Goal: Task Accomplishment & Management: Manage account settings

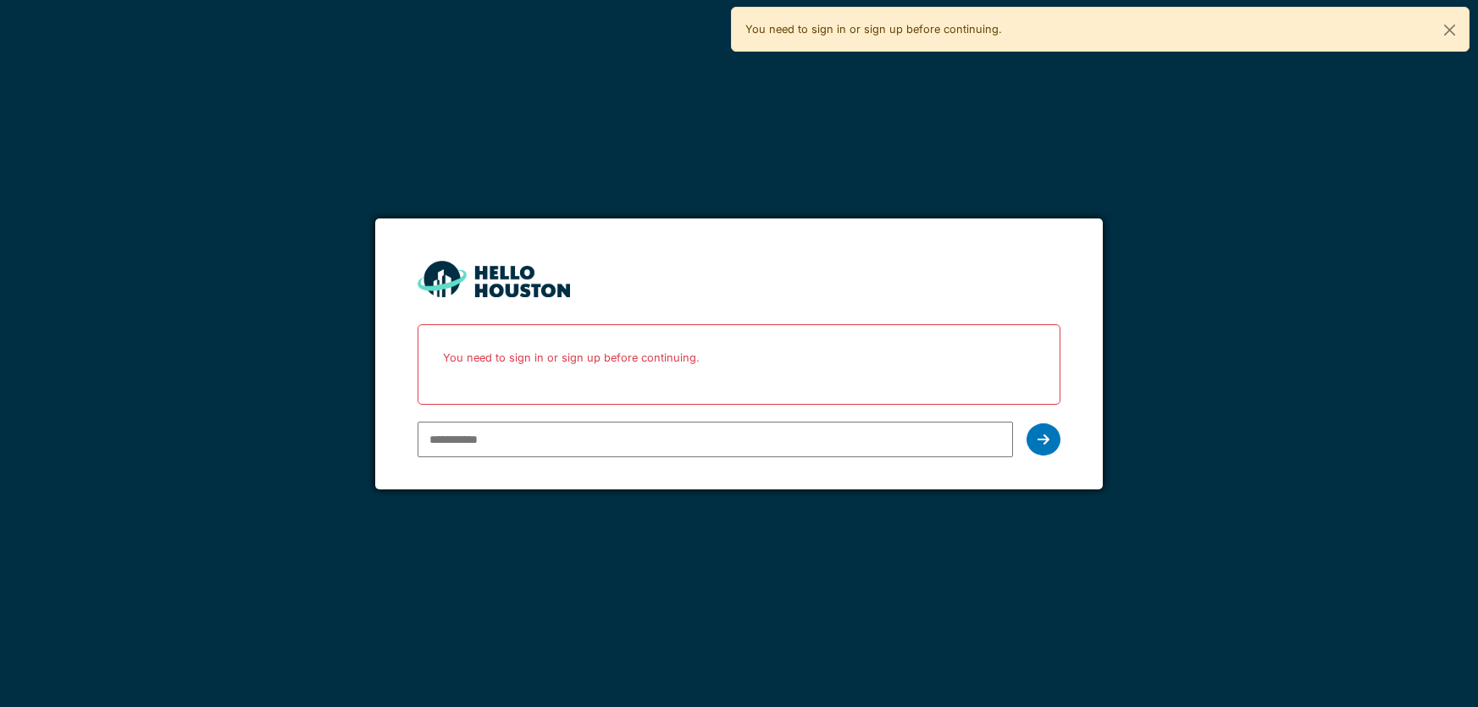
type input "**********"
drag, startPoint x: 0, startPoint y: 0, endPoint x: 777, endPoint y: 441, distance: 893.8
click at [777, 441] on input "**********" at bounding box center [715, 440] width 596 height 36
click at [1029, 445] on div at bounding box center [1043, 439] width 34 height 32
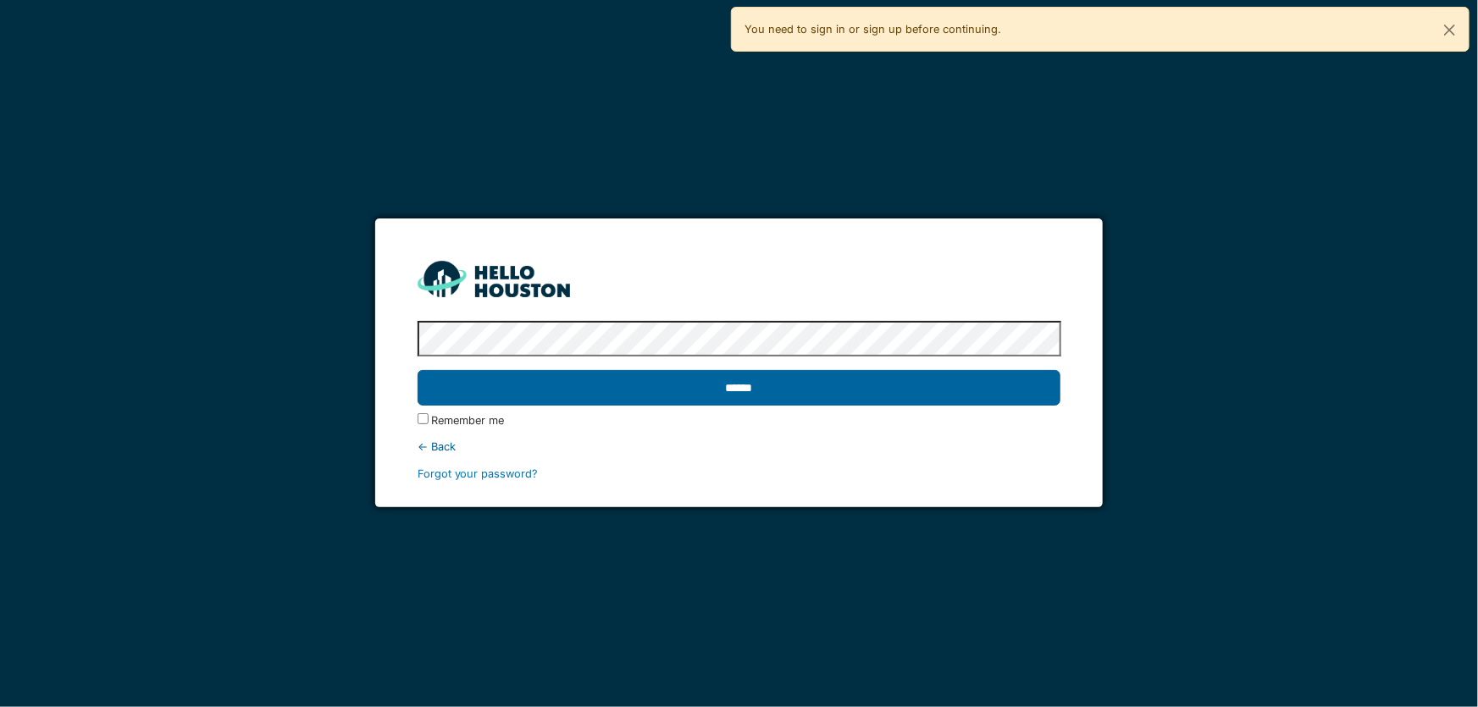
click at [819, 389] on input "******" at bounding box center [739, 388] width 644 height 36
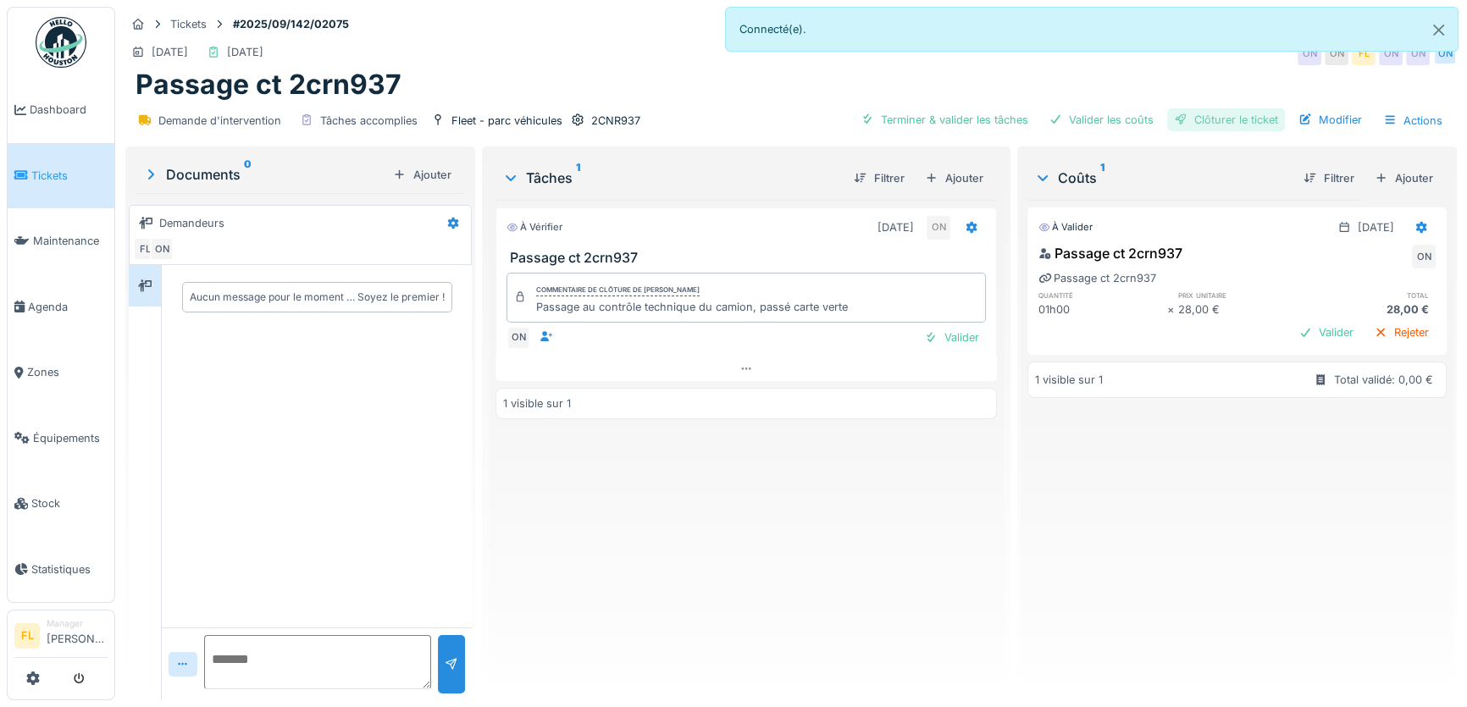
click at [1218, 121] on div "Clôturer le ticket" at bounding box center [1226, 119] width 118 height 23
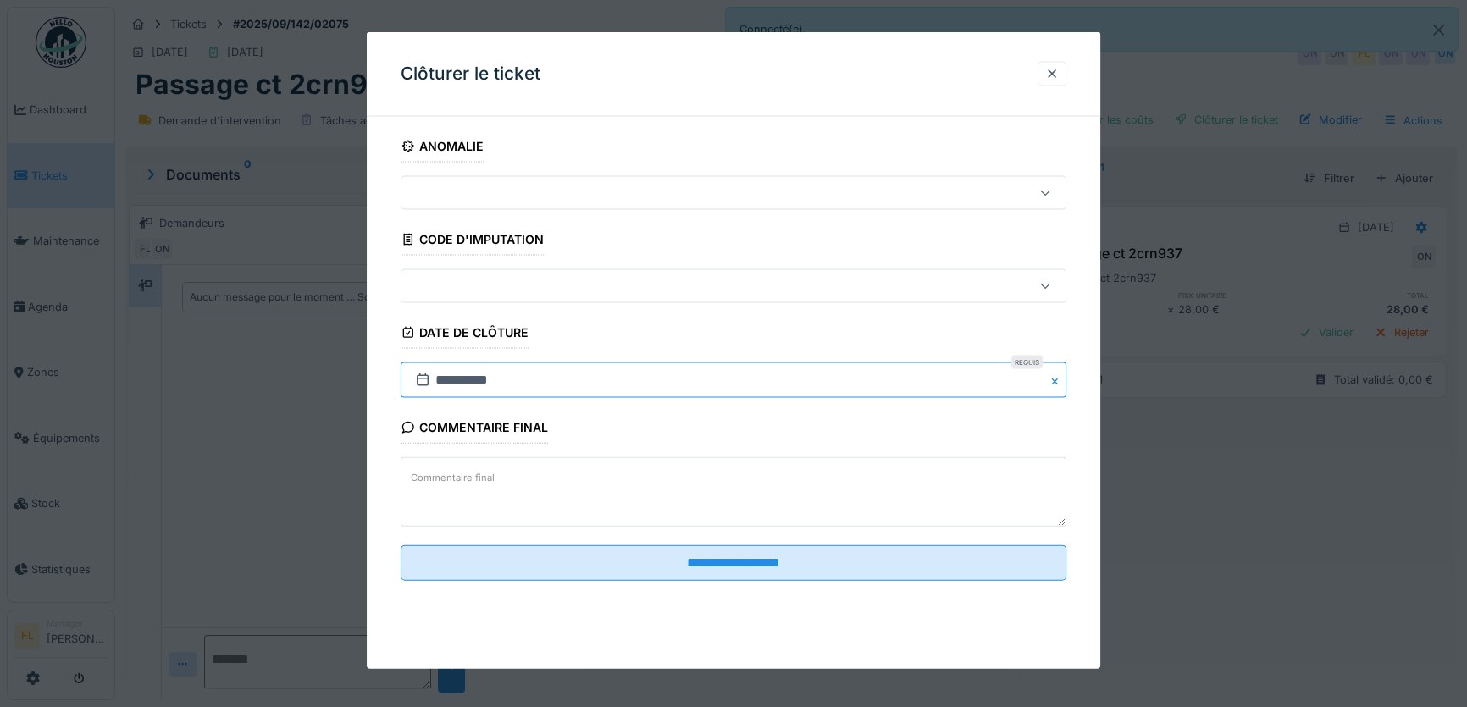
click at [449, 377] on input "**********" at bounding box center [734, 380] width 666 height 36
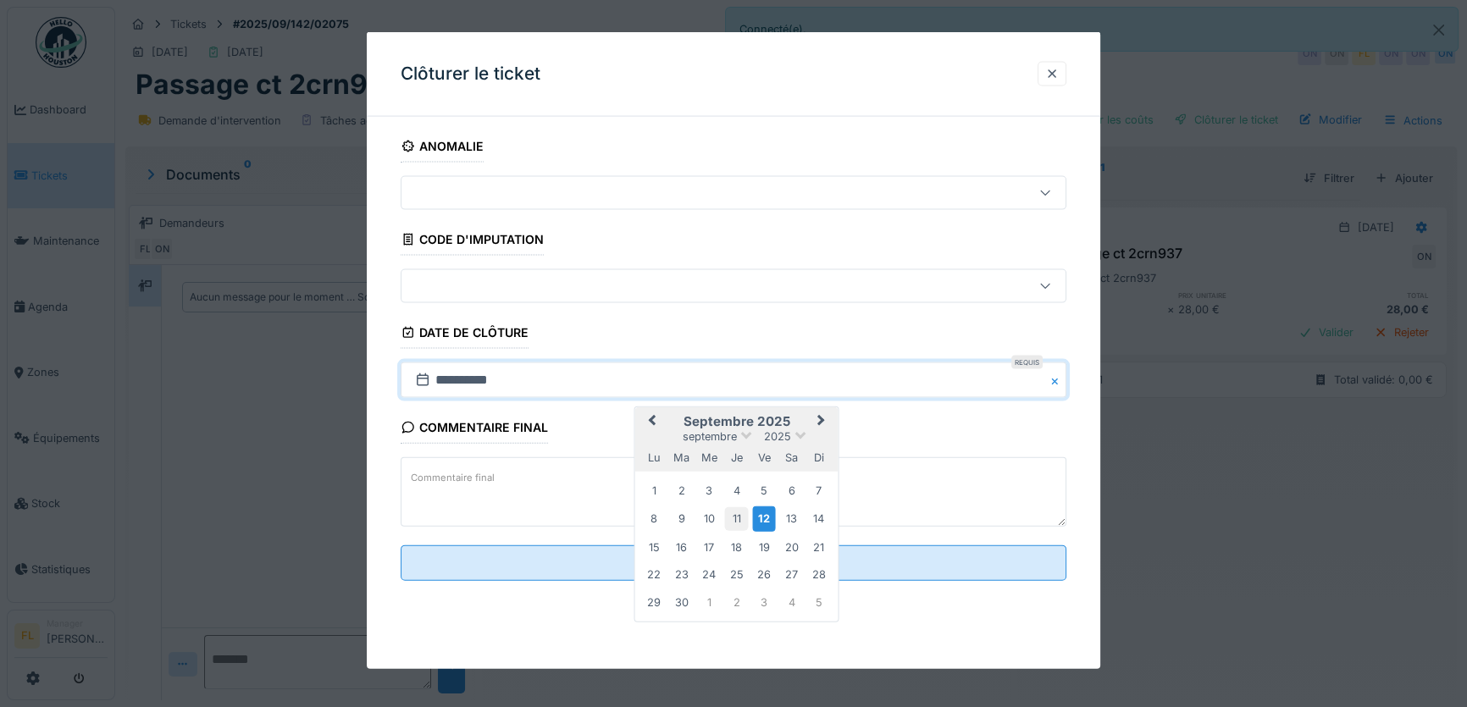
click at [732, 522] on div "11" at bounding box center [736, 518] width 23 height 23
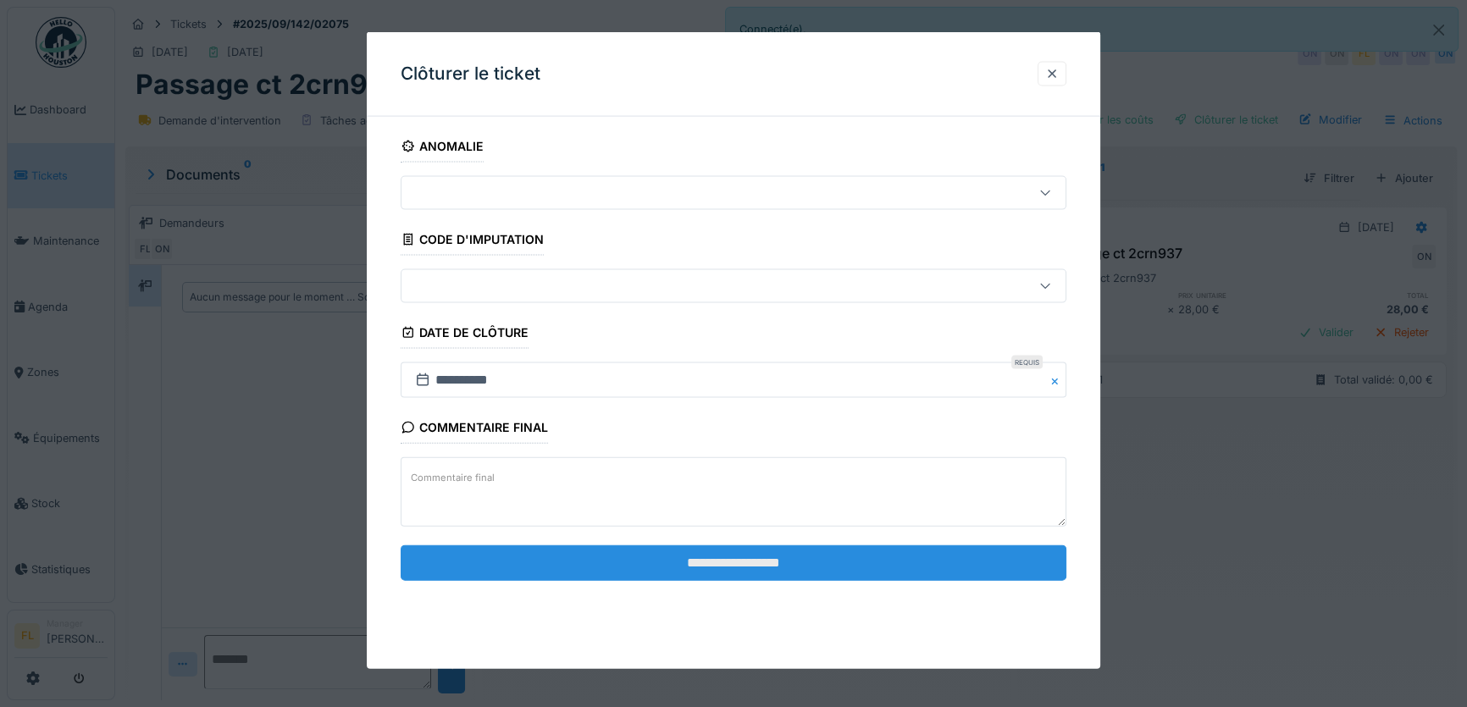
click at [758, 550] on input "**********" at bounding box center [734, 562] width 666 height 36
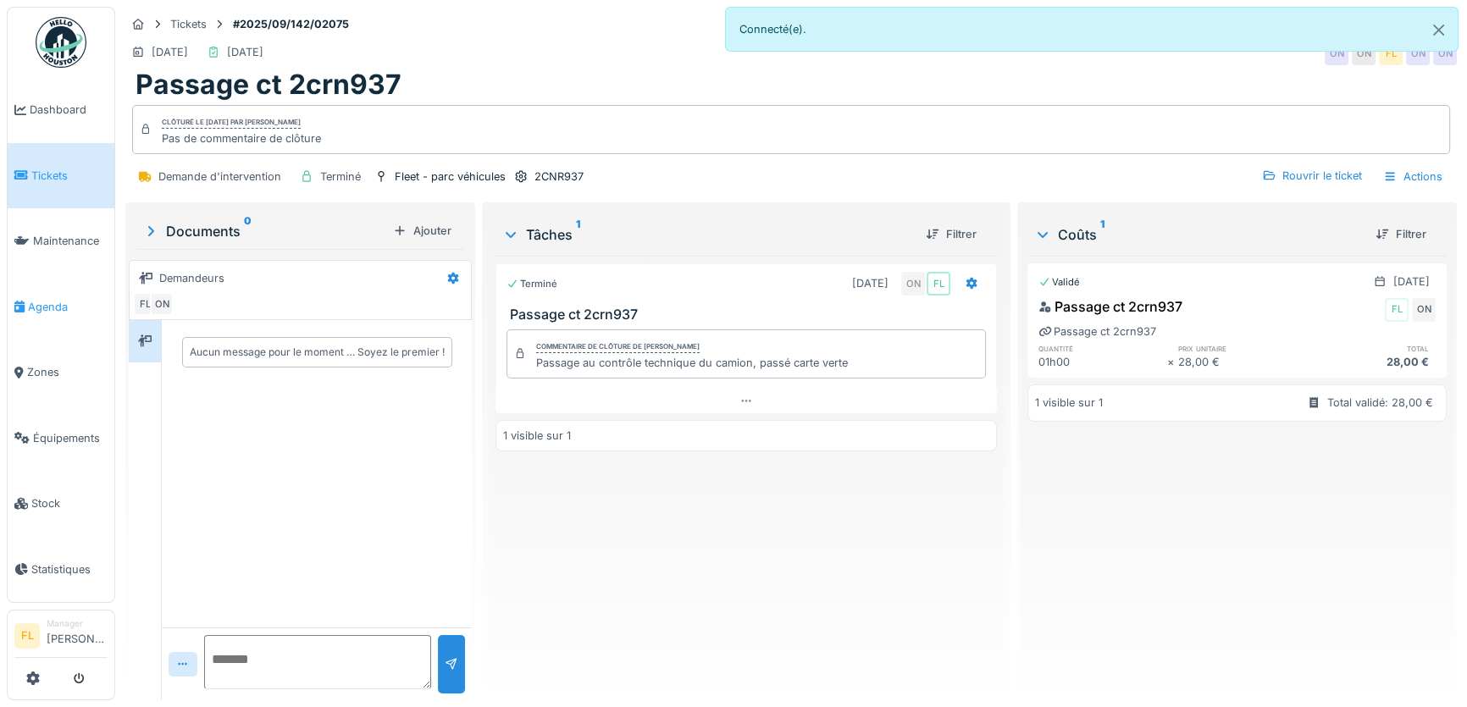
click at [66, 299] on span "Agenda" at bounding box center [68, 307] width 80 height 16
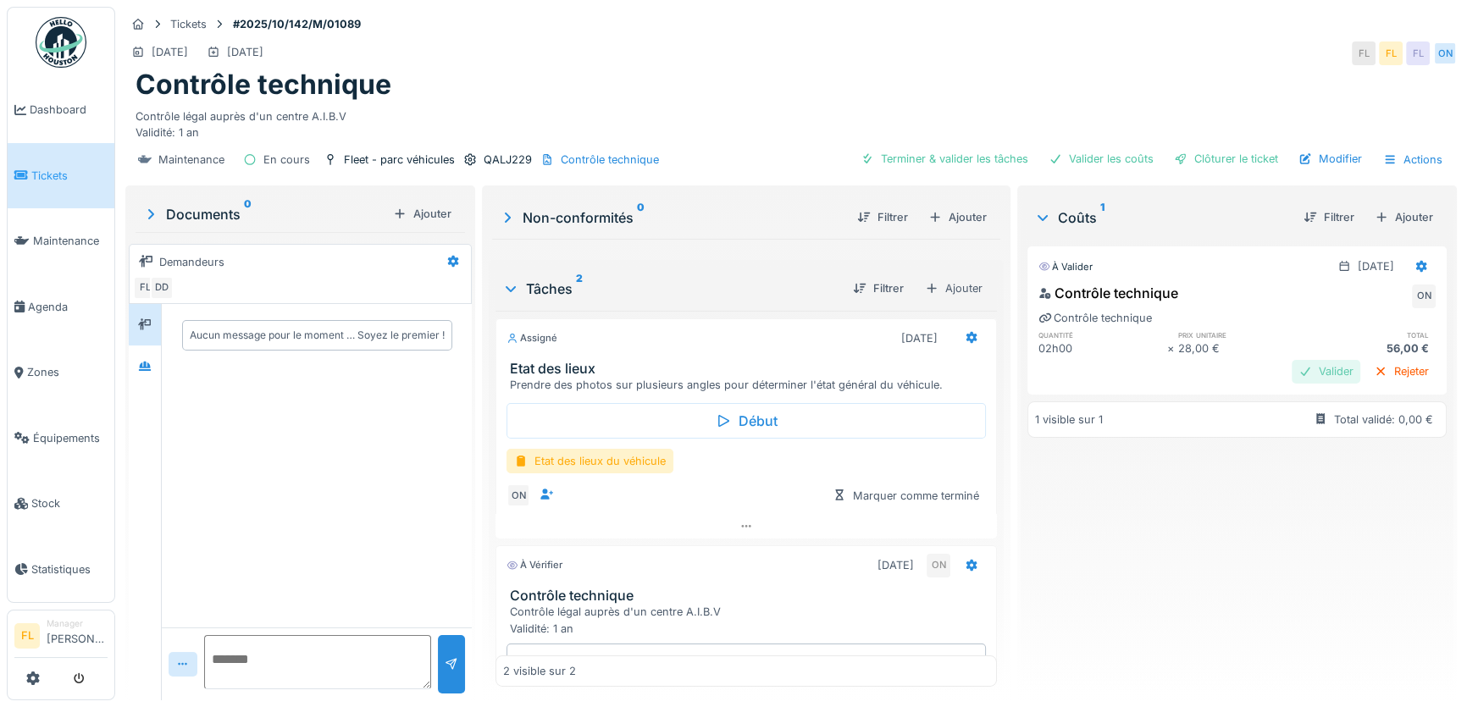
click at [1293, 367] on div "Valider" at bounding box center [1325, 371] width 69 height 23
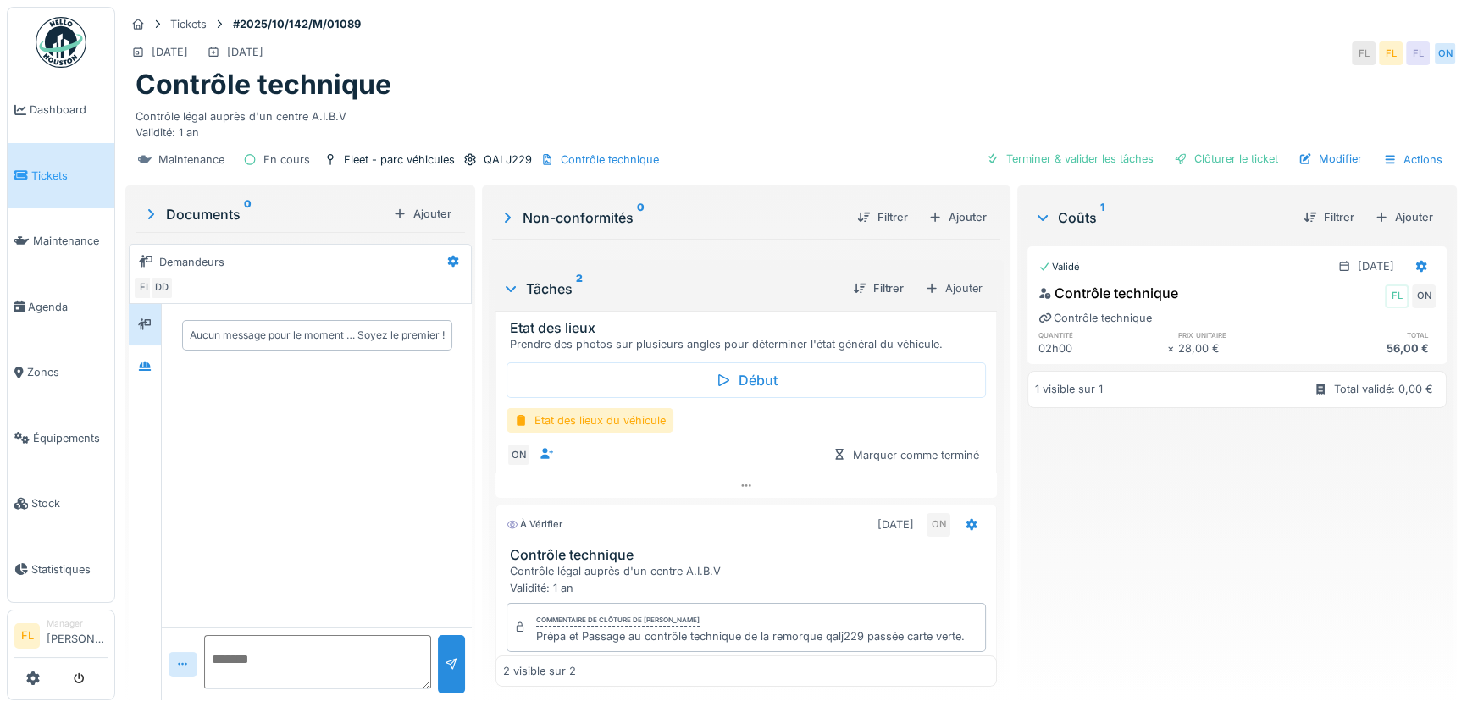
scroll to position [118, 0]
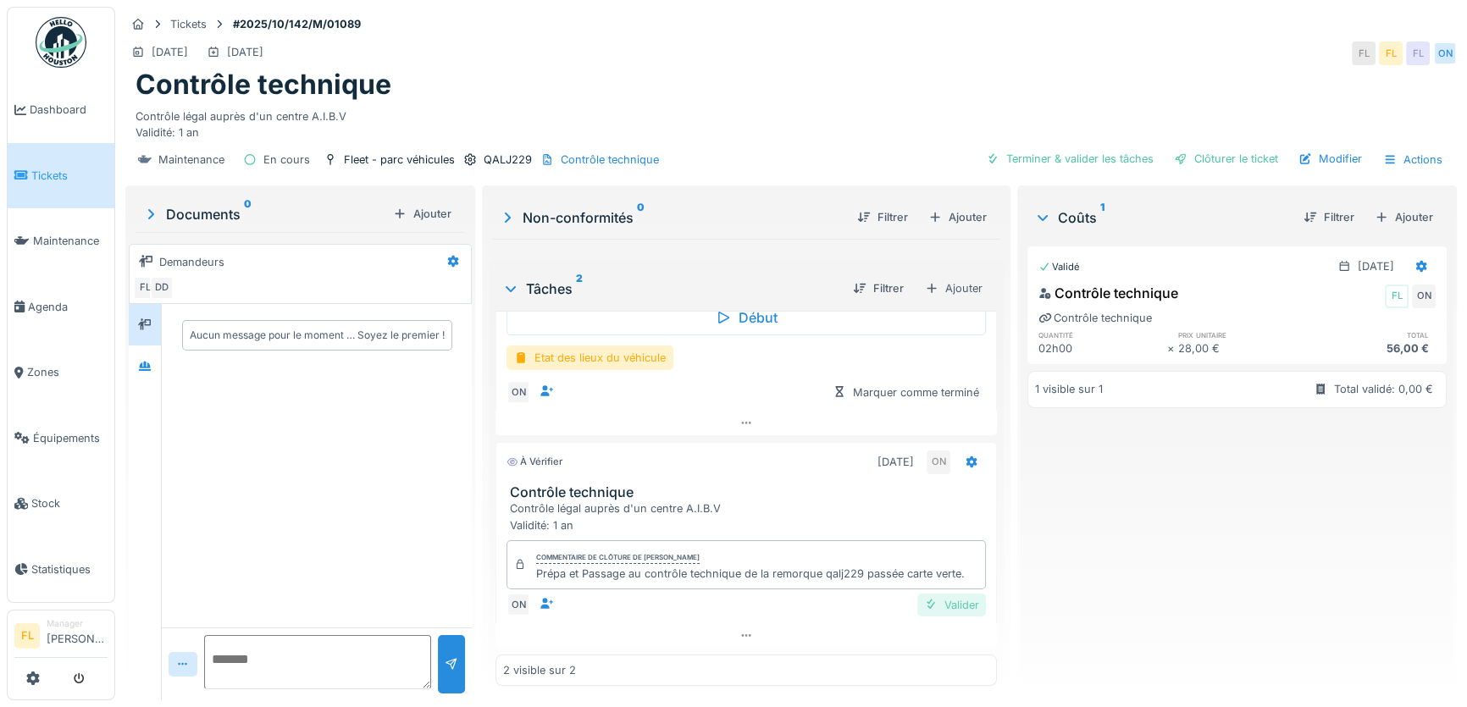
click at [931, 611] on div "Valider" at bounding box center [951, 605] width 69 height 23
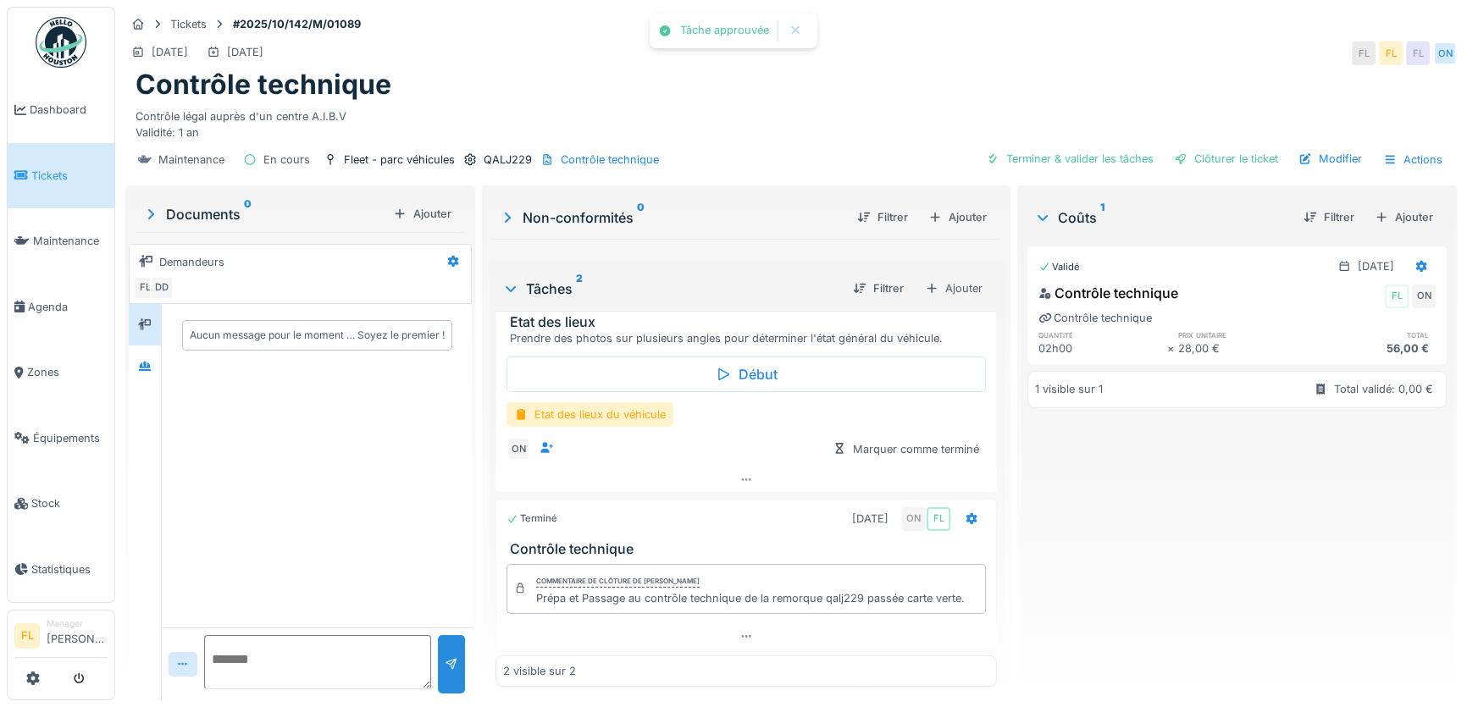
scroll to position [0, 0]
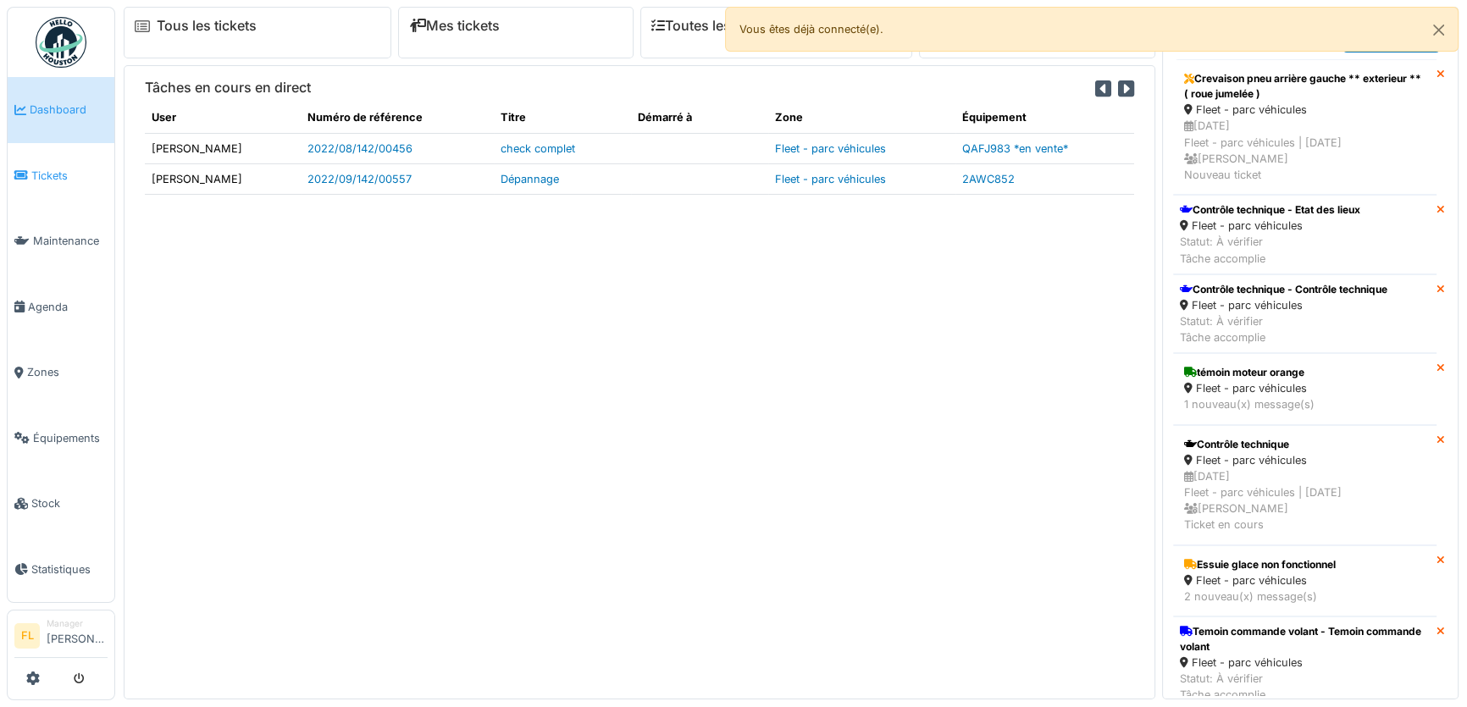
click at [65, 170] on span "Tickets" at bounding box center [69, 176] width 76 height 16
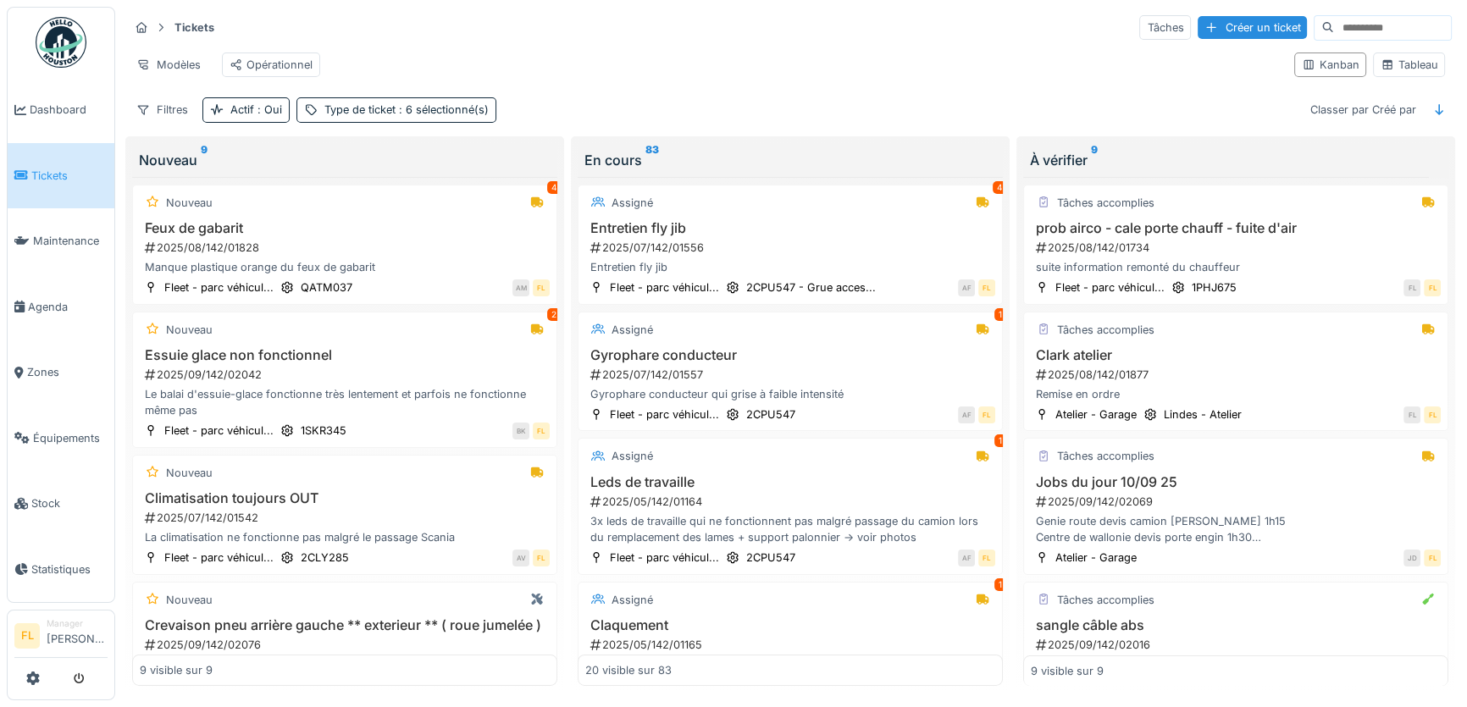
click at [64, 54] on img at bounding box center [61, 42] width 51 height 51
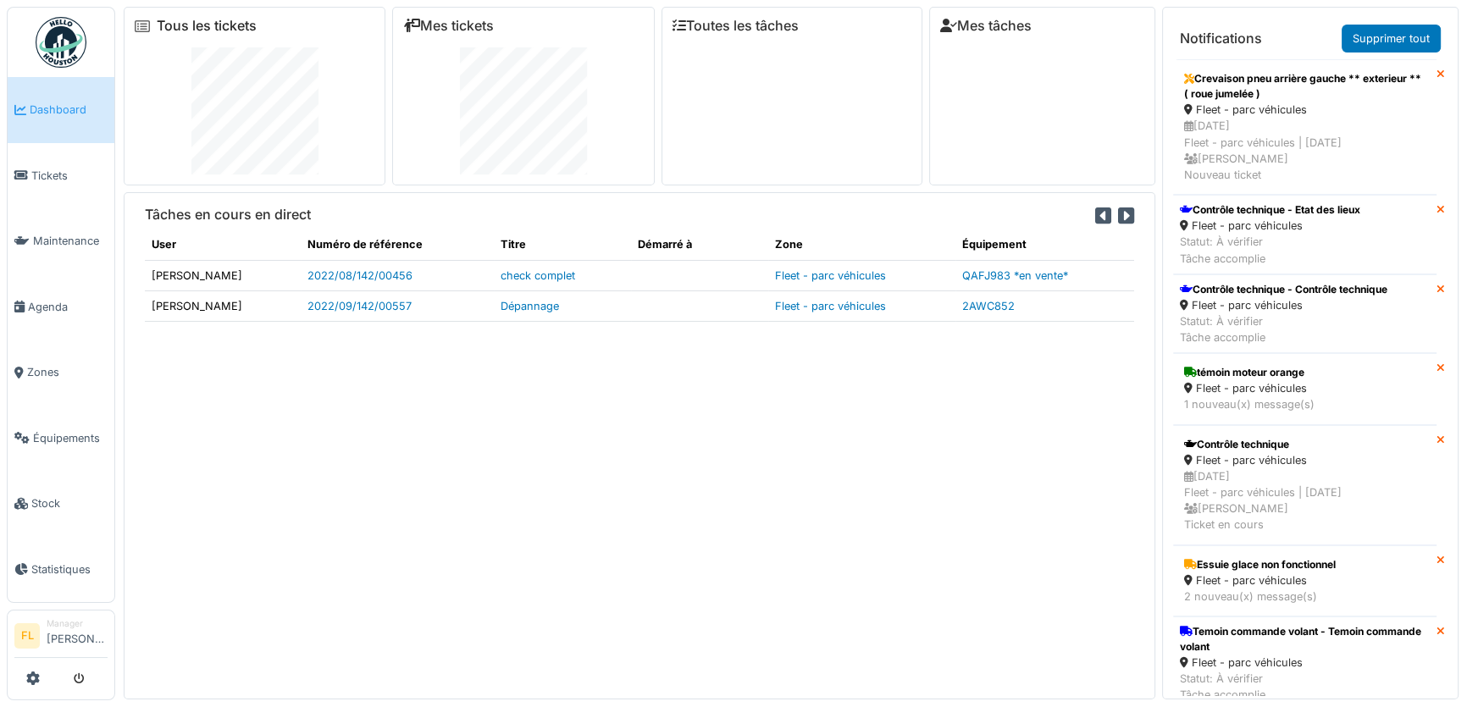
click at [202, 26] on link "Tous les tickets" at bounding box center [207, 26] width 100 height 16
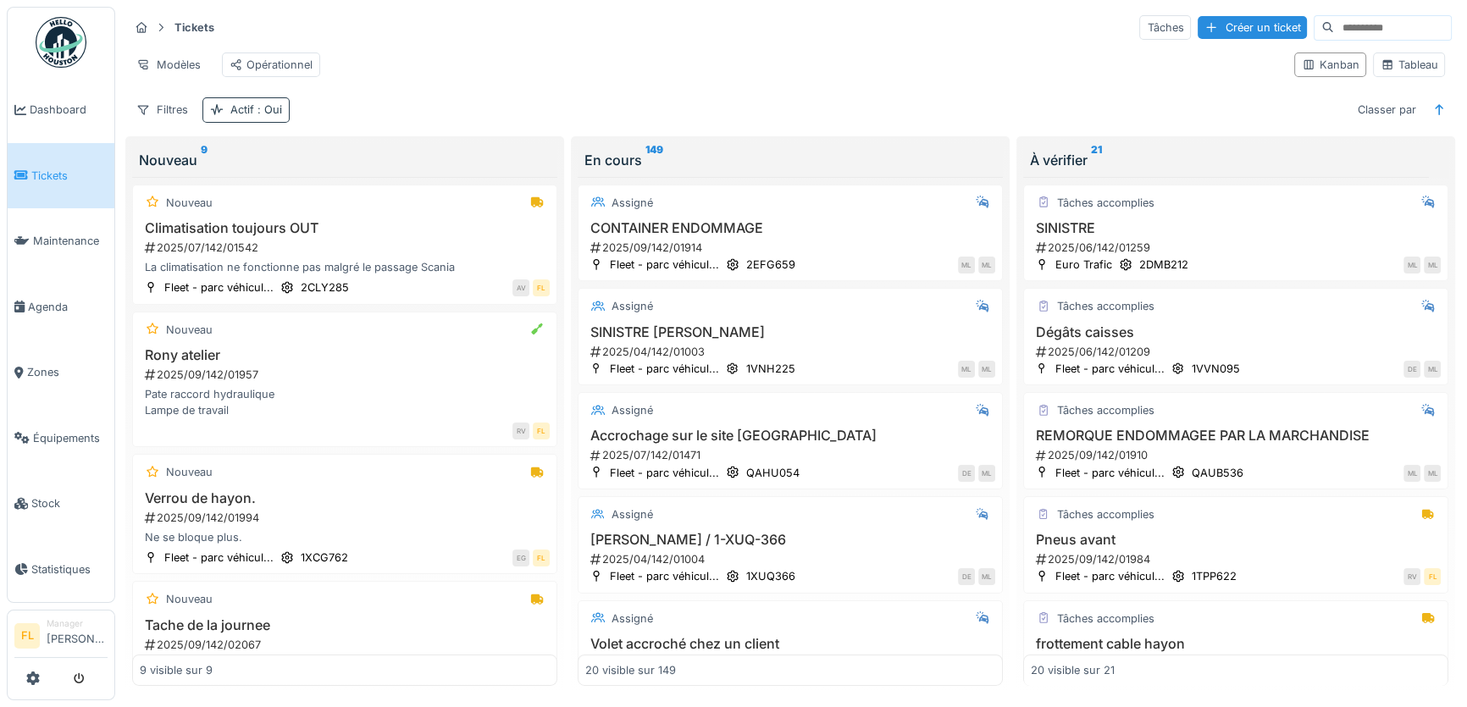
click at [254, 116] on span ": Oui" at bounding box center [268, 109] width 28 height 13
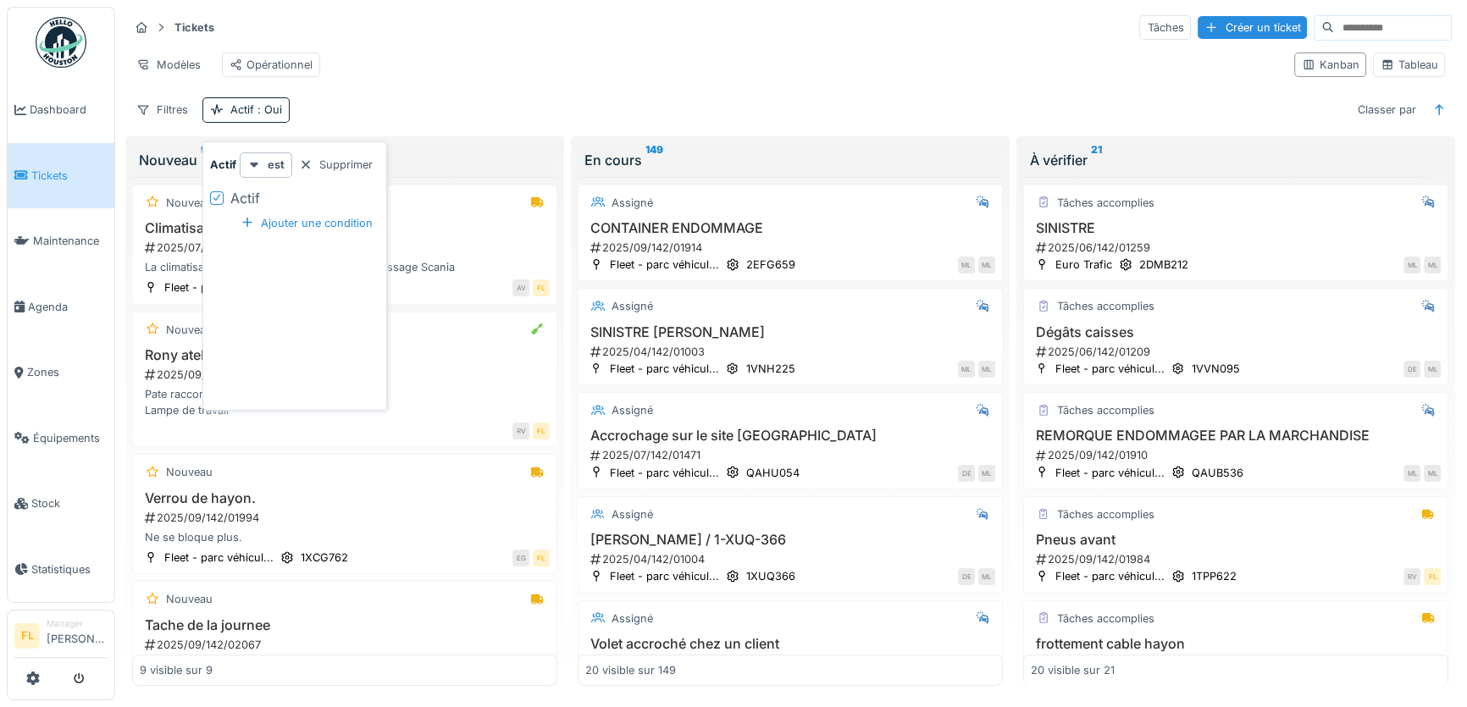
click at [322, 122] on div "Filtres Actif : Oui Classer par" at bounding box center [790, 109] width 1323 height 25
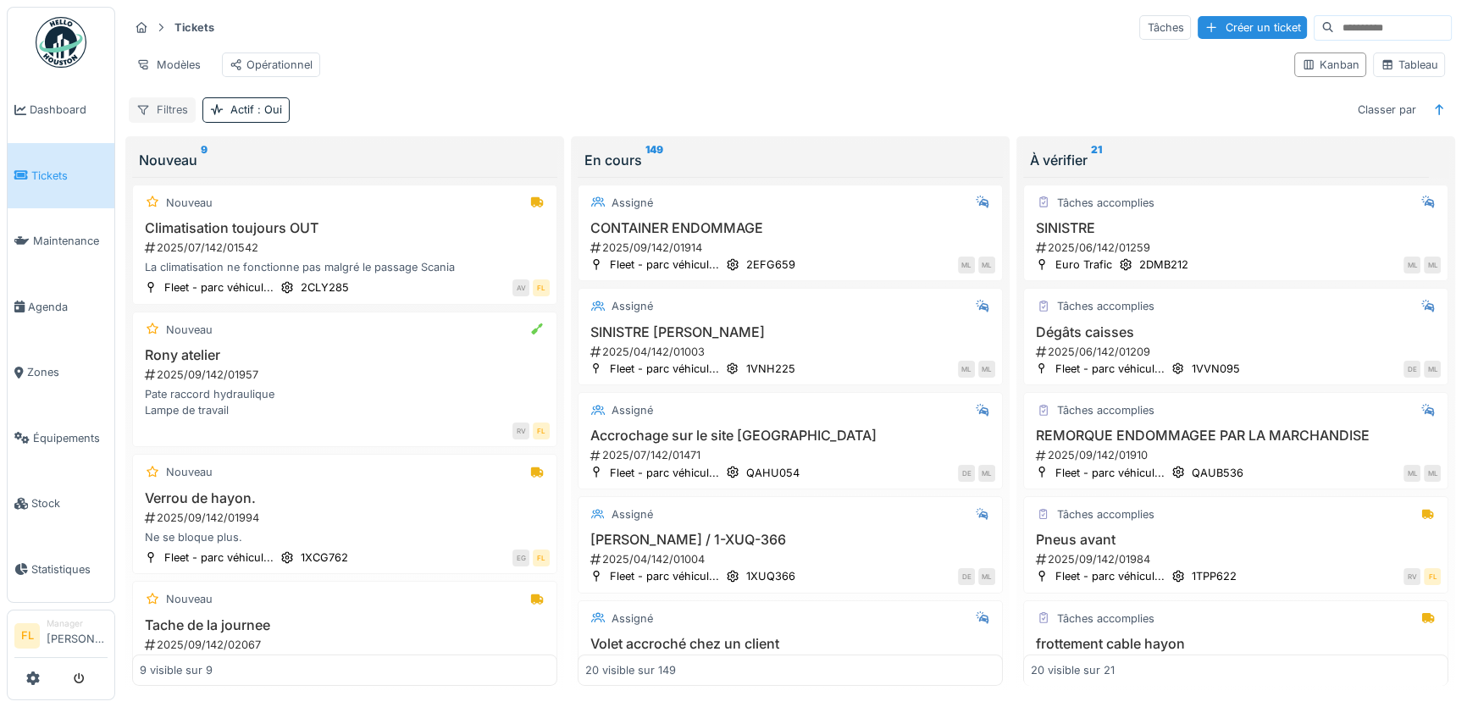
click at [182, 121] on div "Filtres" at bounding box center [162, 109] width 67 height 25
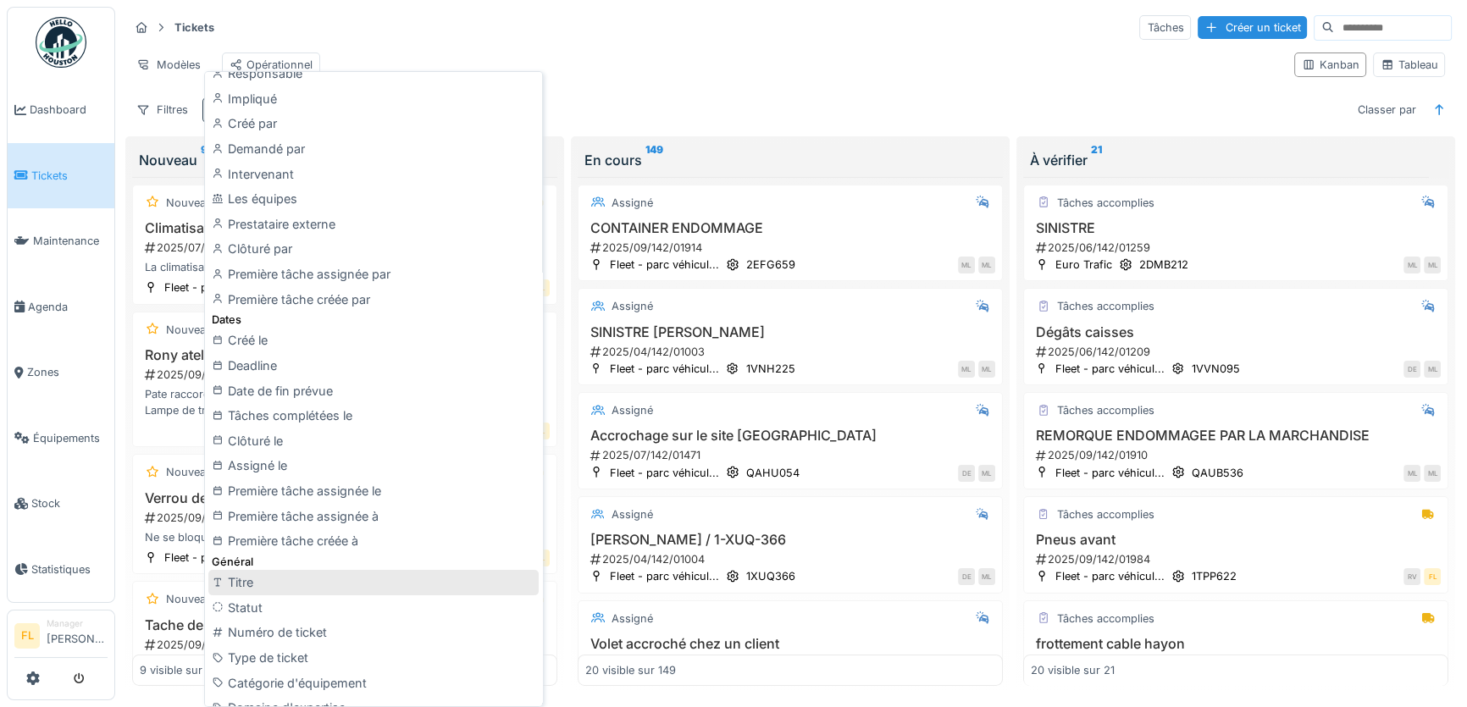
scroll to position [307, 0]
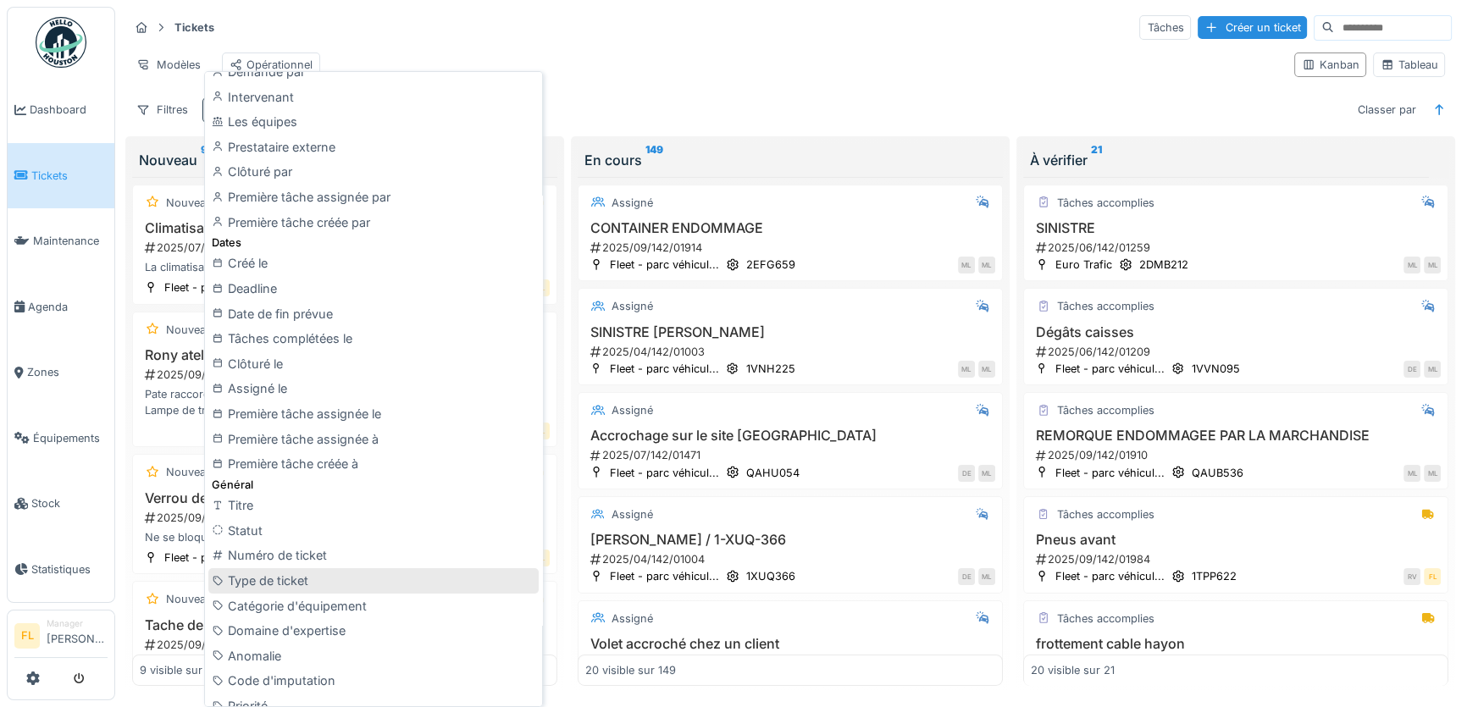
click at [269, 582] on div "Type de ticket" at bounding box center [373, 580] width 330 height 25
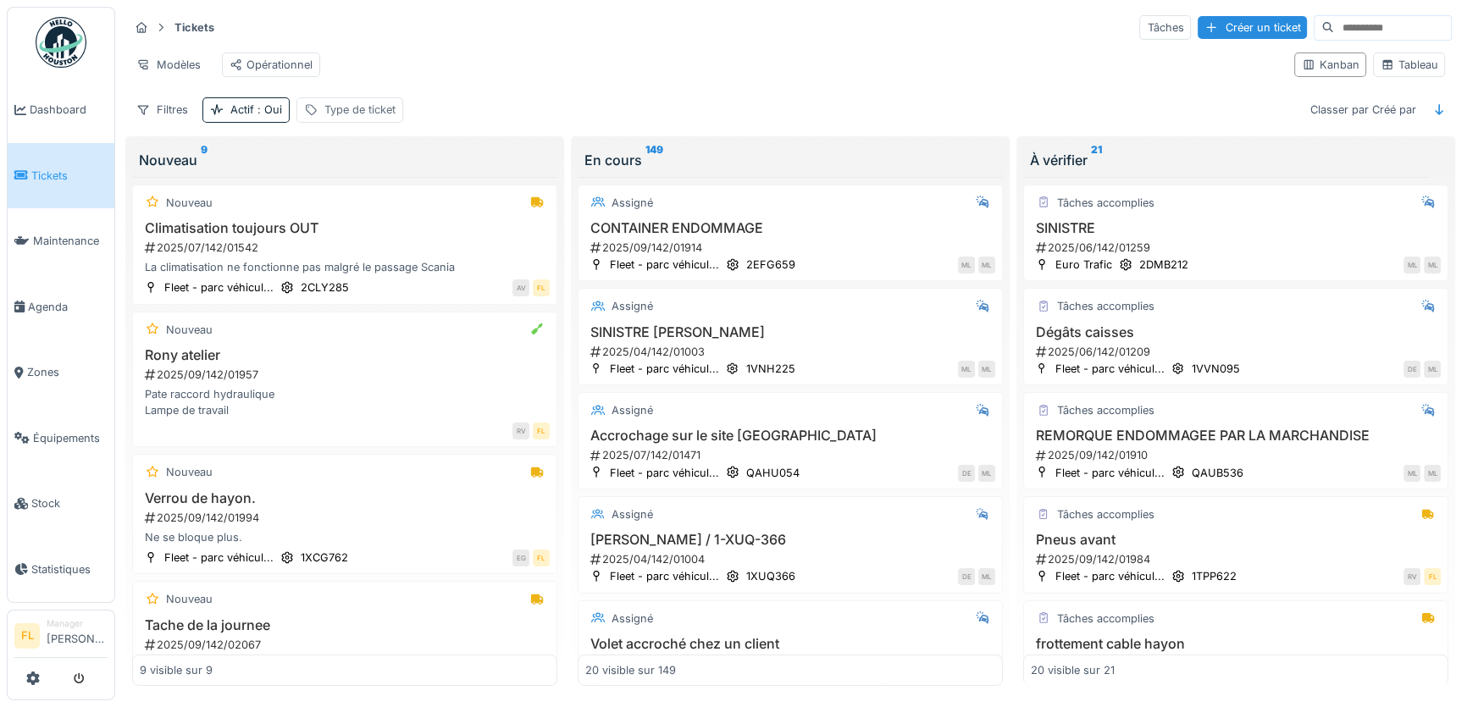
click at [390, 118] on div "Type de ticket" at bounding box center [359, 110] width 71 height 16
click at [500, 199] on icon at bounding box center [501, 201] width 14 height 11
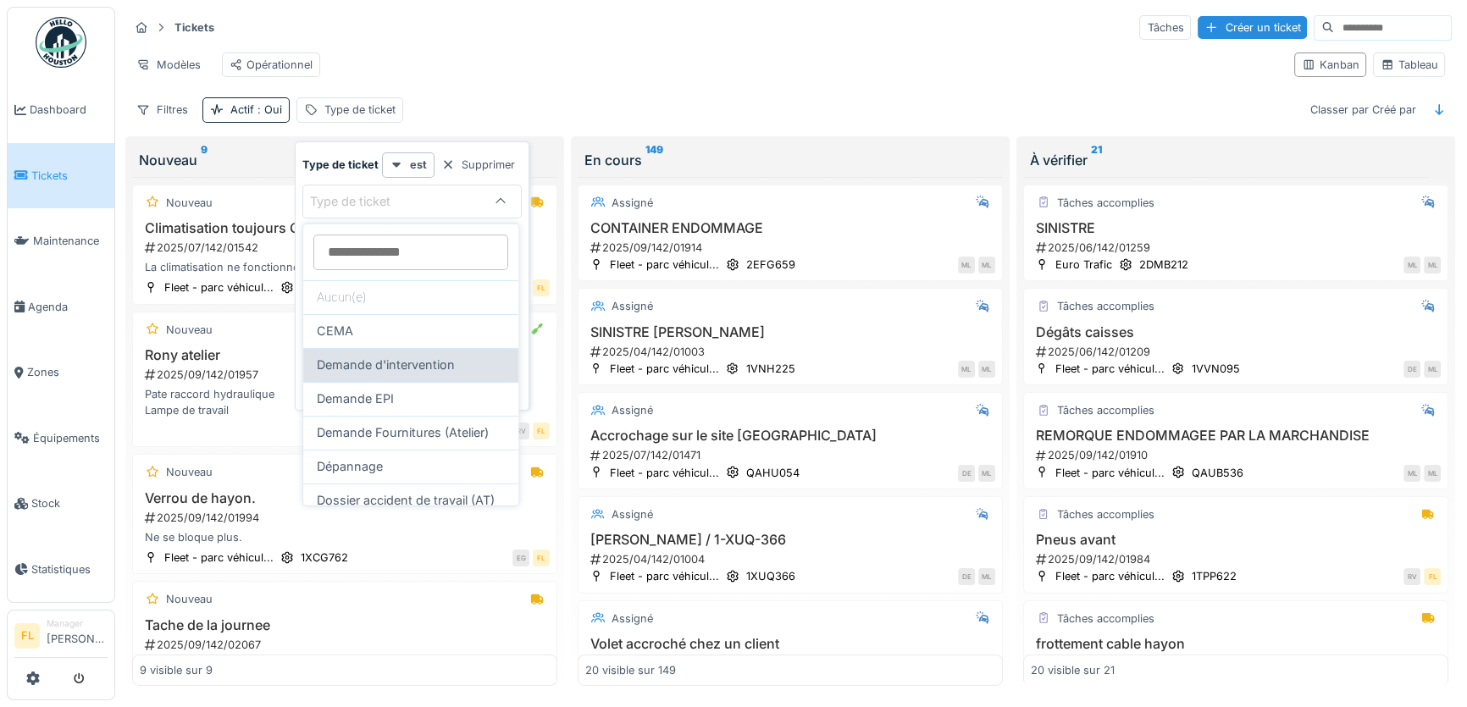
click at [379, 363] on span "Demande d'intervention" at bounding box center [386, 365] width 138 height 19
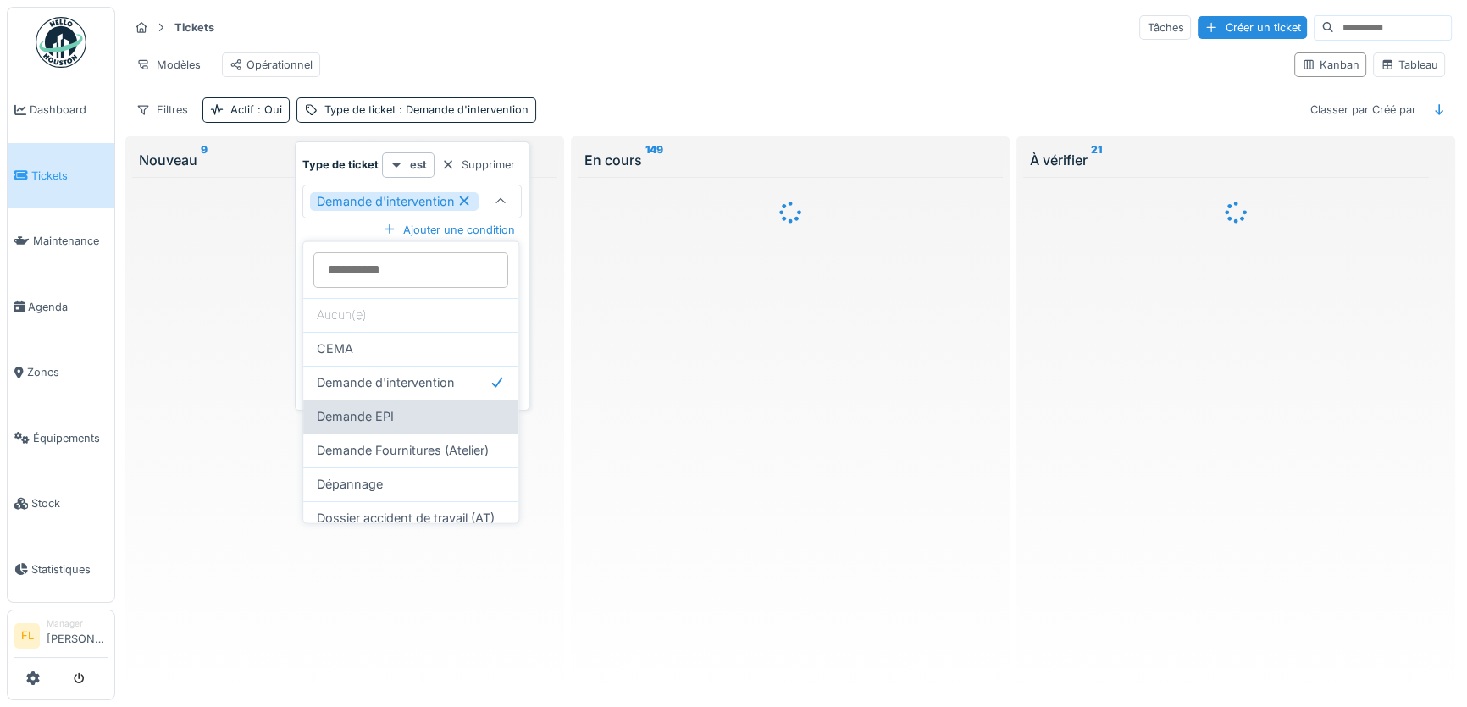
click at [367, 412] on span "Demande EPI" at bounding box center [355, 416] width 77 height 19
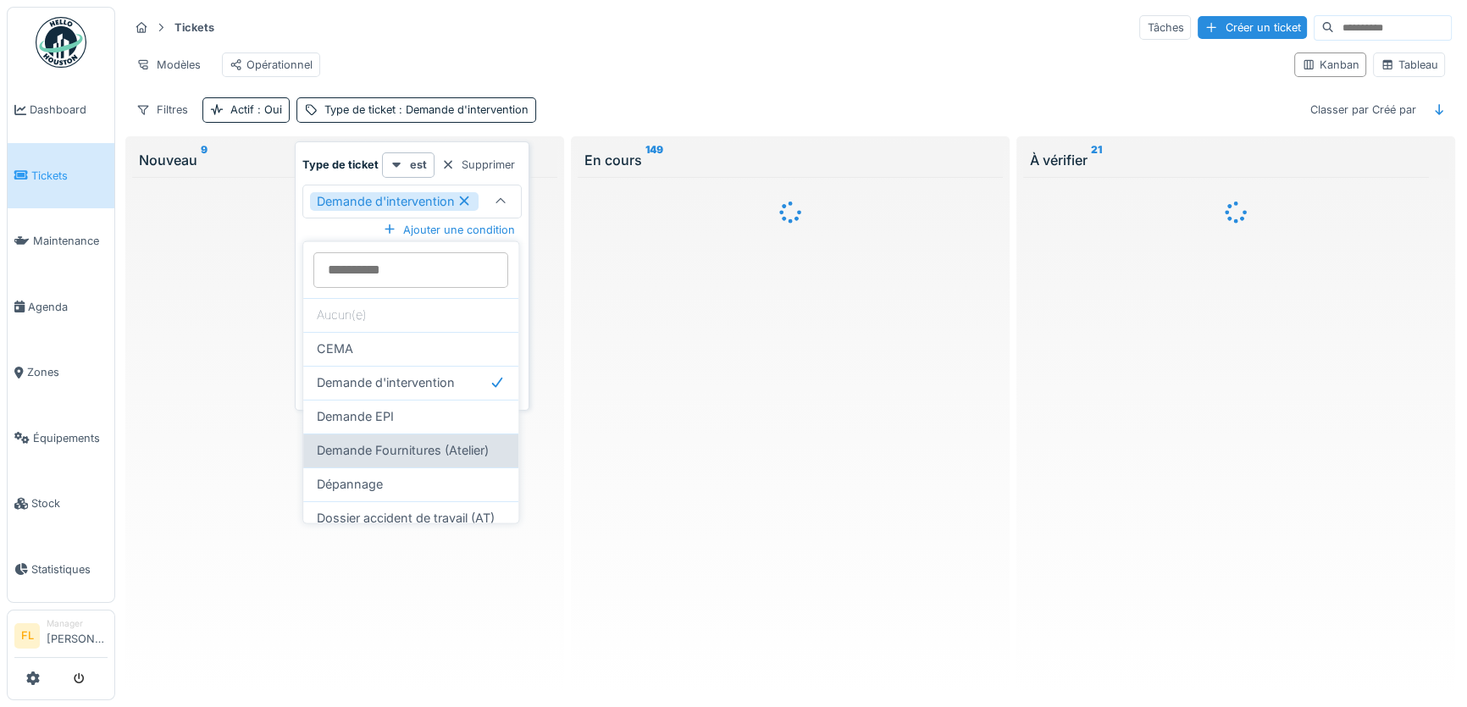
click at [367, 448] on span "Demande Fournitures (Atelier)" at bounding box center [403, 450] width 172 height 19
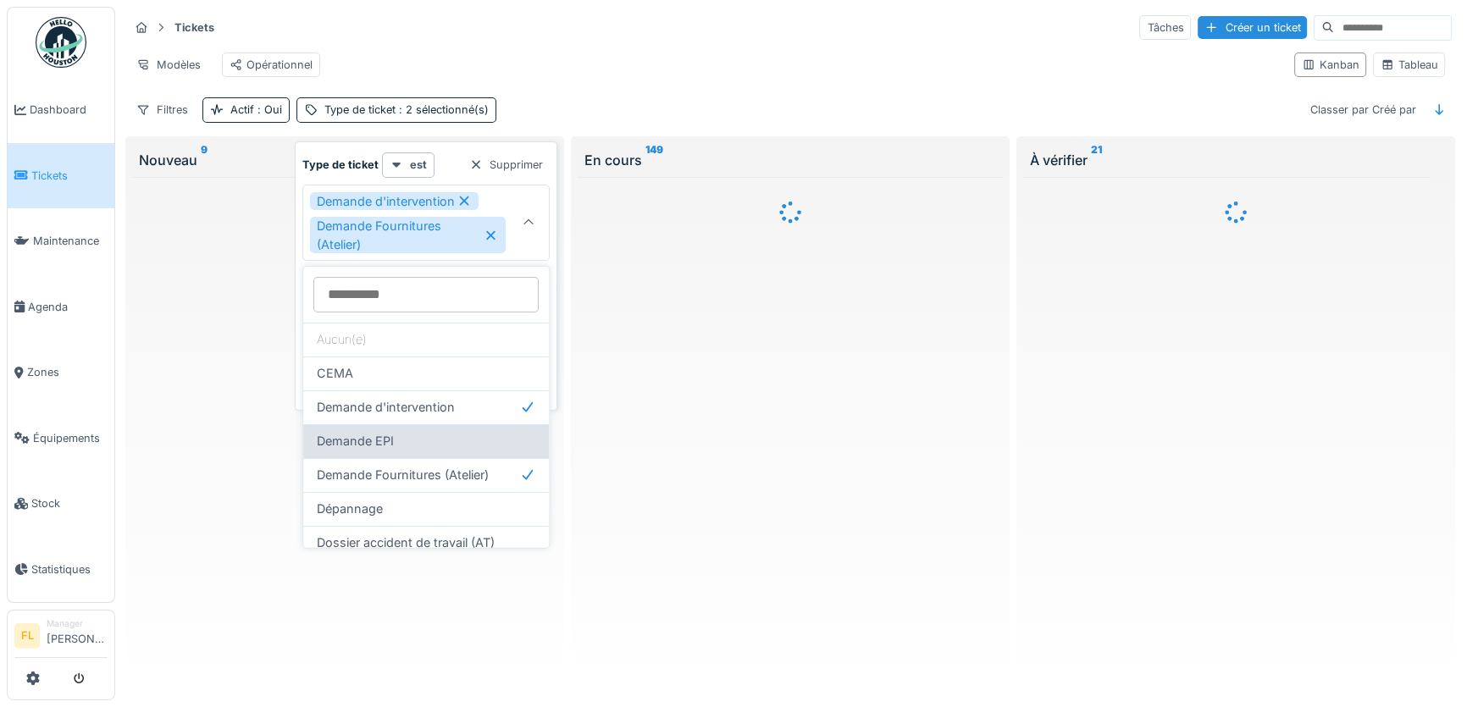
scroll to position [76, 0]
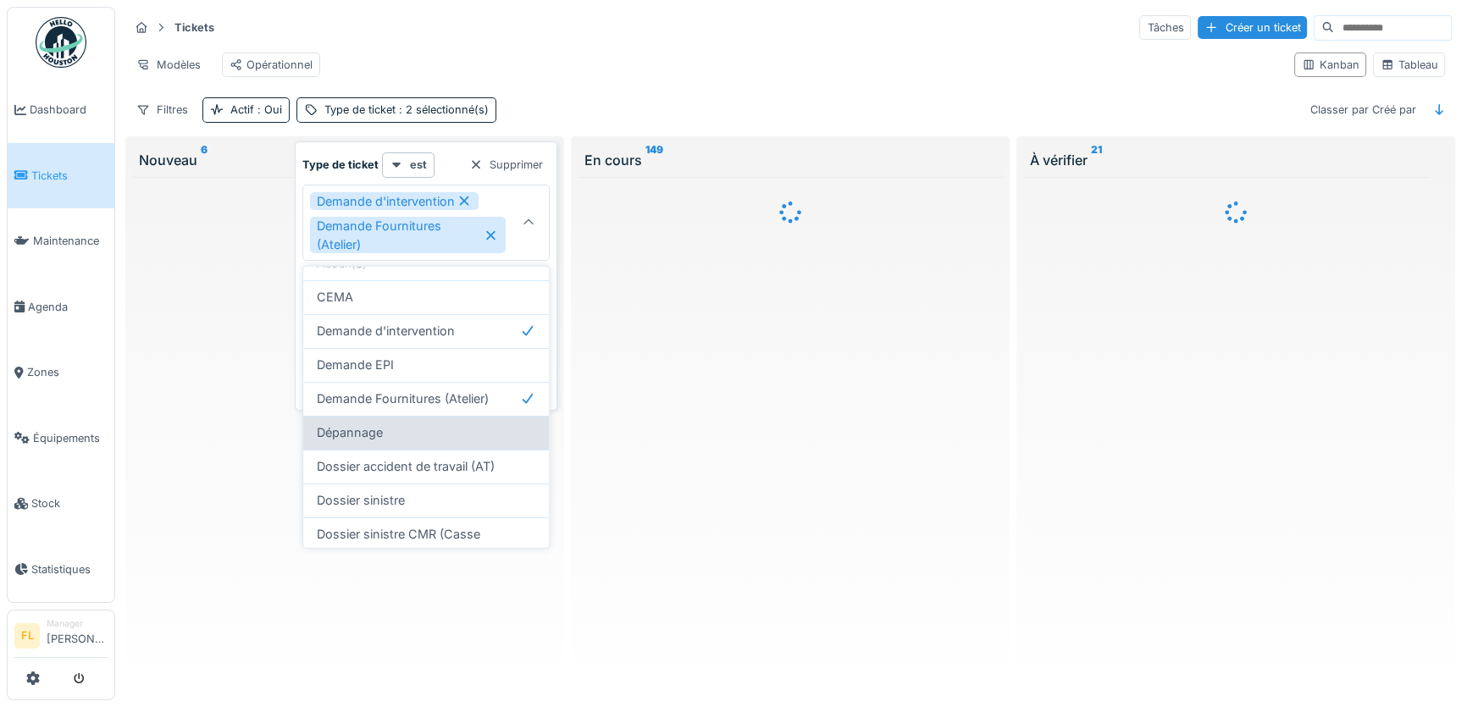
click at [372, 434] on span "Dépannage" at bounding box center [350, 432] width 66 height 19
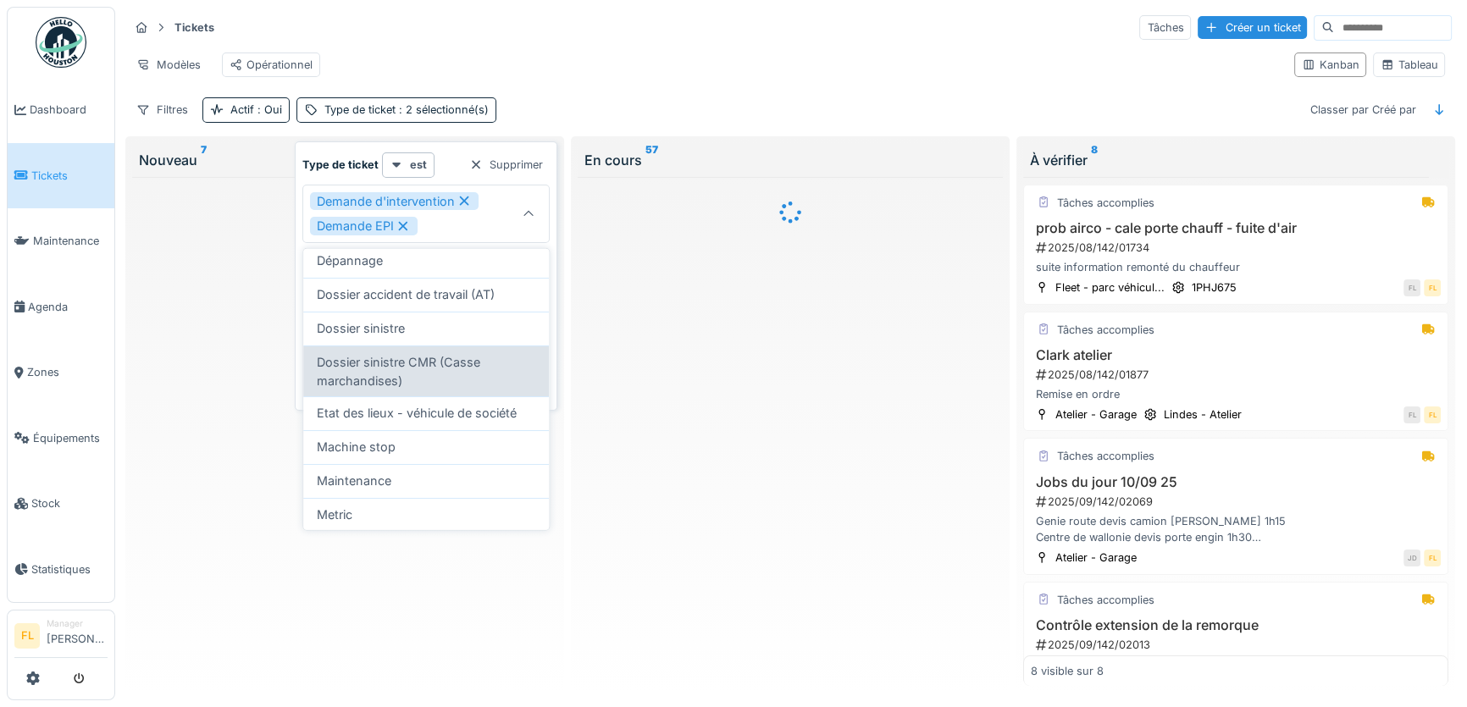
scroll to position [262, 0]
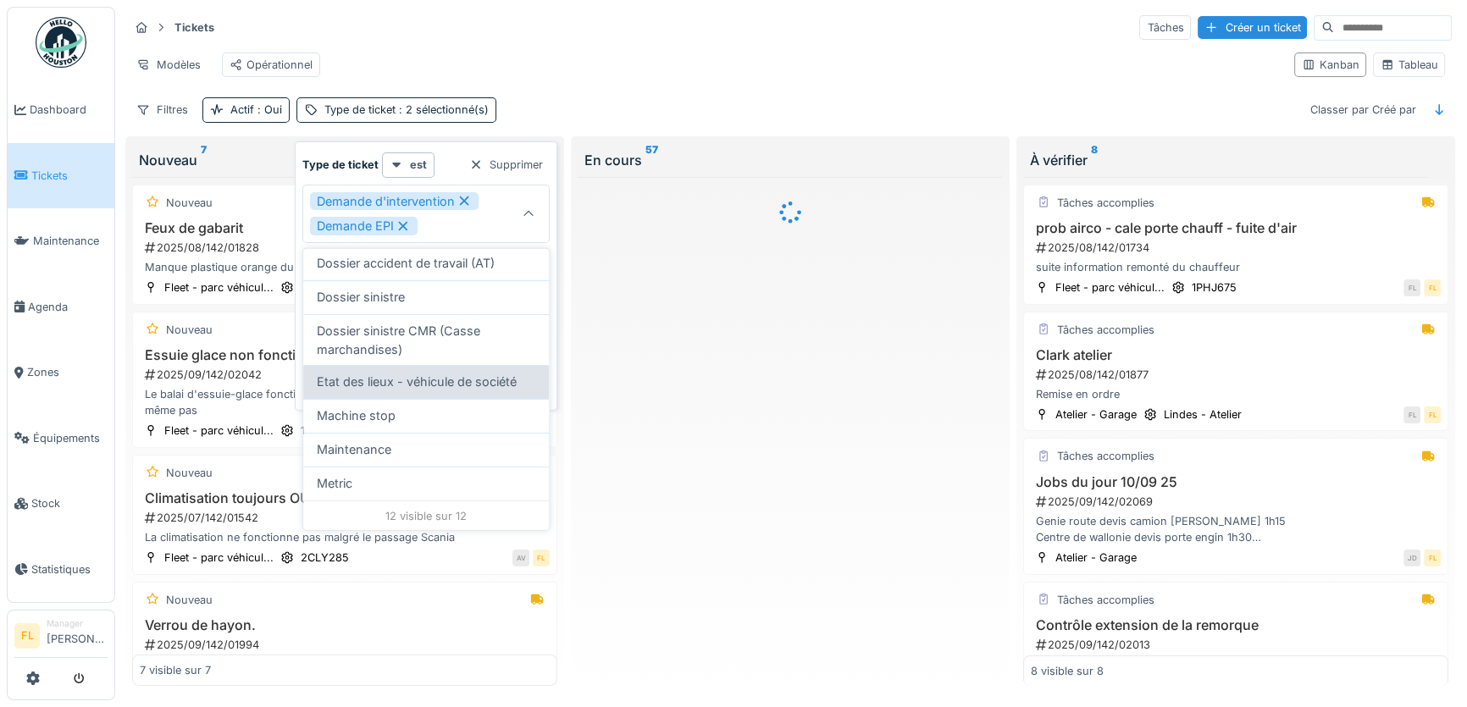
click at [377, 385] on span "Etat des lieux - véhicule de société" at bounding box center [417, 382] width 200 height 19
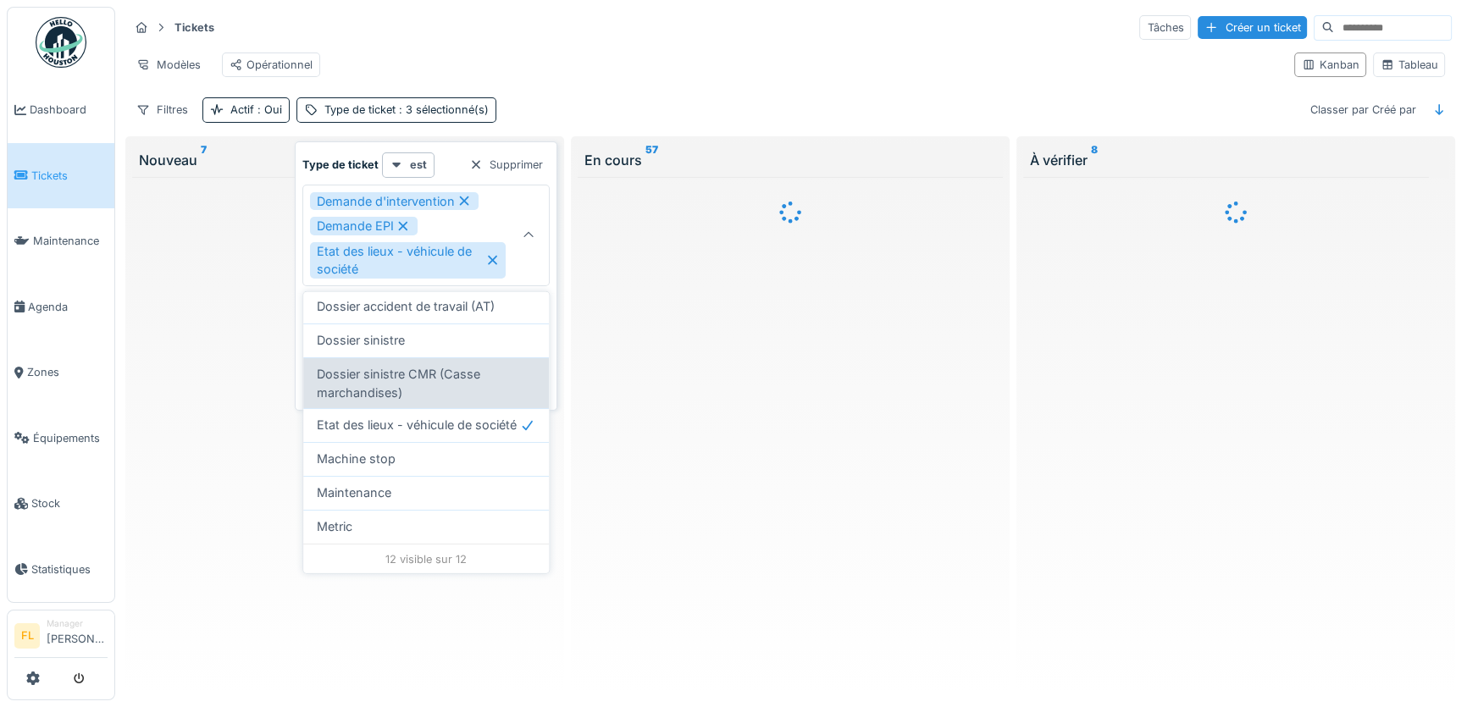
scroll to position [279, 0]
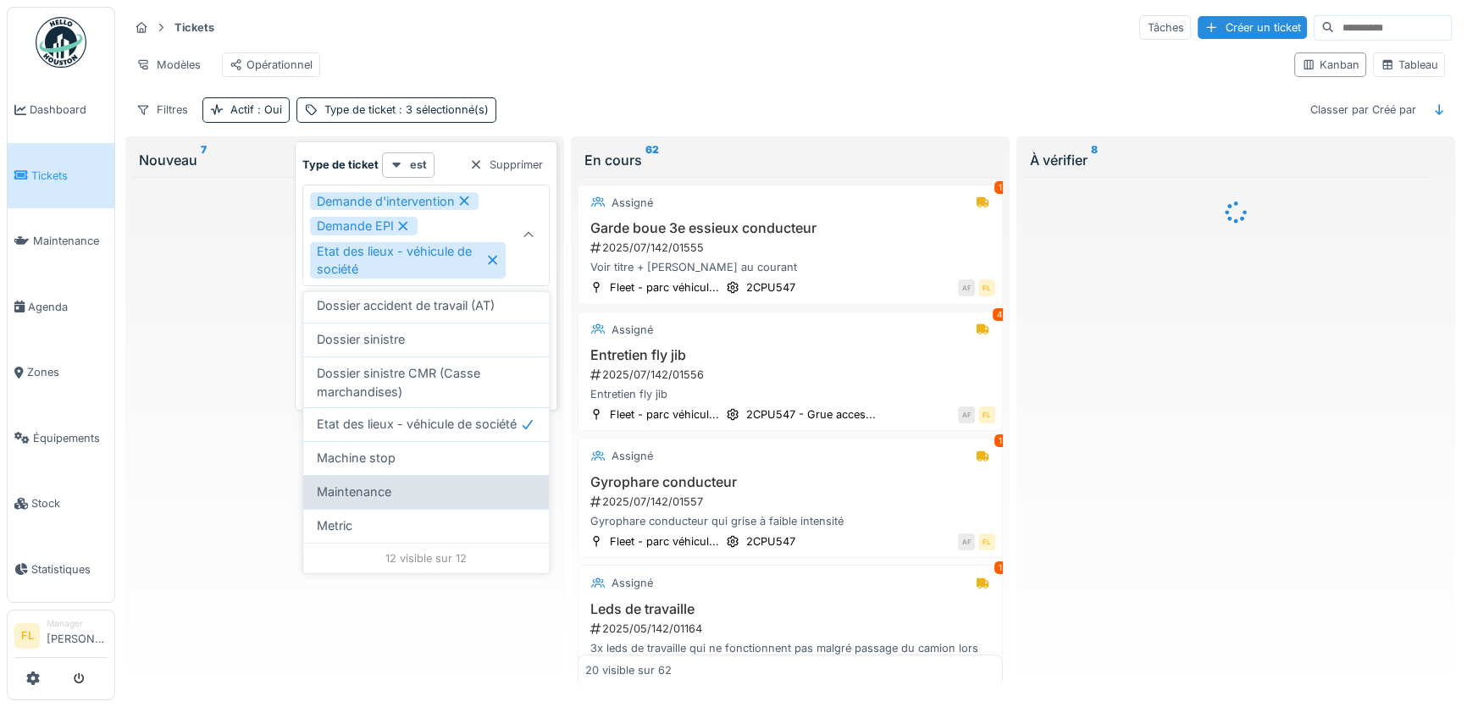
click at [380, 494] on span "Maintenance" at bounding box center [354, 492] width 75 height 19
type input "**********"
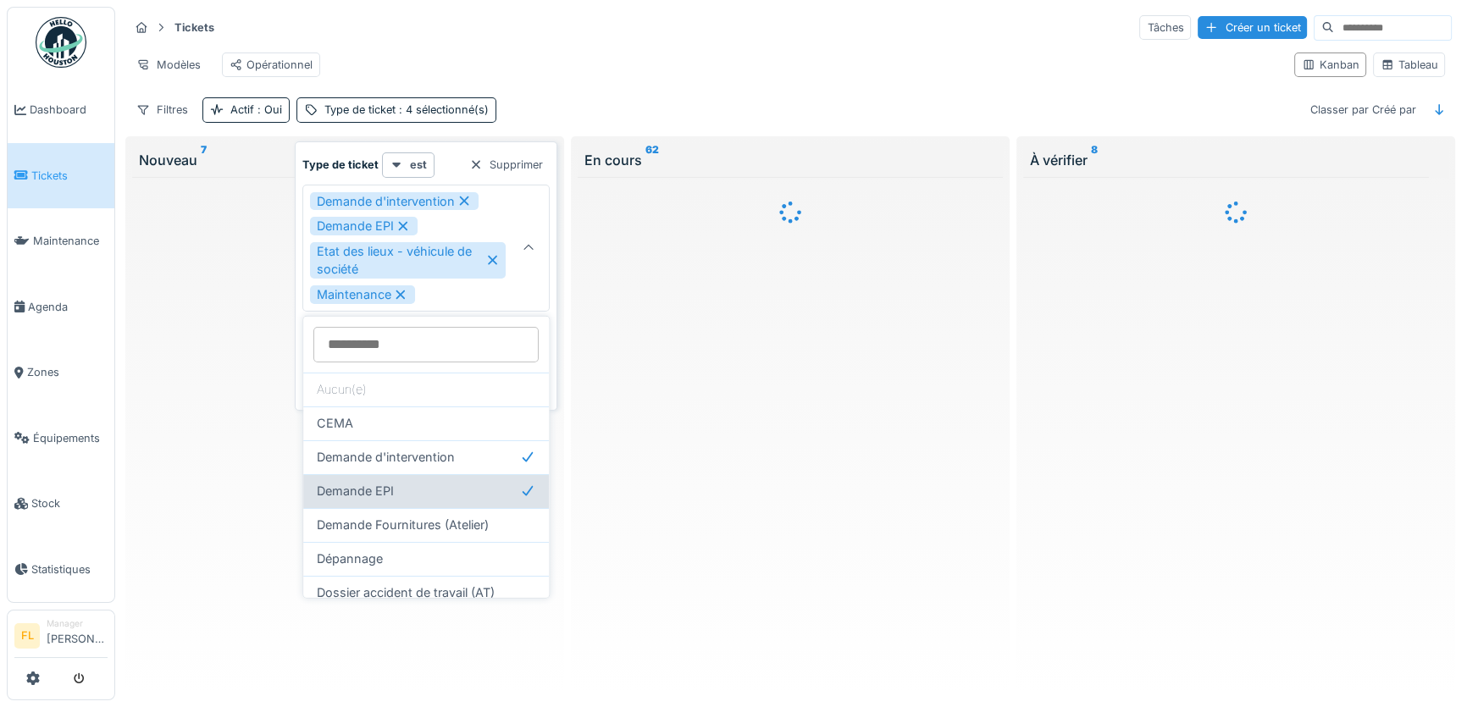
scroll to position [0, 0]
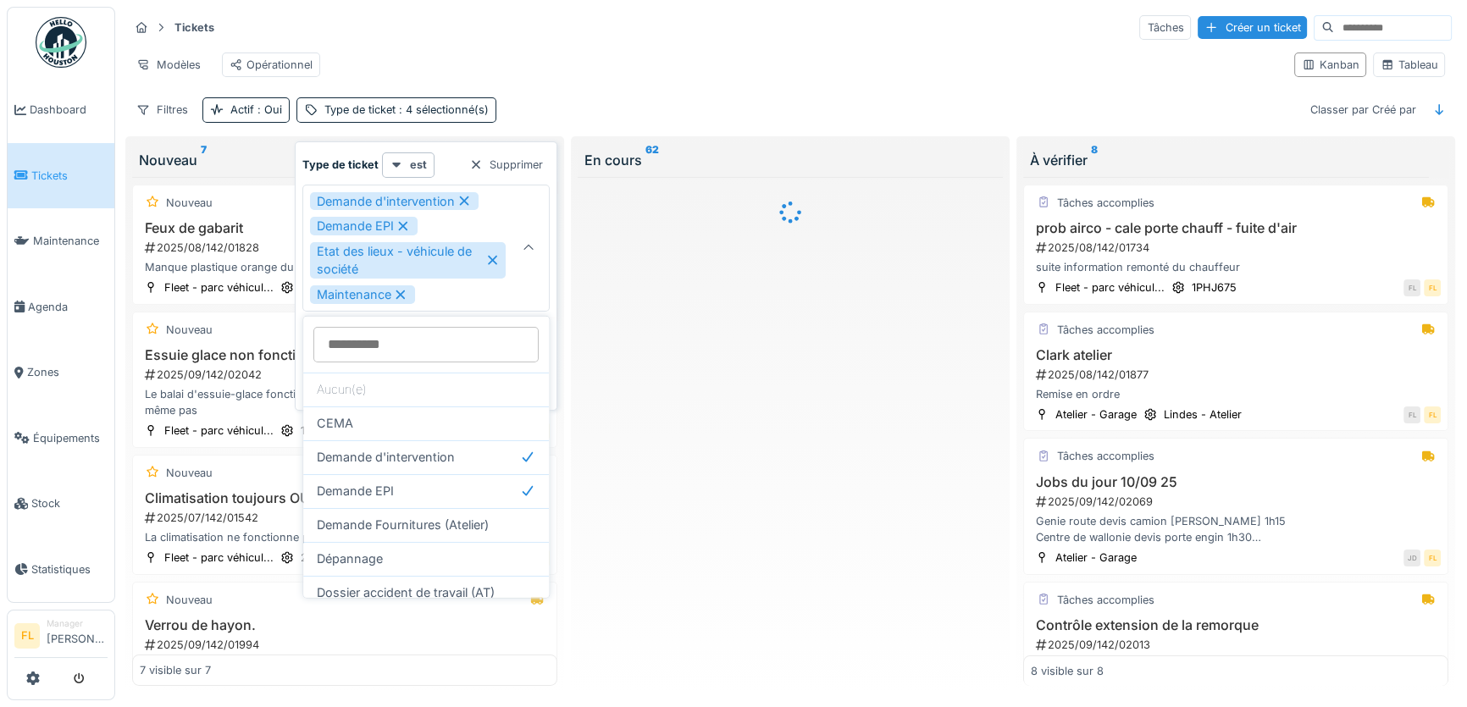
click at [663, 66] on div "Modèles Opérationnel" at bounding box center [705, 65] width 1152 height 38
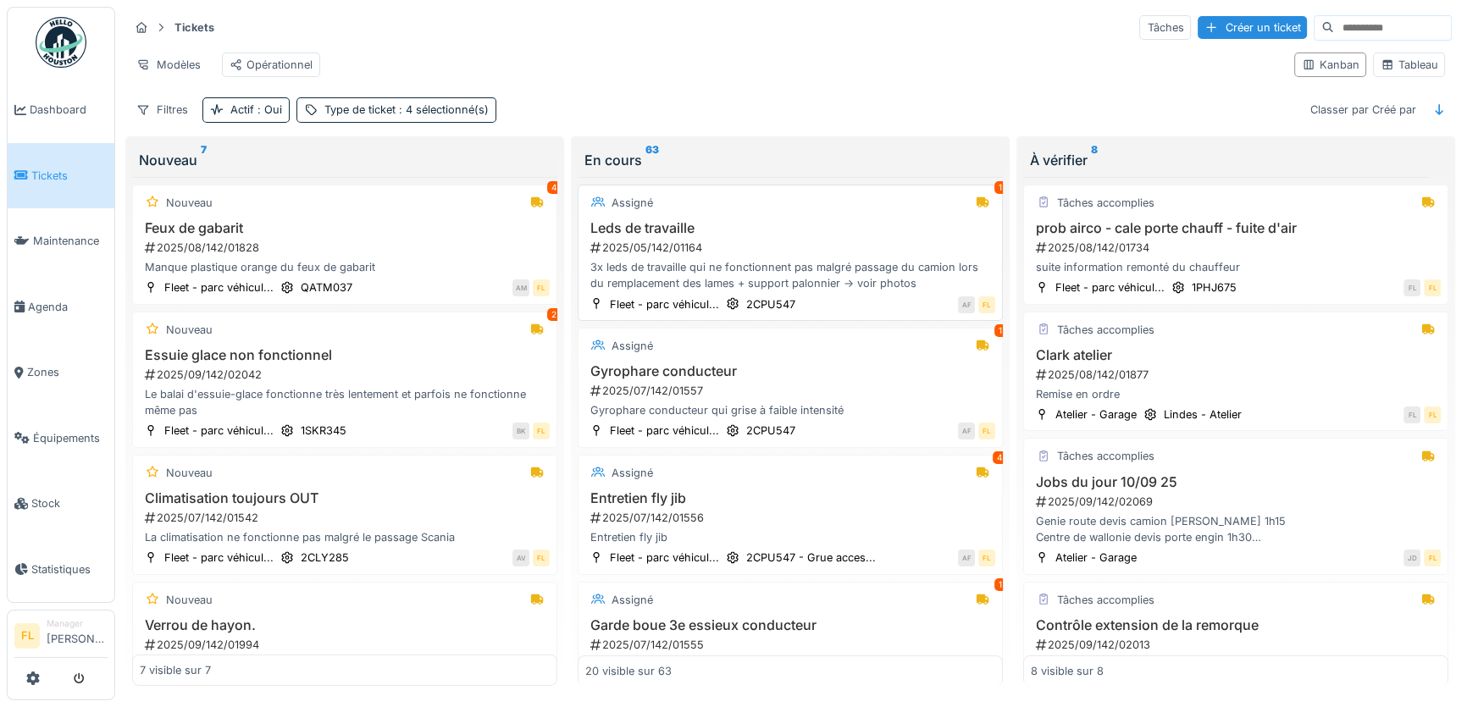
click at [717, 270] on div "3x leds de travaille qui ne fonctionnent pas malgré passage du camion lors du r…" at bounding box center [790, 275] width 410 height 32
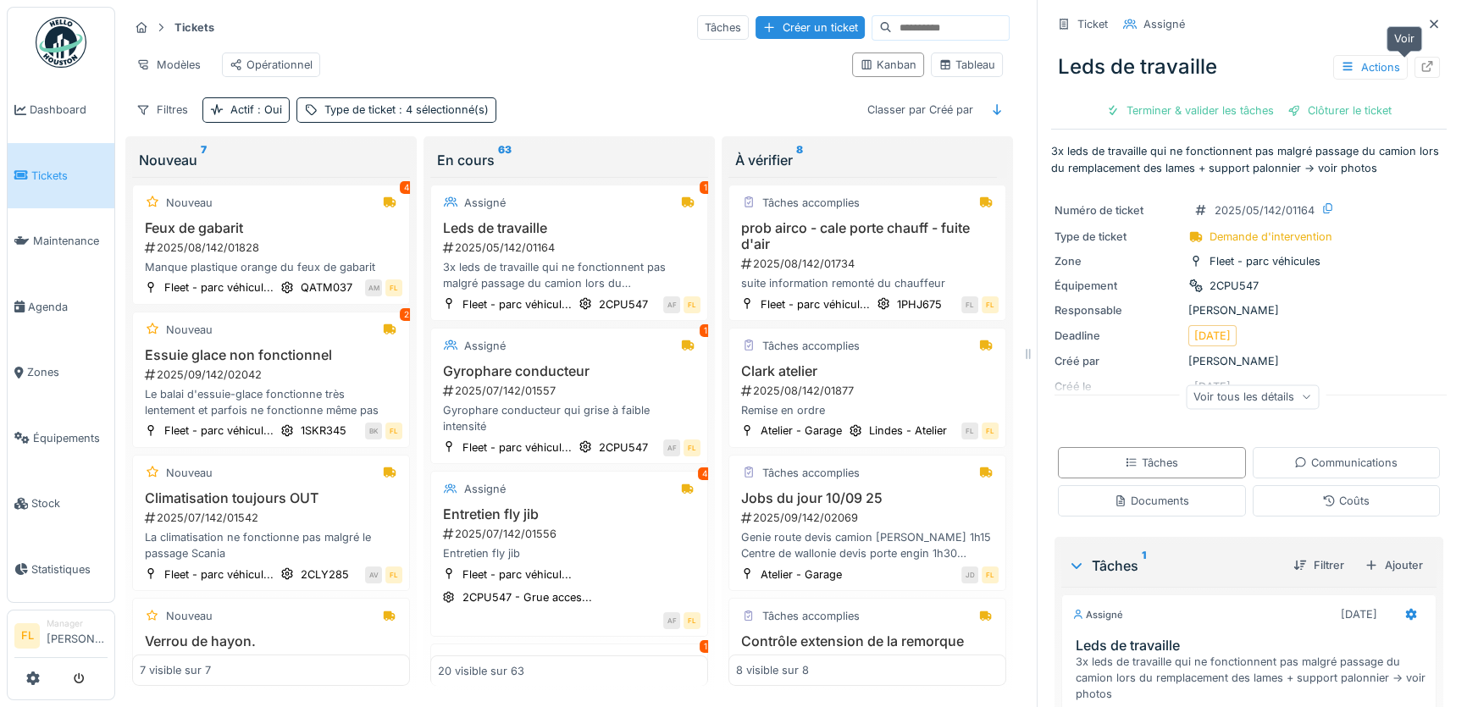
click at [1420, 69] on icon at bounding box center [1427, 66] width 14 height 11
click at [153, 121] on div "Filtres" at bounding box center [162, 109] width 67 height 25
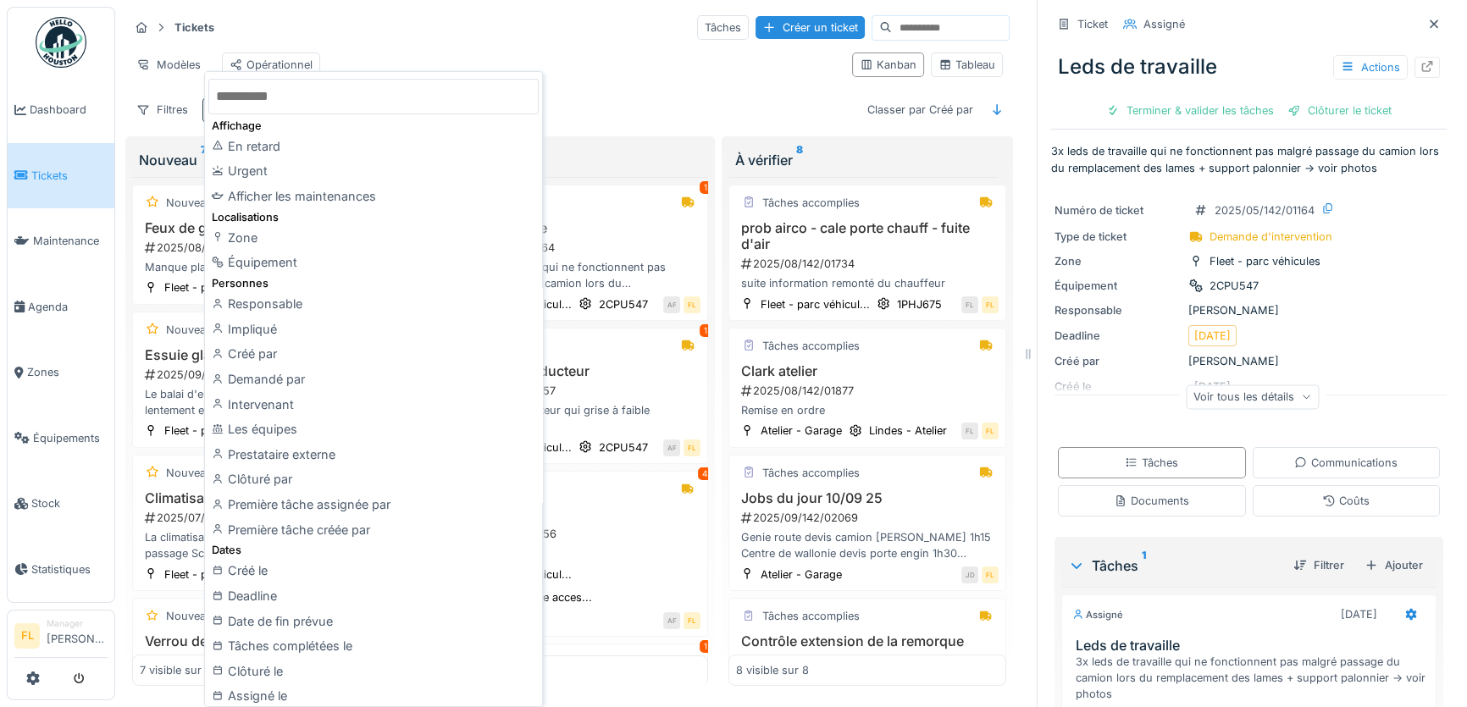
click at [620, 80] on div "Modèles Opérationnel" at bounding box center [484, 65] width 710 height 38
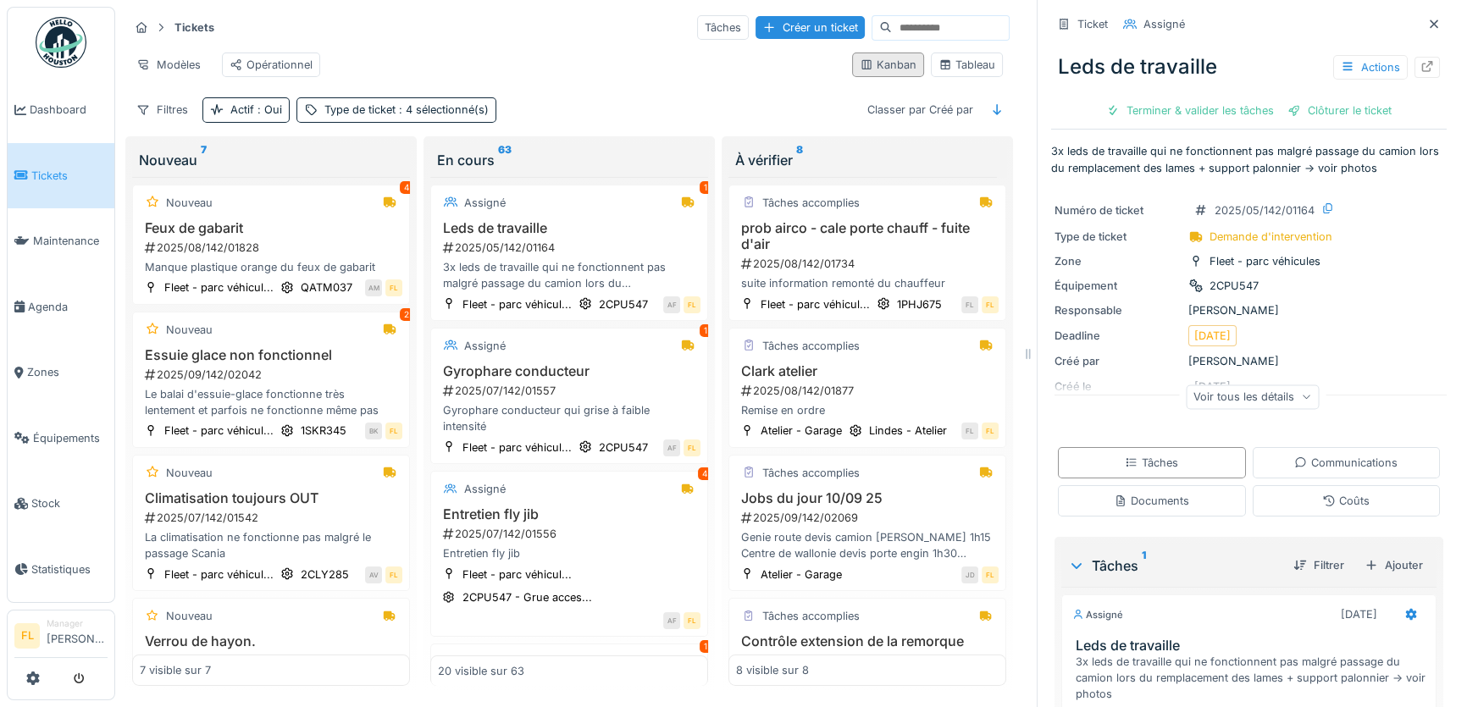
click at [863, 67] on div "Kanban" at bounding box center [887, 65] width 57 height 16
click at [957, 66] on div "Tableau" at bounding box center [966, 65] width 57 height 16
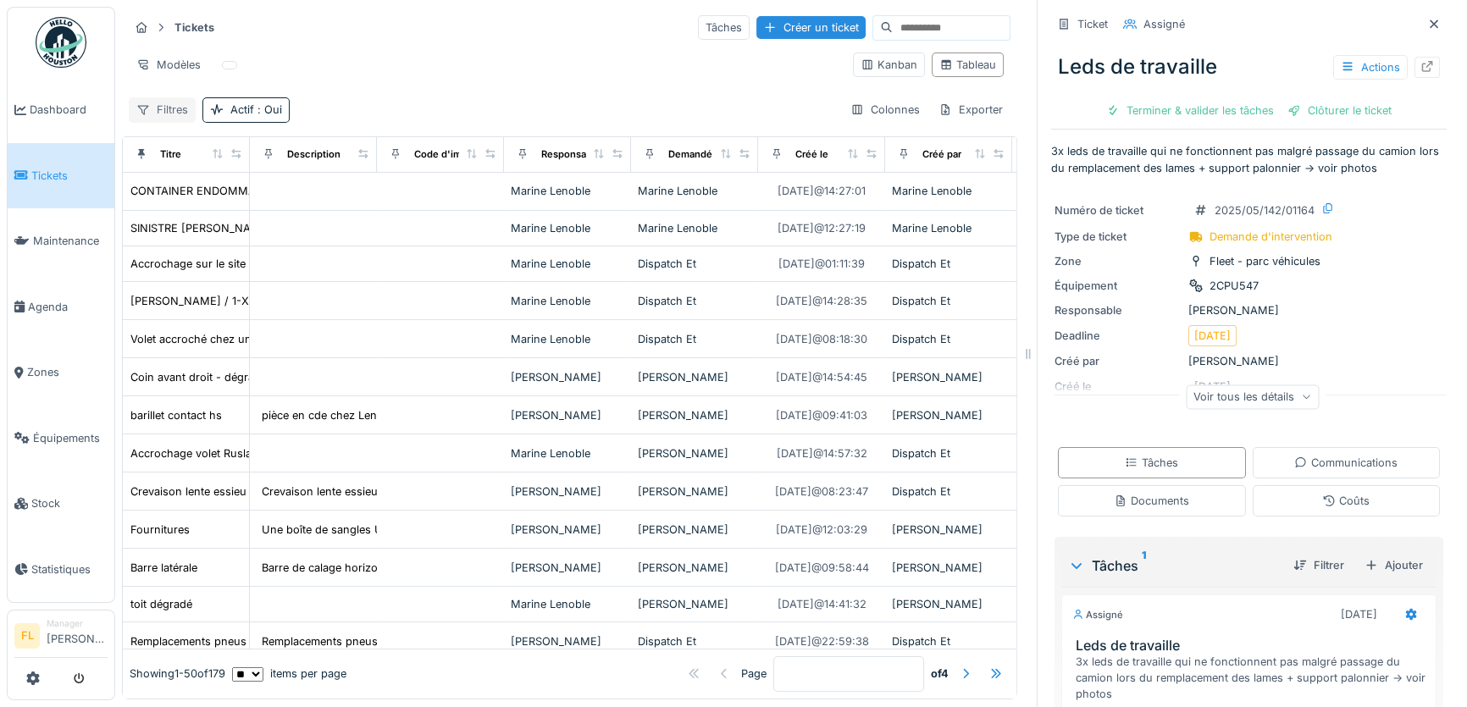
click at [184, 105] on div "Filtres" at bounding box center [162, 109] width 67 height 25
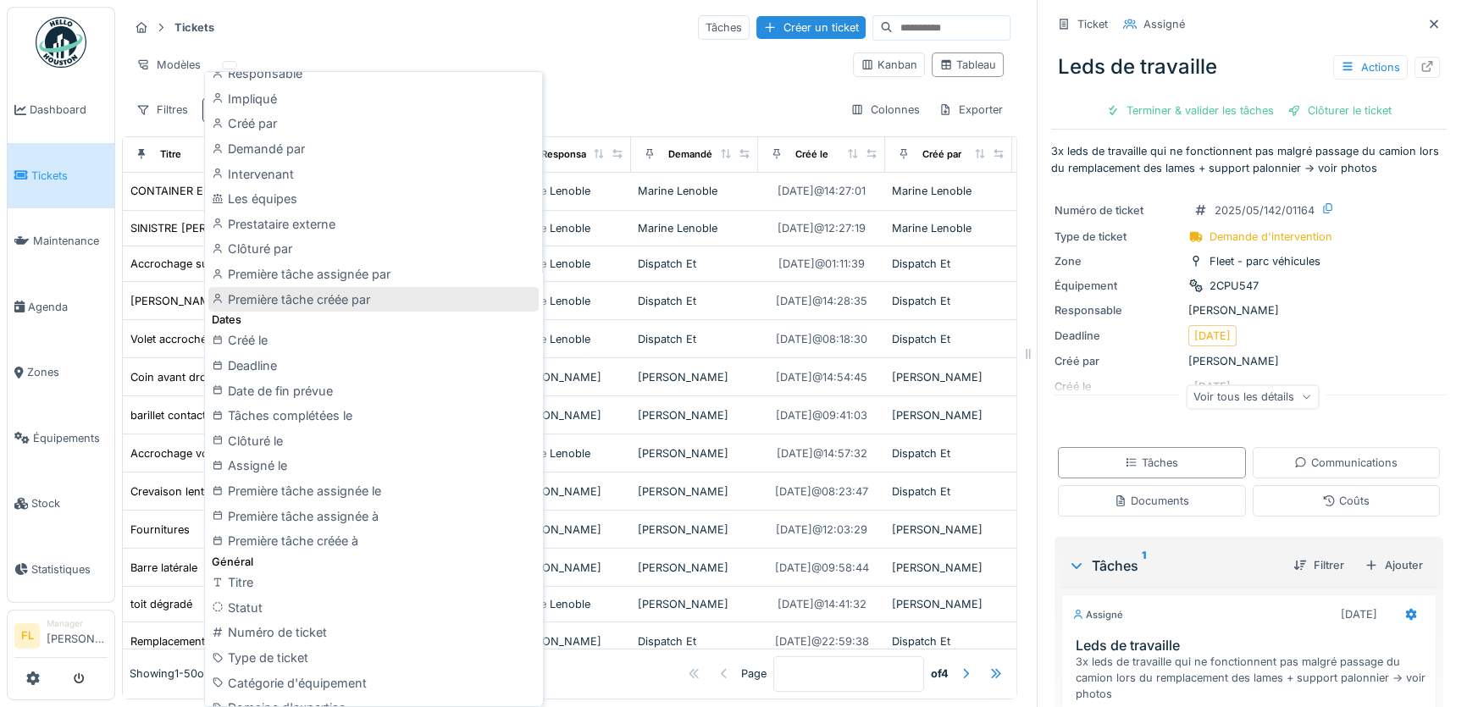
scroll to position [384, 0]
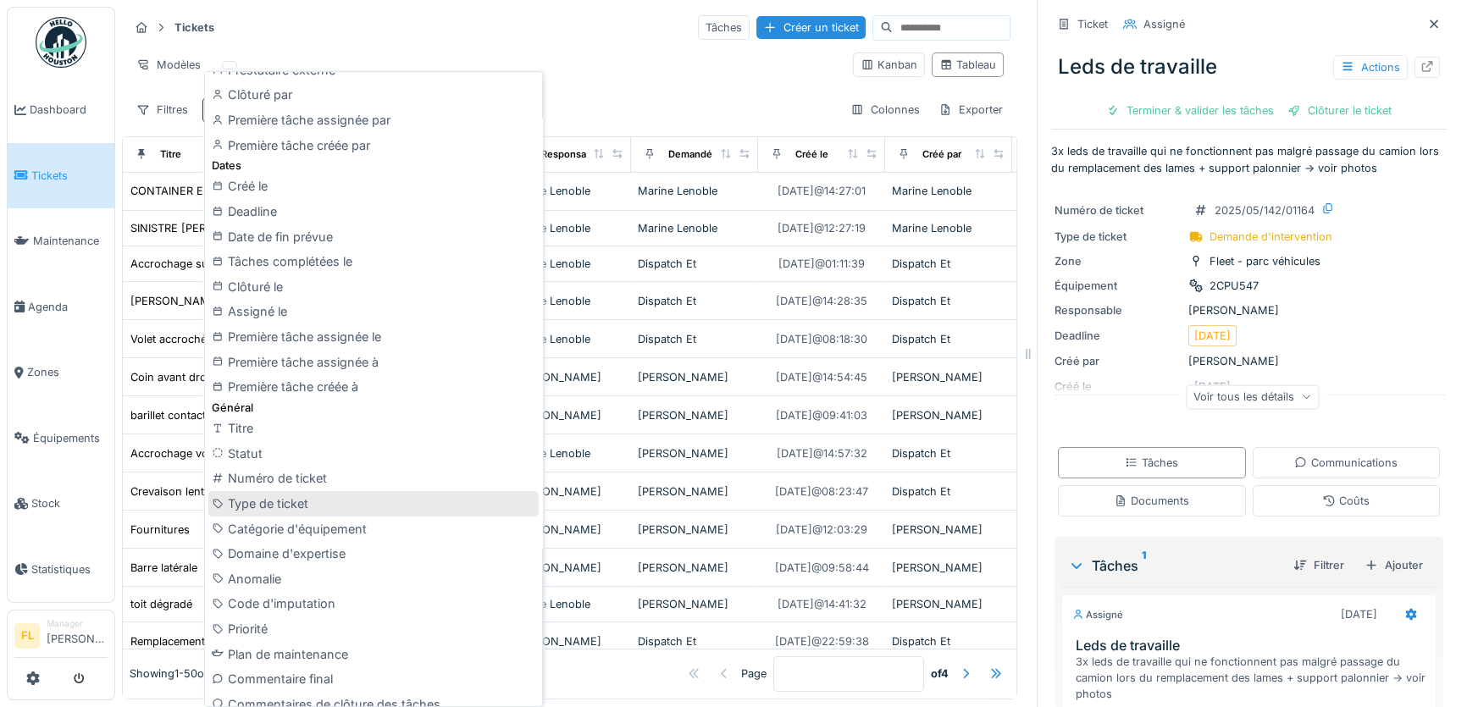
click at [301, 500] on div "Type de ticket" at bounding box center [373, 503] width 330 height 25
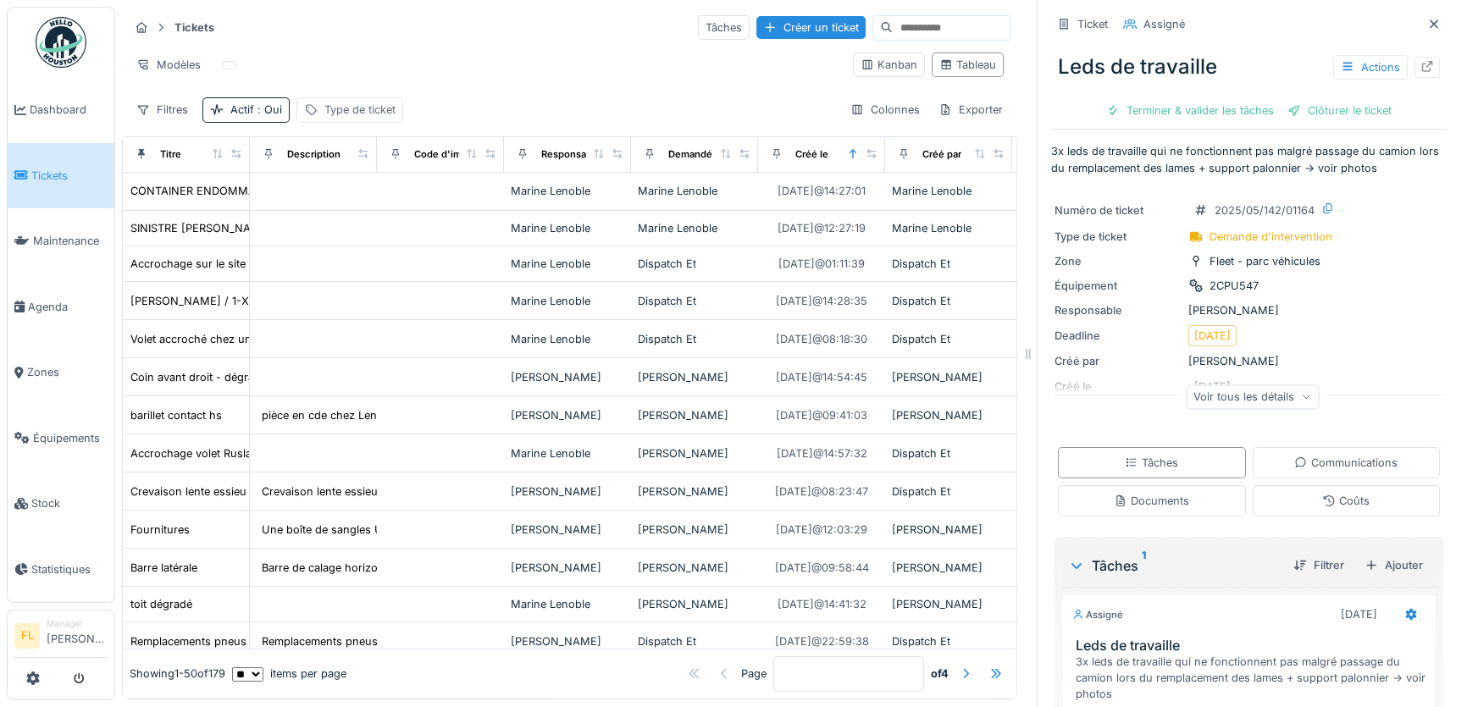
click at [312, 113] on icon at bounding box center [311, 110] width 11 height 11
click at [344, 193] on div "Type de ticket" at bounding box center [362, 189] width 104 height 19
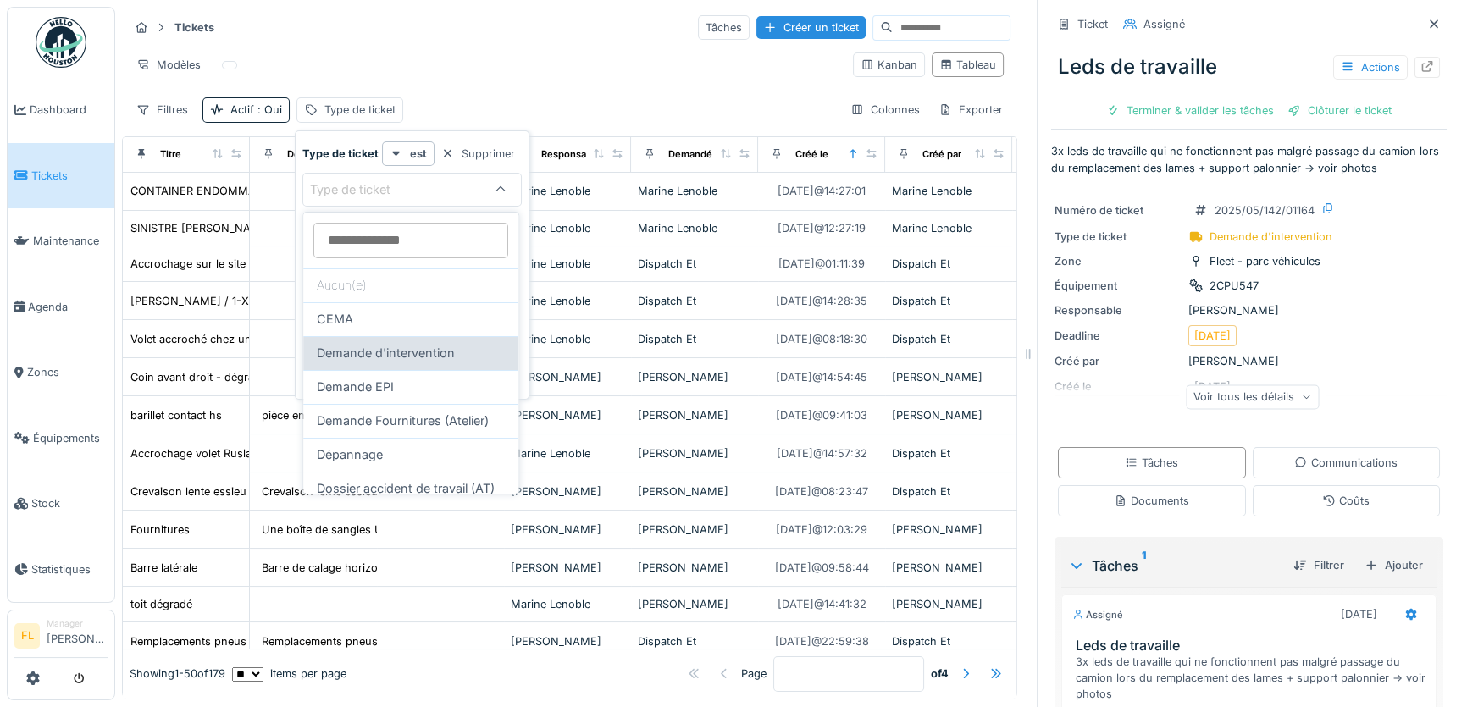
click at [362, 351] on span "Demande d'intervention" at bounding box center [386, 353] width 138 height 19
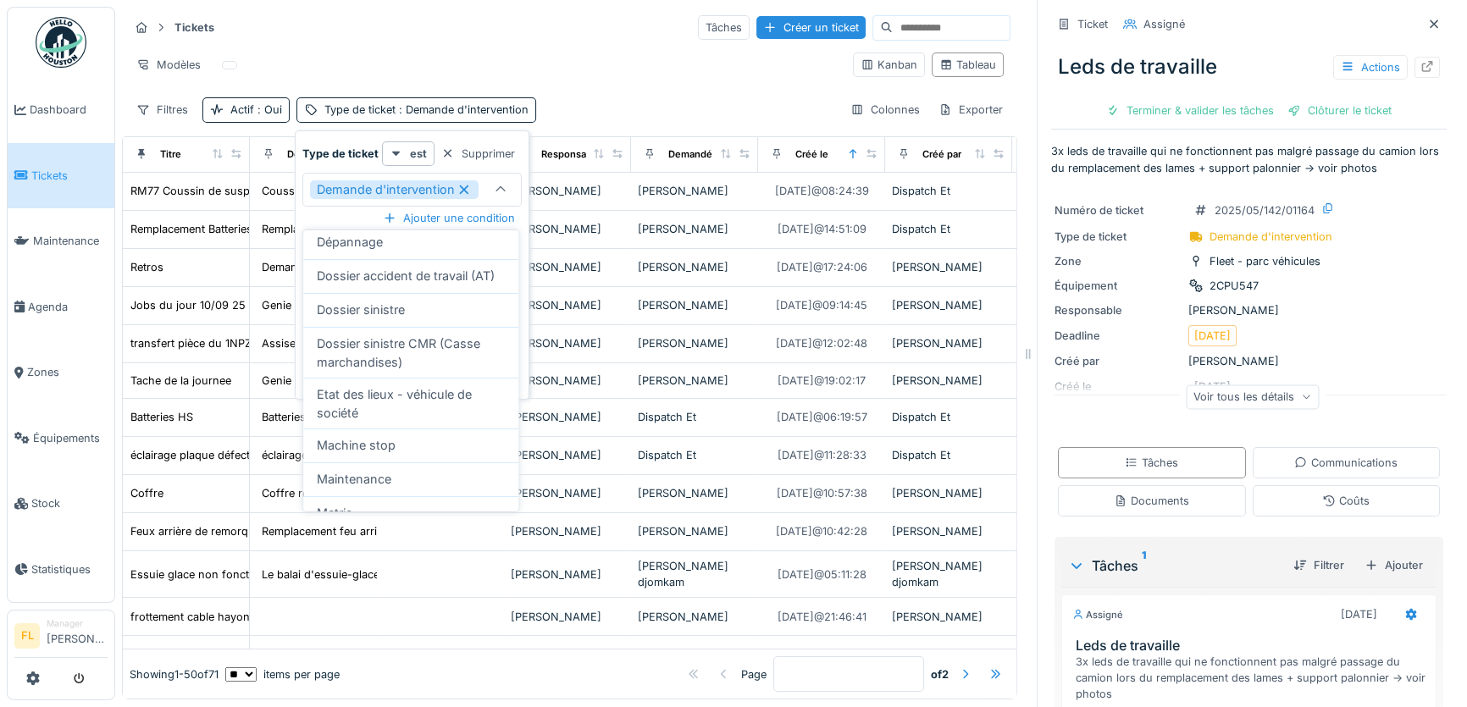
scroll to position [153, 0]
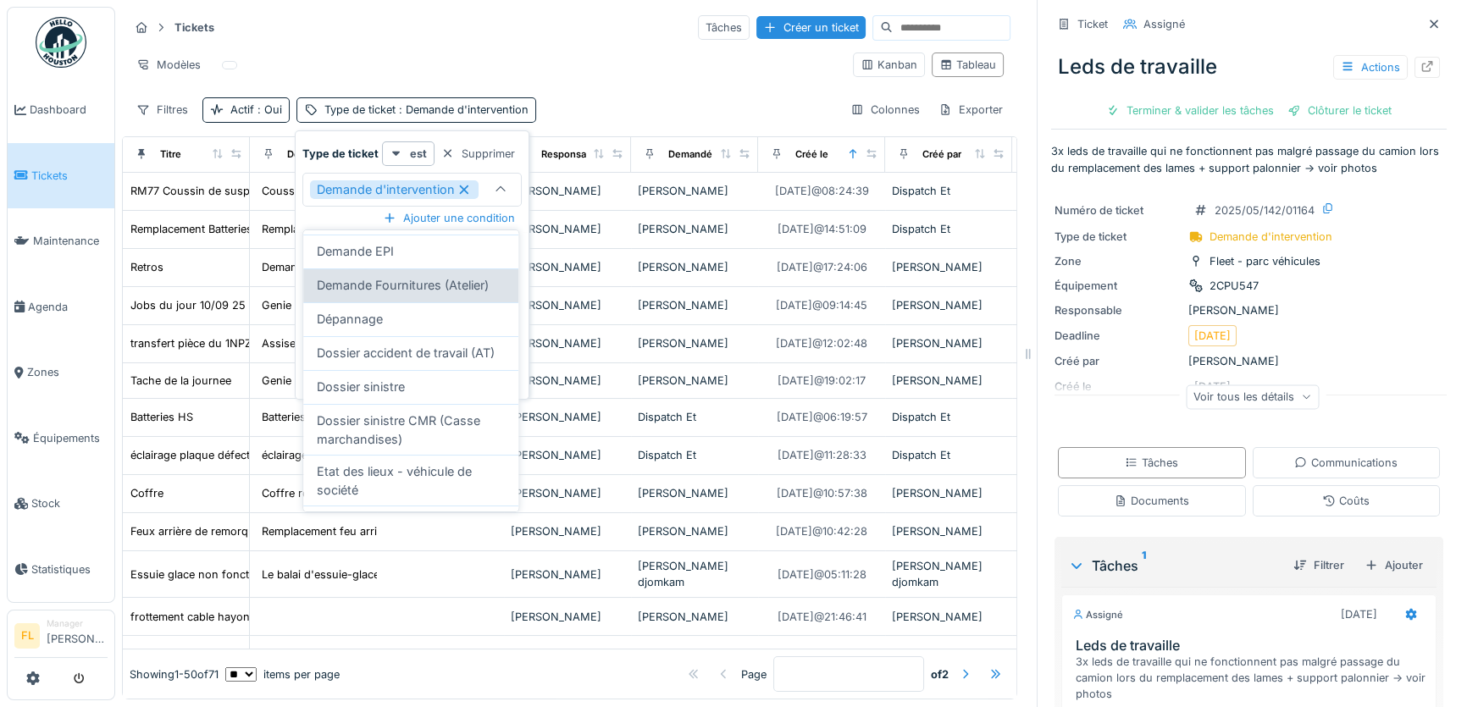
click at [389, 290] on span "Demande Fournitures (Atelier)" at bounding box center [403, 285] width 172 height 19
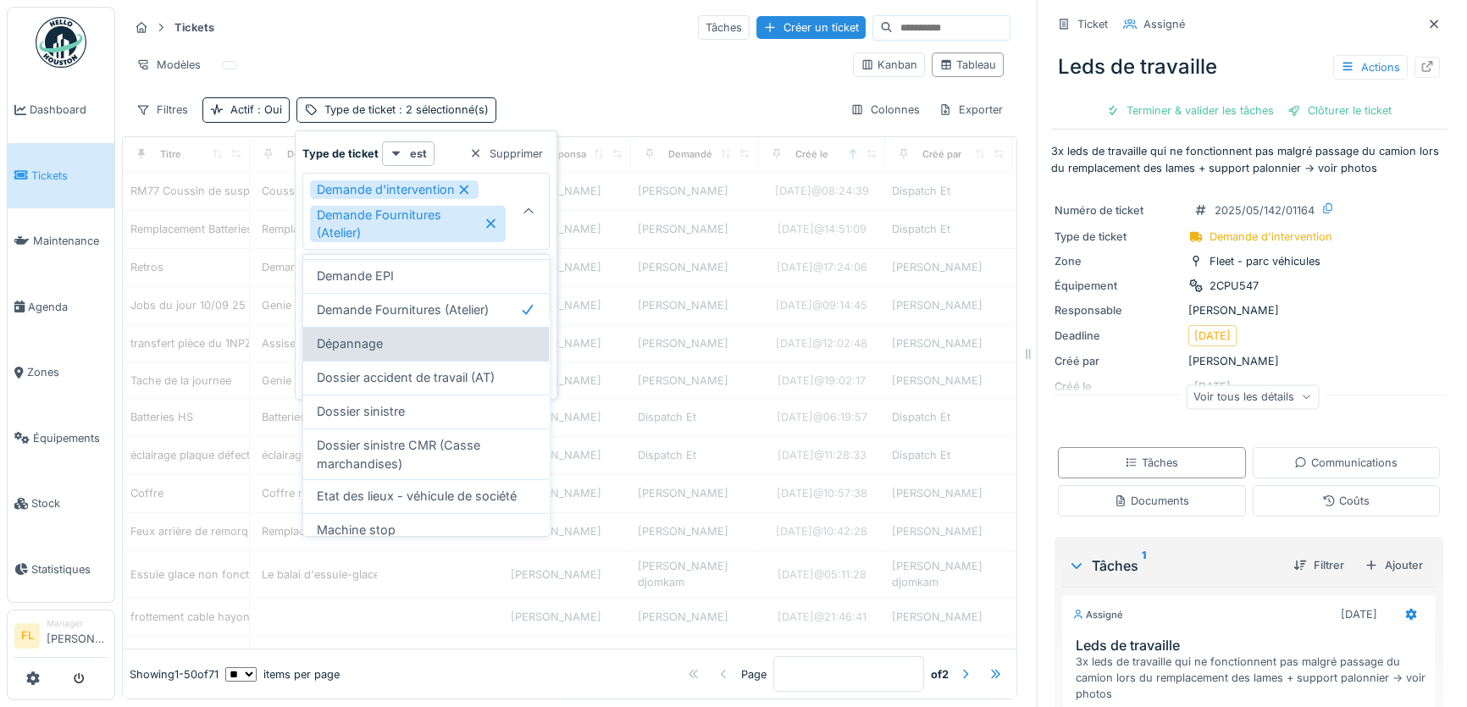
click at [378, 344] on span "Dépannage" at bounding box center [350, 343] width 66 height 19
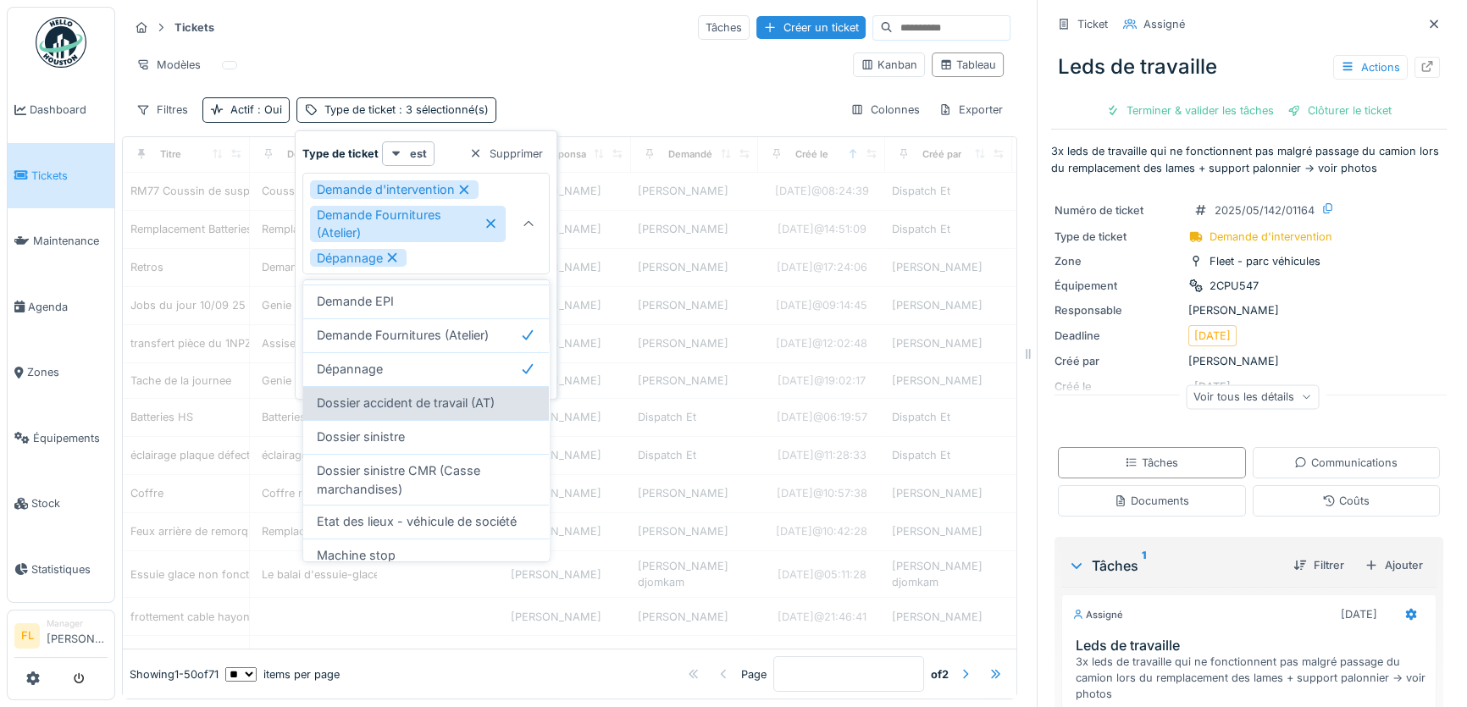
scroll to position [262, 0]
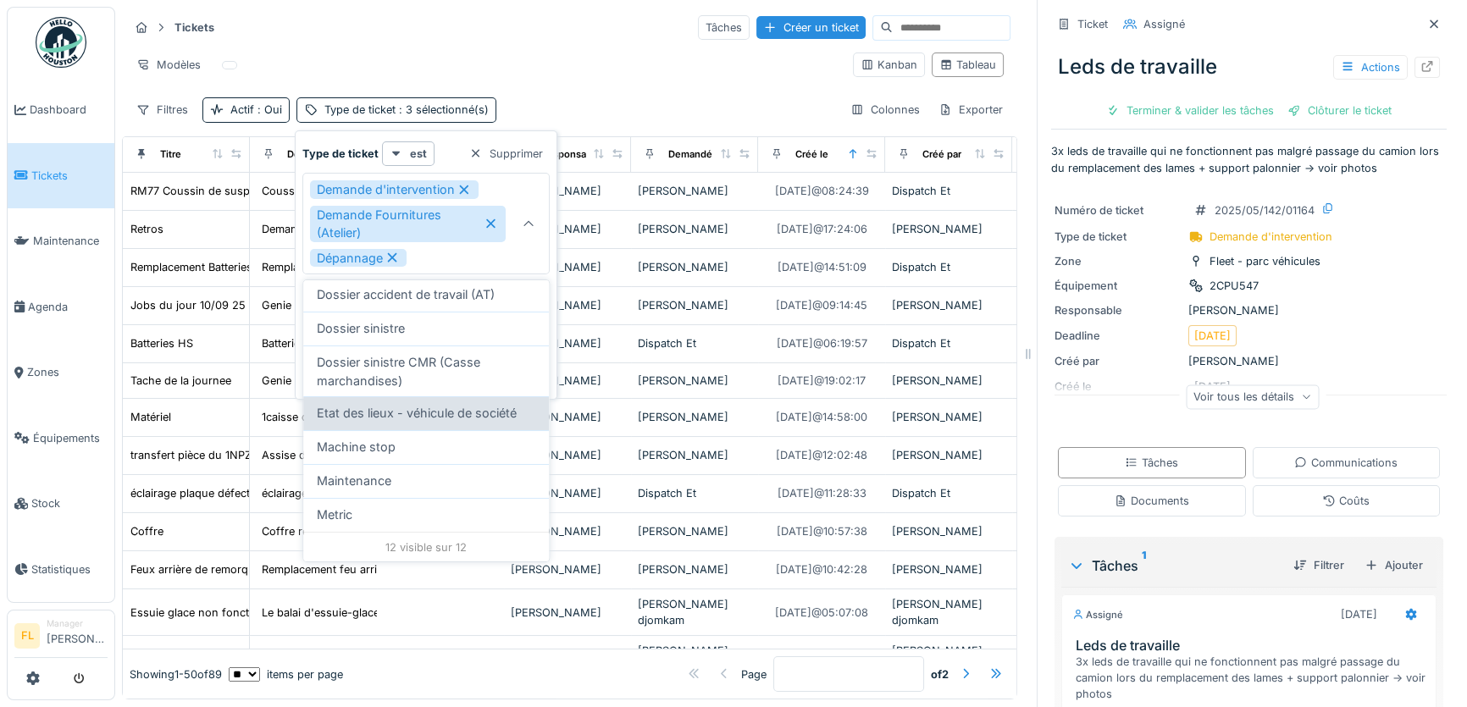
click at [380, 417] on span "Etat des lieux - véhicule de société" at bounding box center [417, 413] width 200 height 19
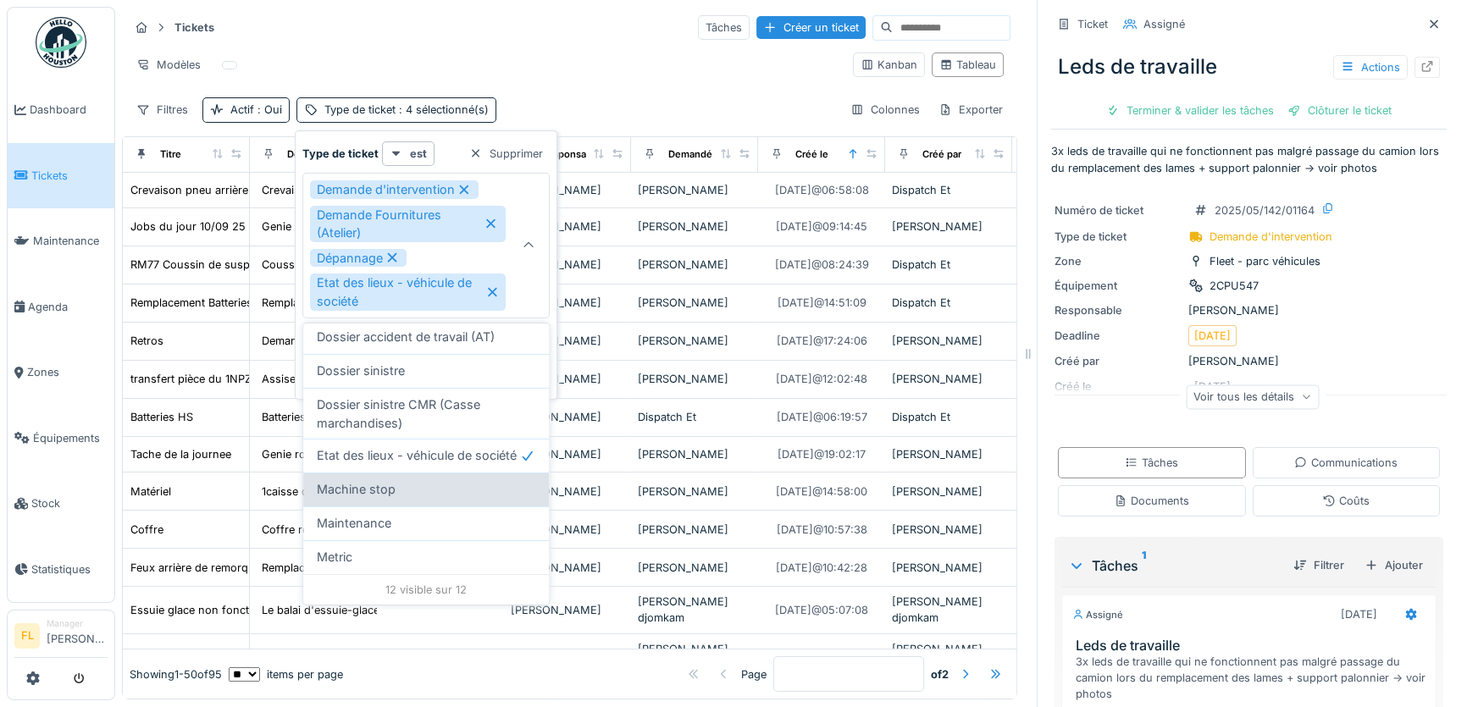
scroll to position [11, 0]
click at [395, 515] on div "Maintenance" at bounding box center [426, 523] width 218 height 19
type input "**********"
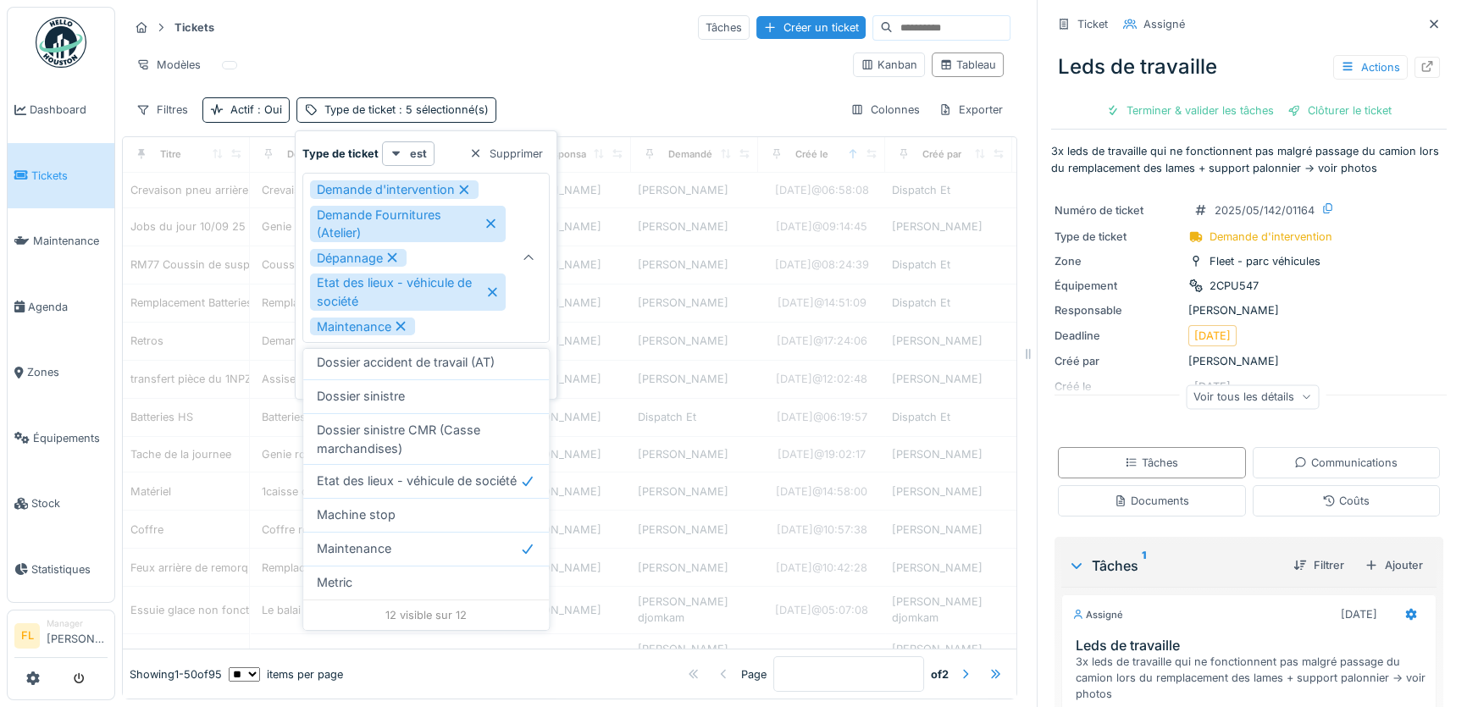
click at [539, 97] on div "Filtres Actif : Oui Type de ticket : 5 sélectionné(s) Colonnes Exporter" at bounding box center [569, 109] width 881 height 25
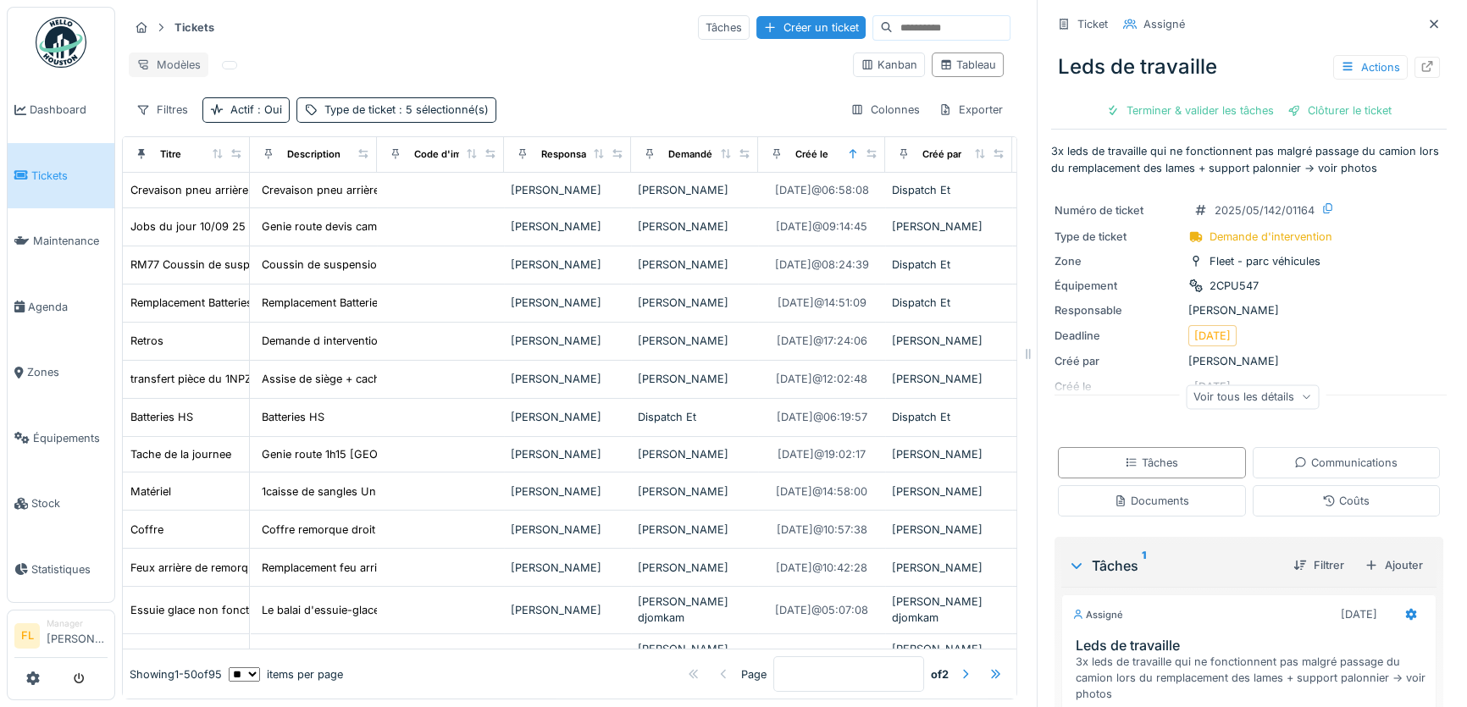
click at [192, 52] on div "Modèles" at bounding box center [169, 64] width 80 height 25
click at [194, 84] on div "Nouvelle vue" at bounding box center [203, 96] width 141 height 25
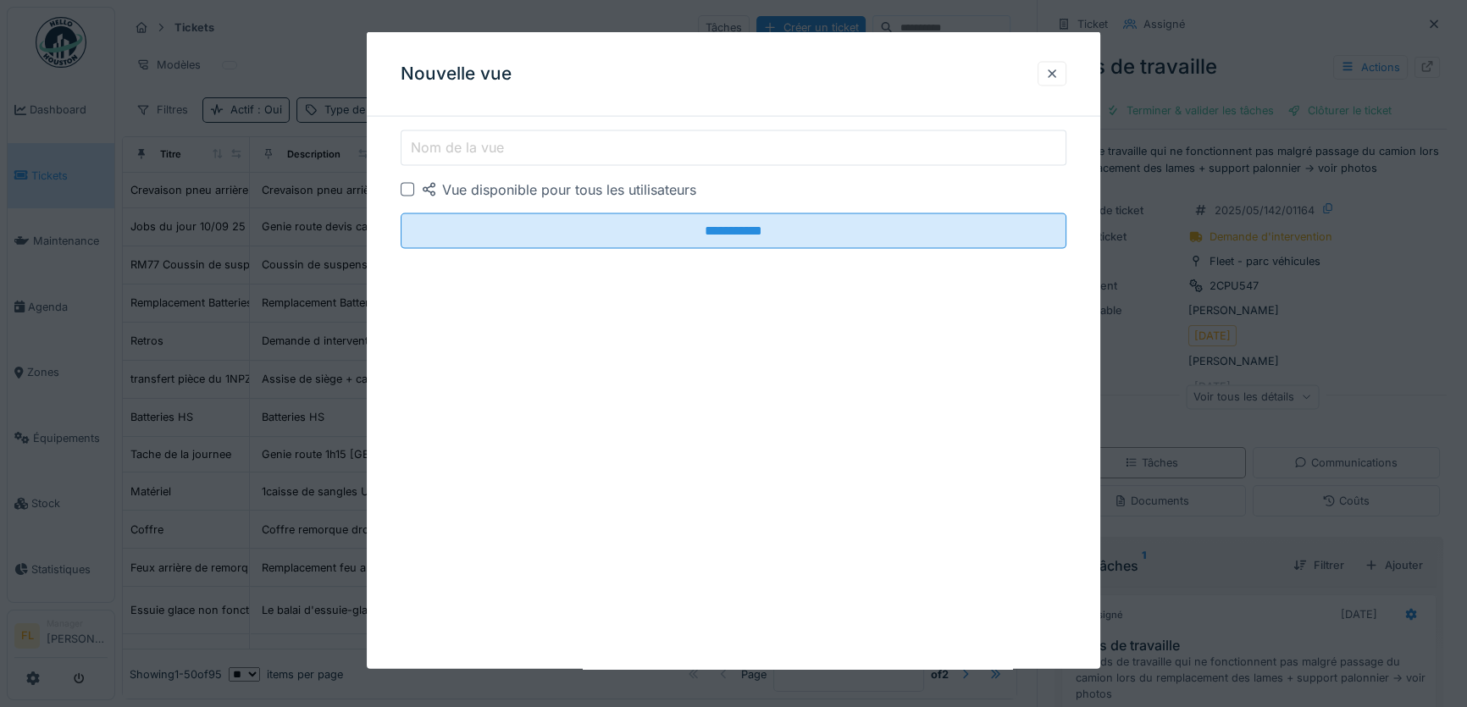
click at [478, 147] on label "Nom de la vue" at bounding box center [457, 147] width 100 height 20
click at [478, 147] on input "Nom de la vue" at bounding box center [734, 148] width 666 height 36
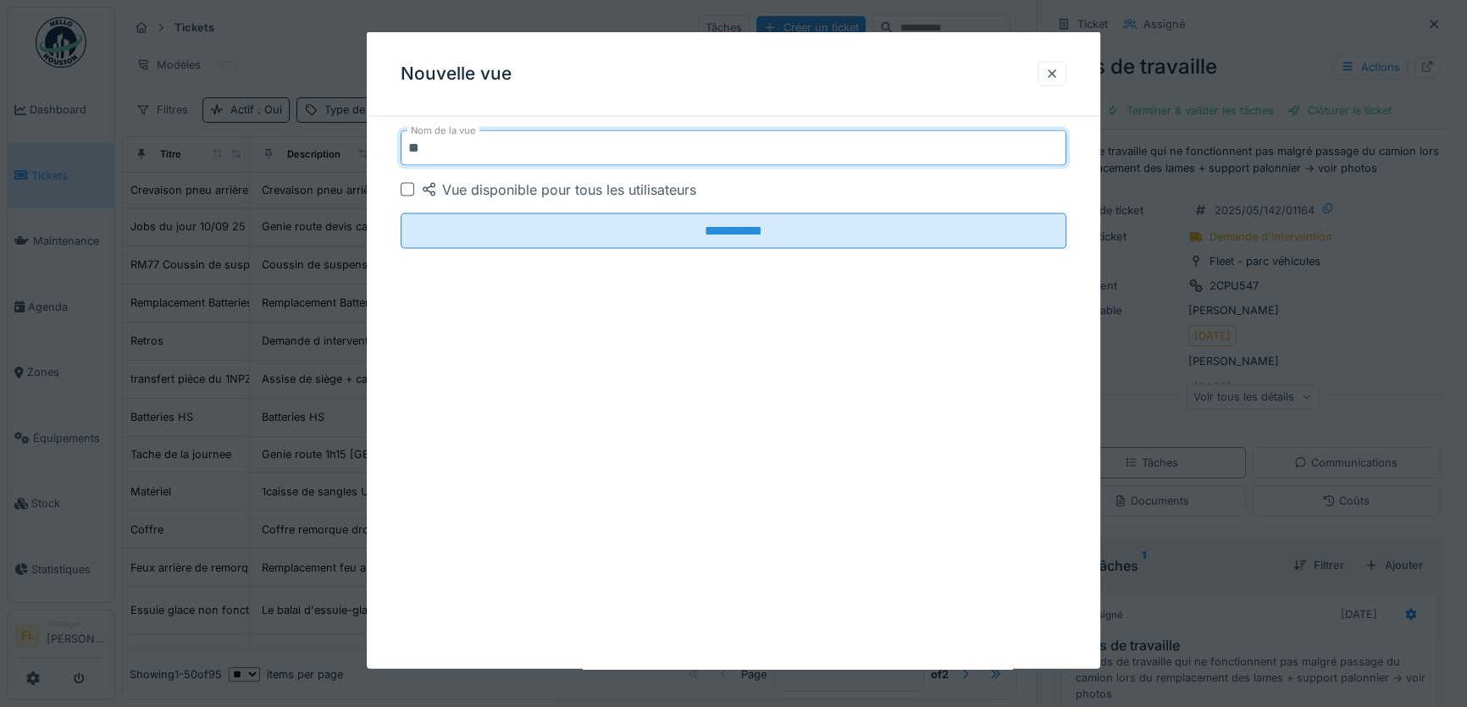
type input "*"
type input "**********"
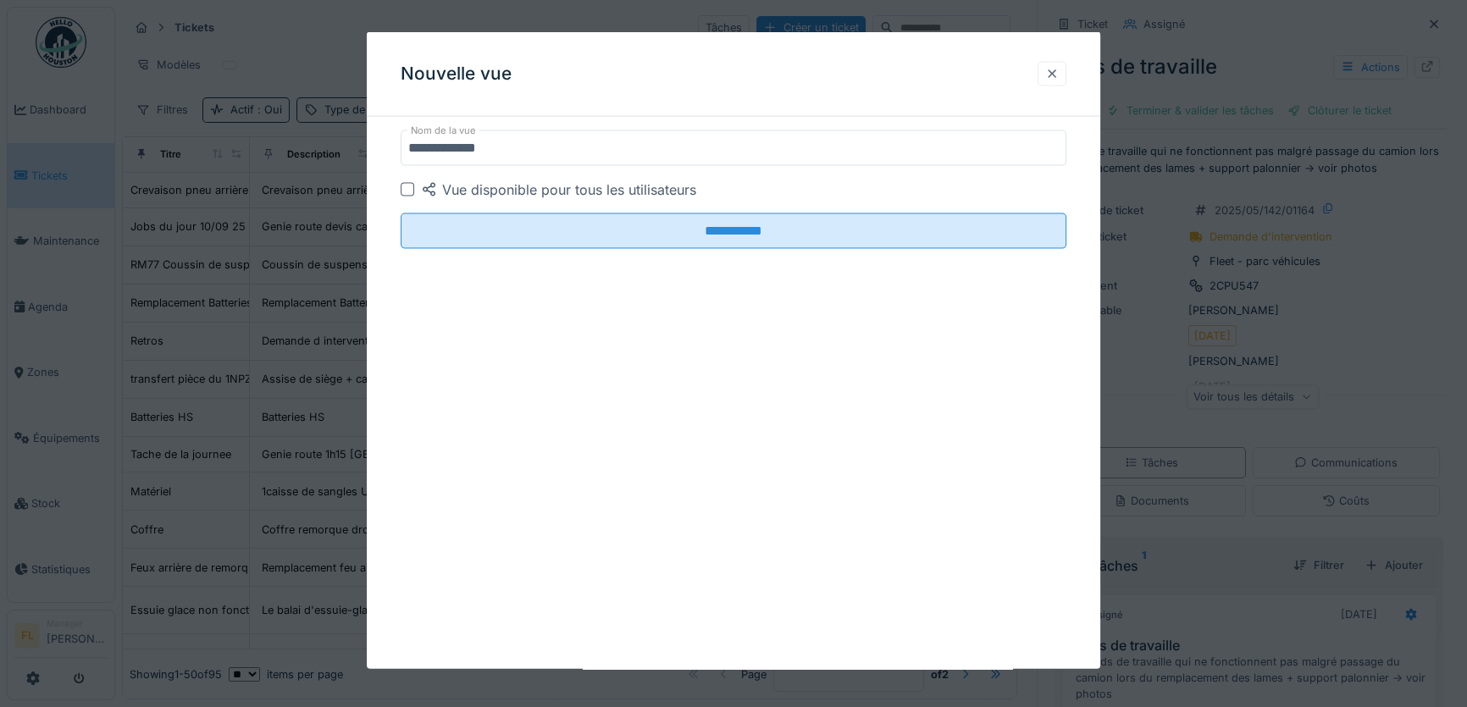
click at [1064, 80] on div at bounding box center [1051, 73] width 29 height 25
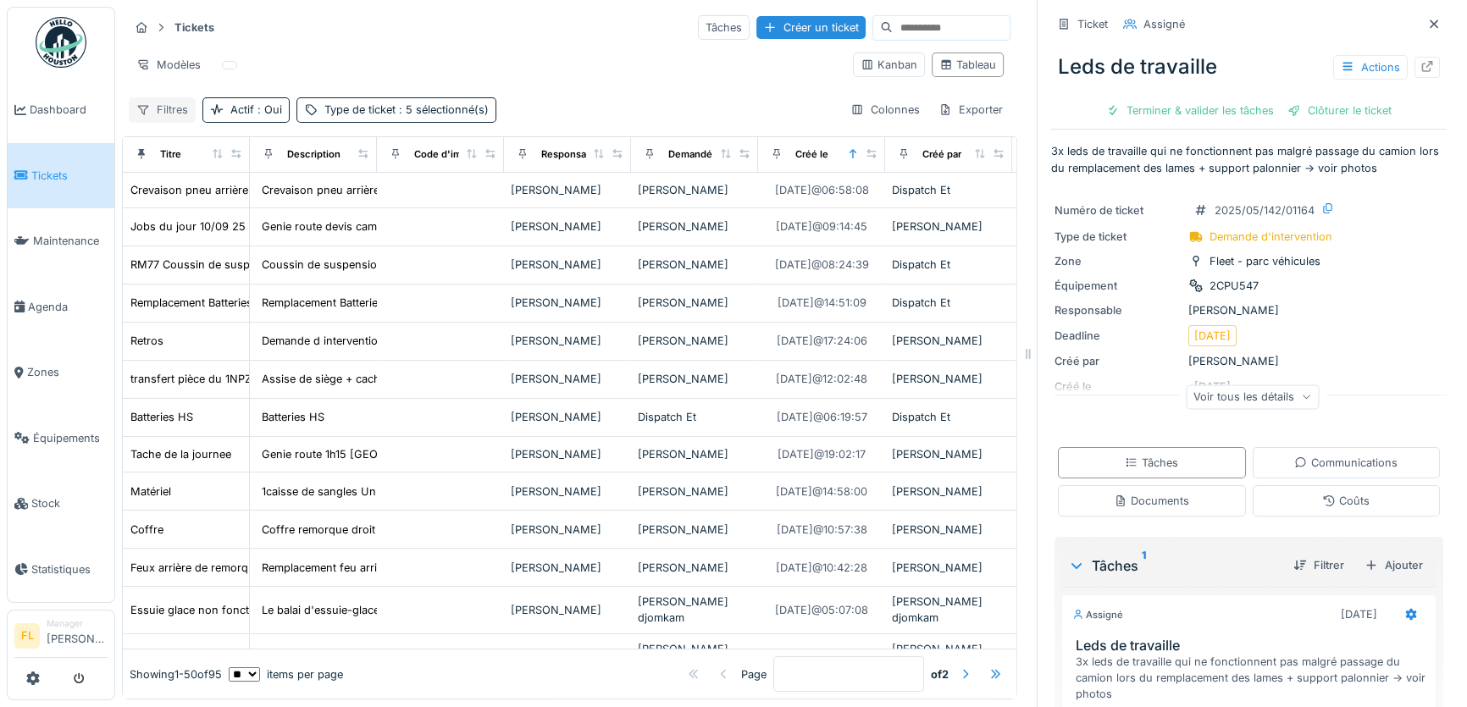
click at [153, 101] on div "Filtres" at bounding box center [162, 109] width 67 height 25
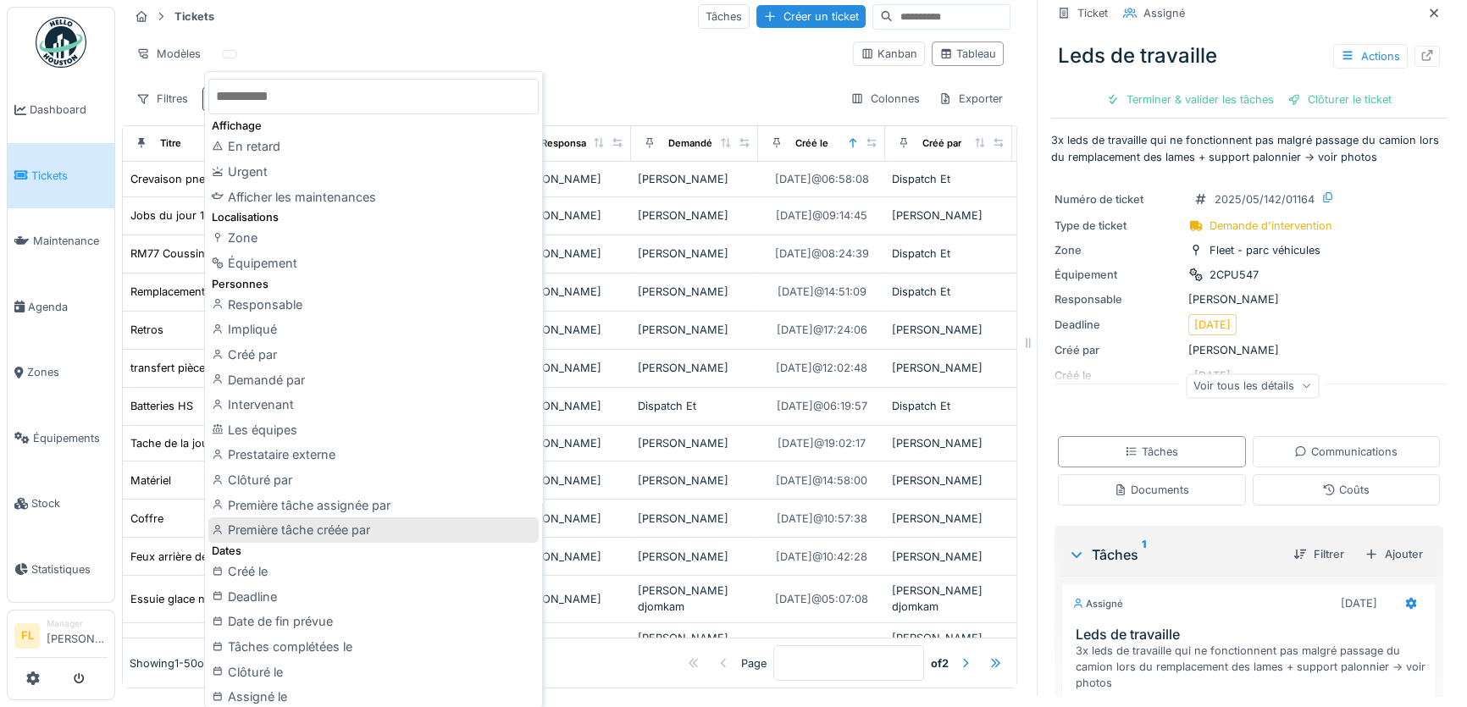
scroll to position [153, 0]
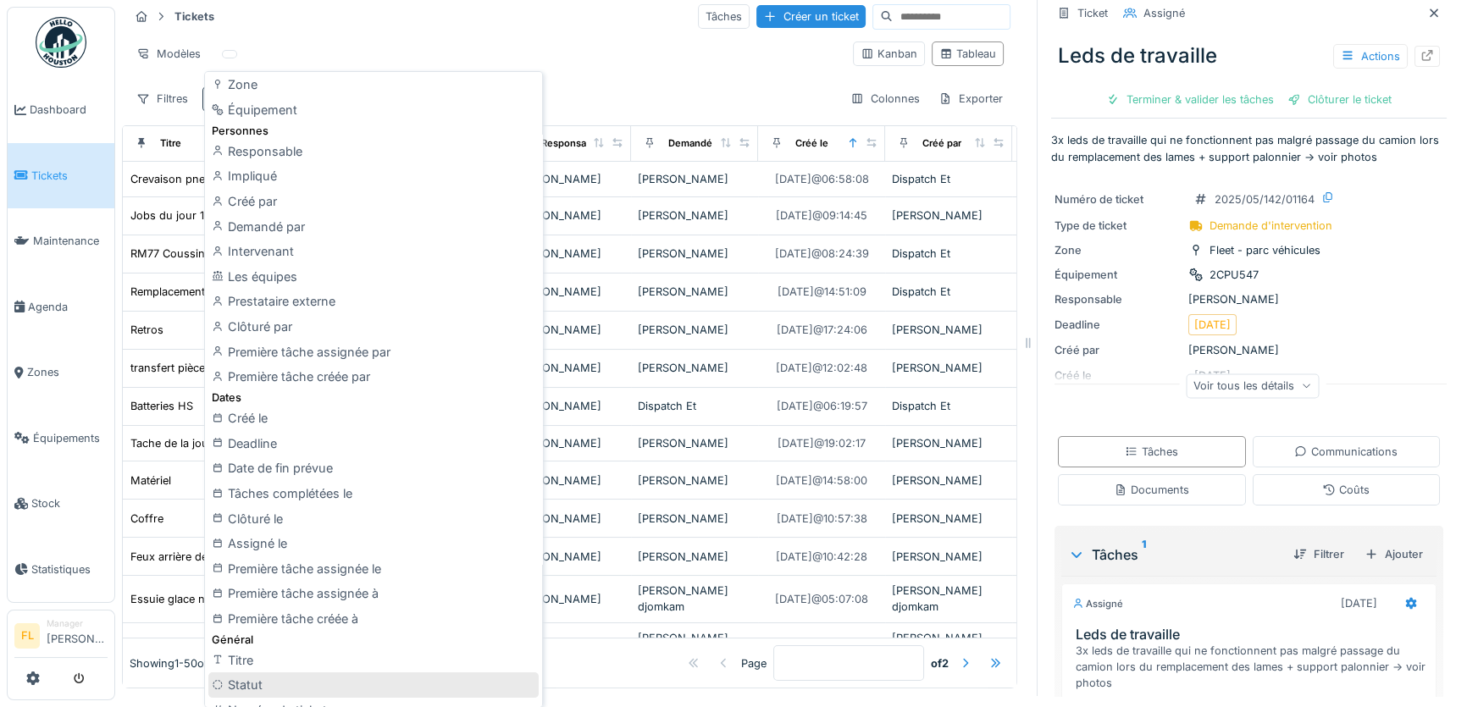
click at [253, 690] on div "Statut" at bounding box center [373, 684] width 330 height 25
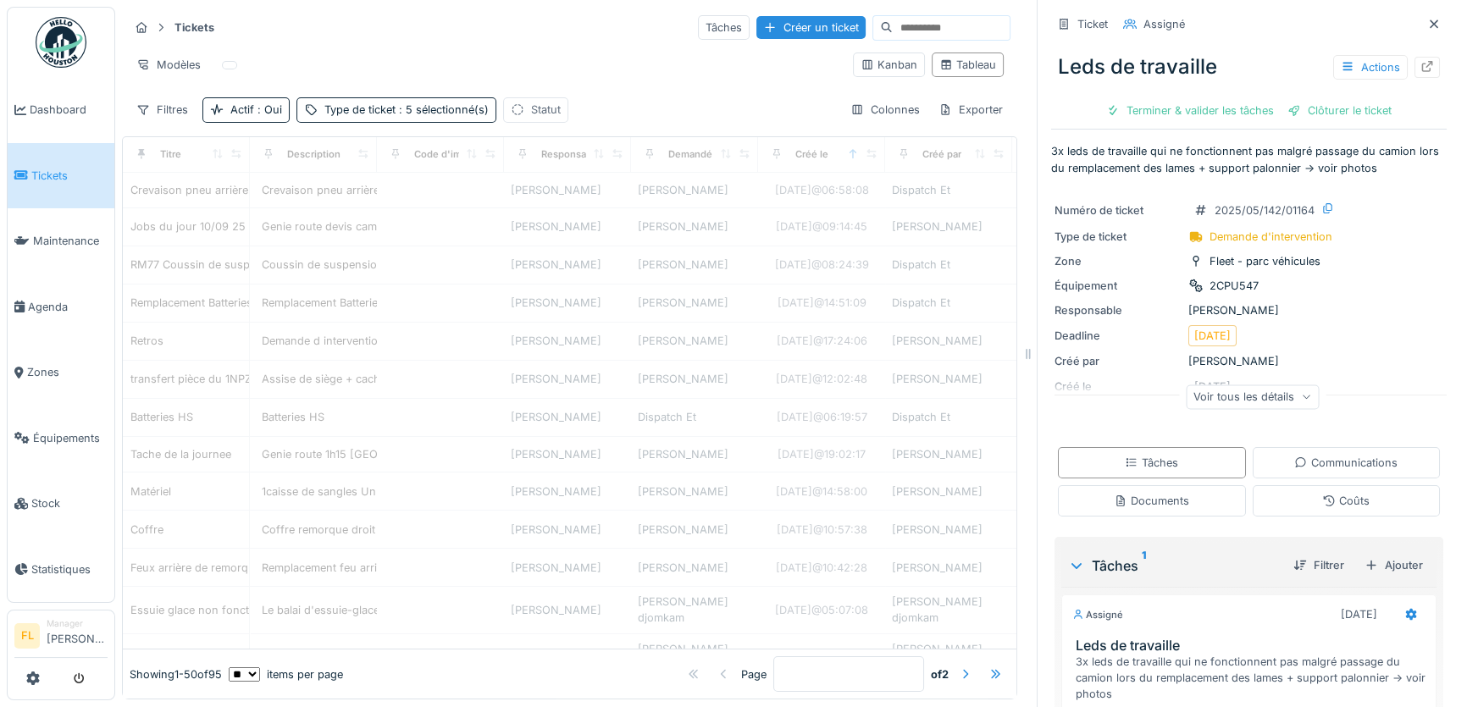
click at [551, 102] on div "Statut" at bounding box center [546, 110] width 30 height 16
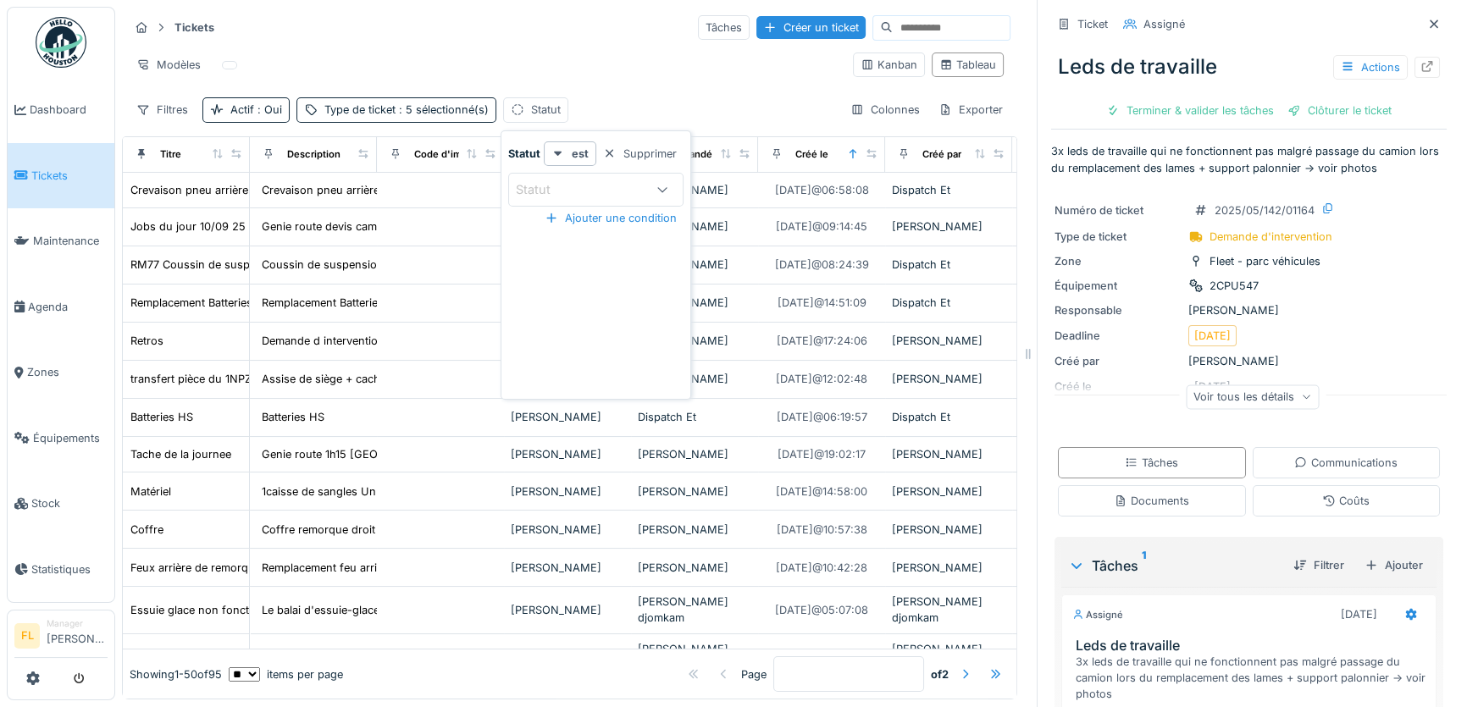
click at [616, 180] on div "Statut" at bounding box center [581, 189] width 130 height 19
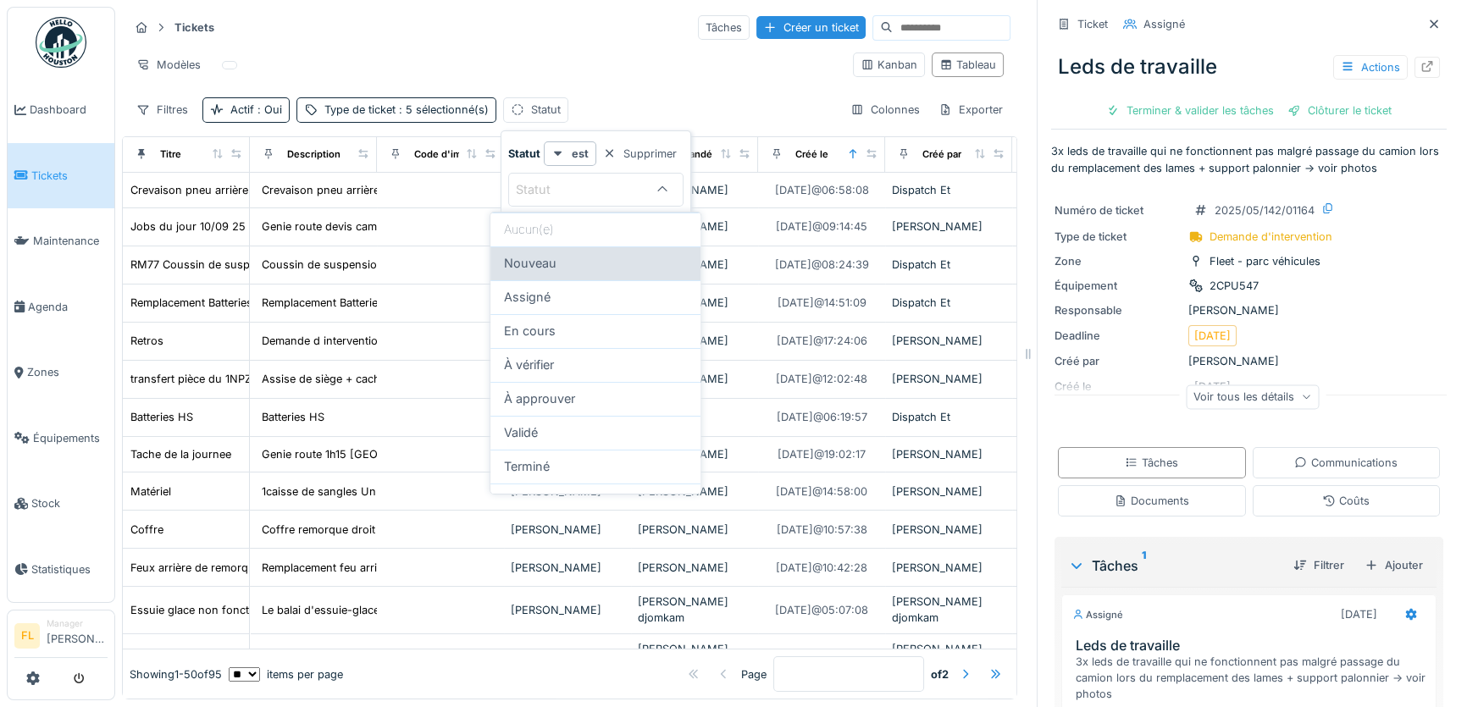
click at [552, 273] on div "Nouveau" at bounding box center [595, 263] width 210 height 34
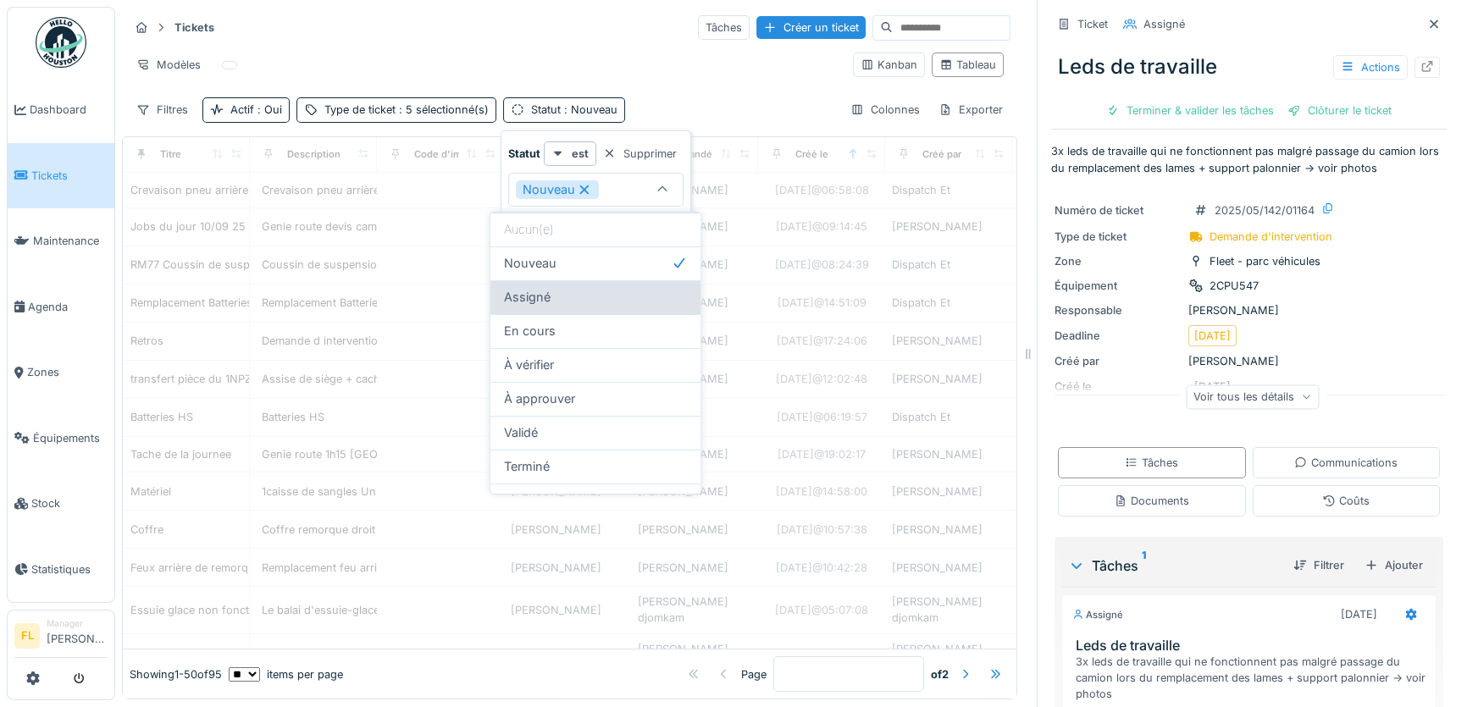
click at [550, 290] on span "Assigné" at bounding box center [527, 297] width 47 height 19
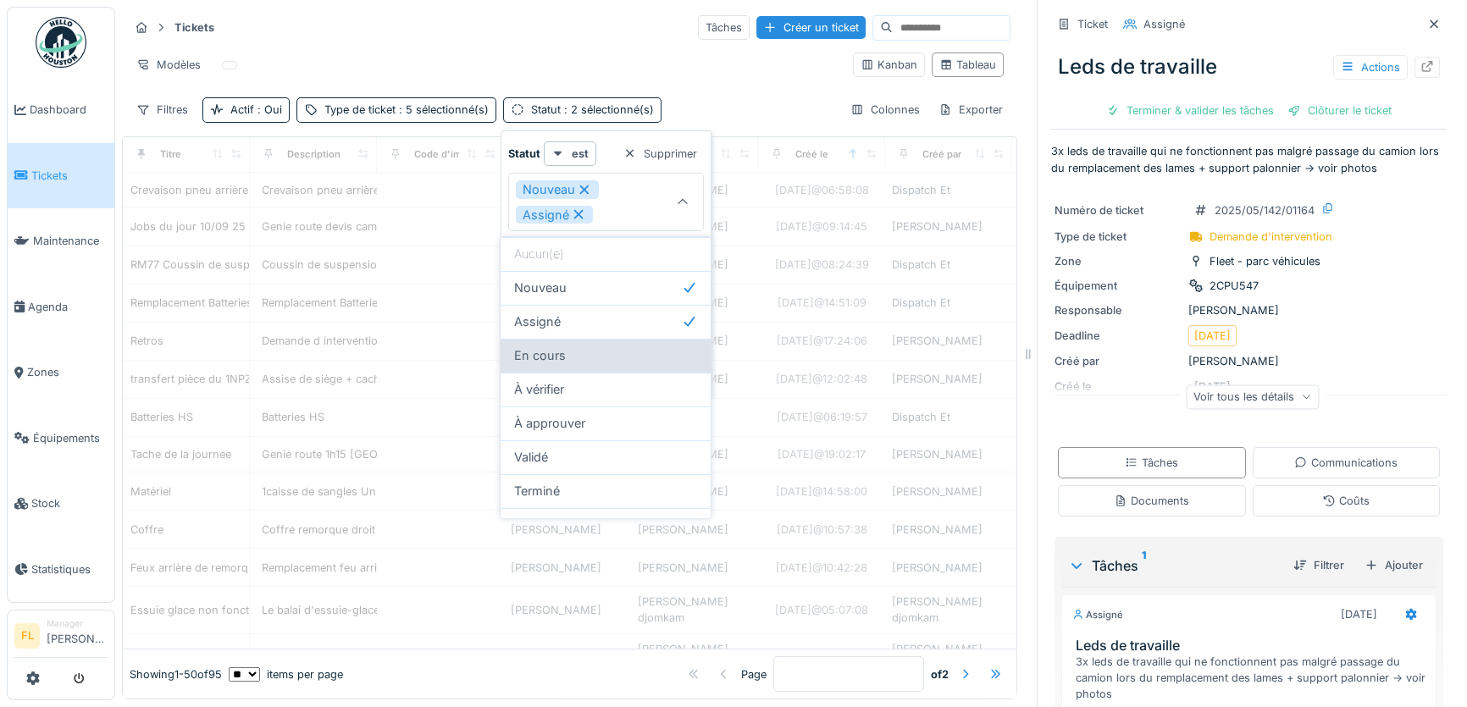
click at [546, 360] on span "En cours" at bounding box center [540, 355] width 52 height 19
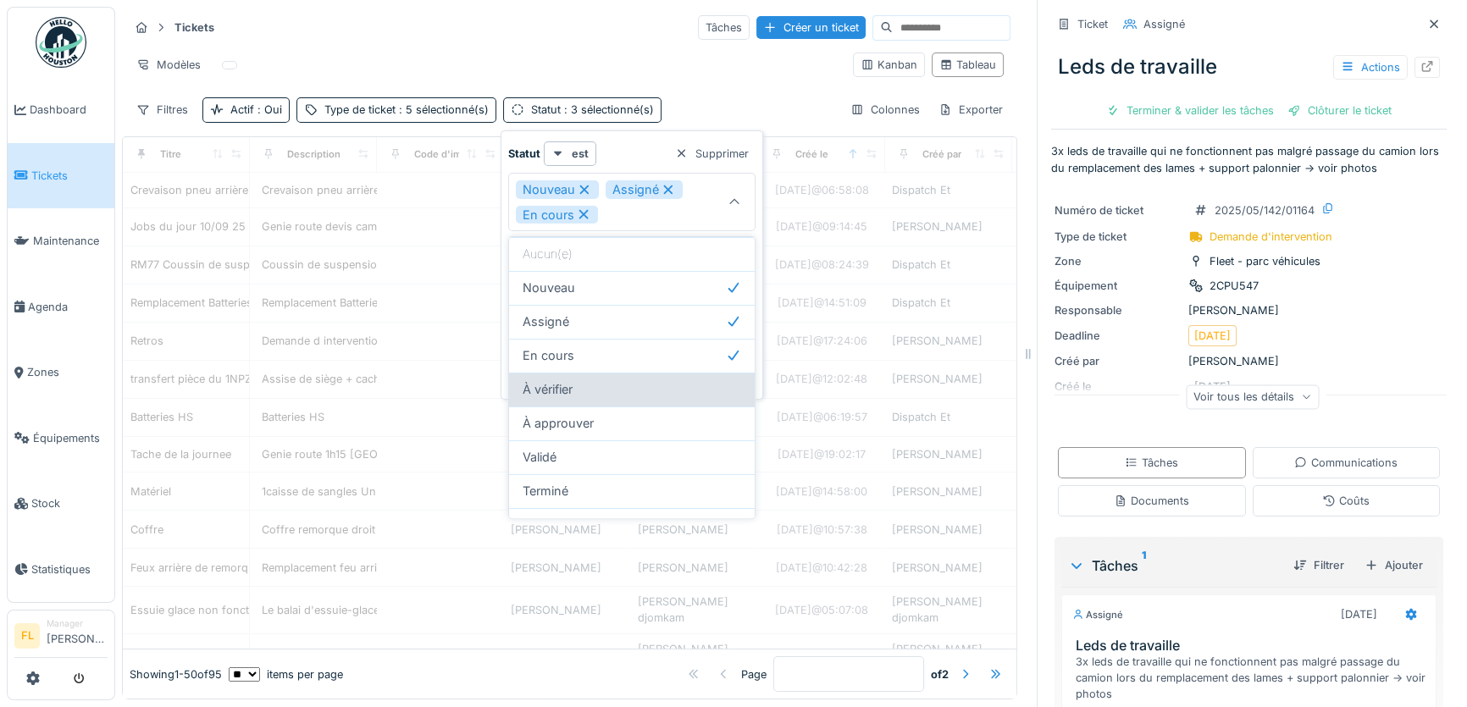
click at [550, 394] on span "À vérifier" at bounding box center [547, 389] width 50 height 19
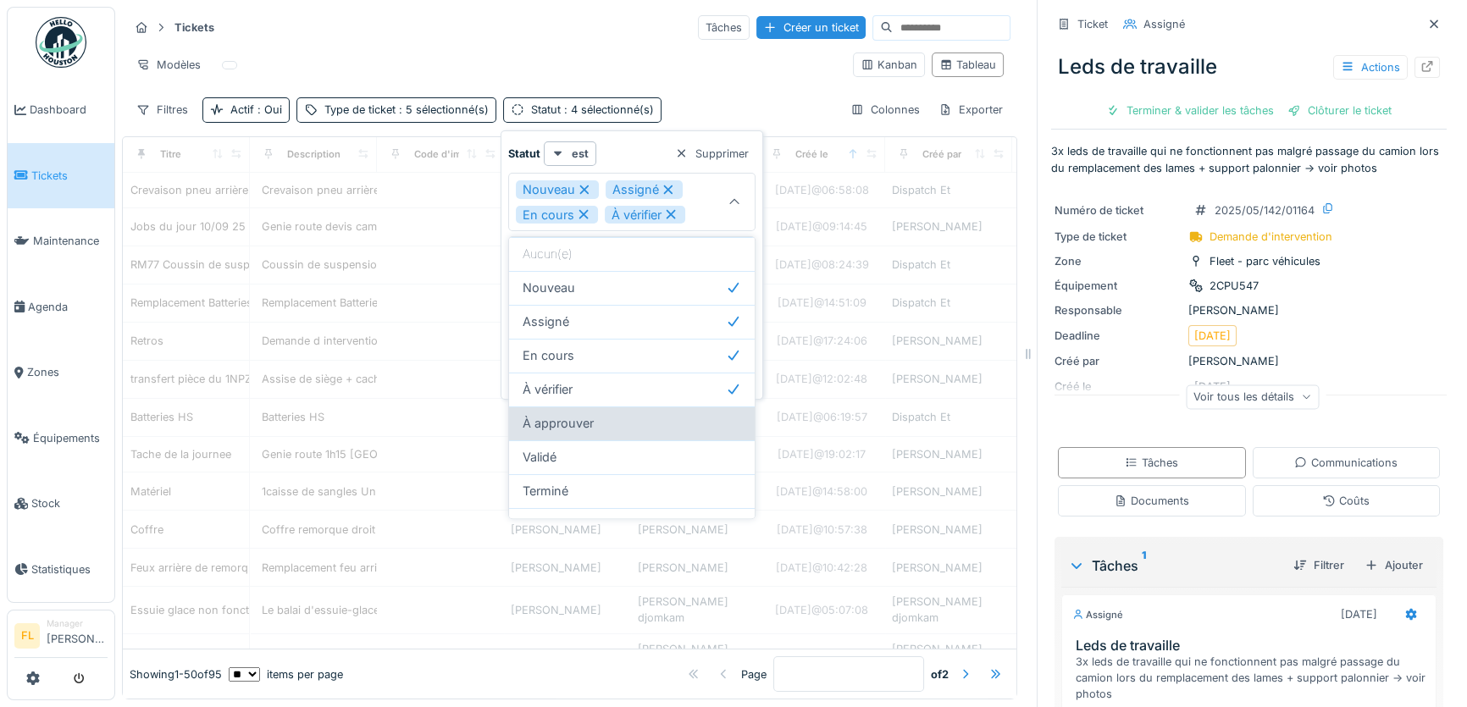
click at [554, 419] on span "À approuver" at bounding box center [557, 423] width 71 height 19
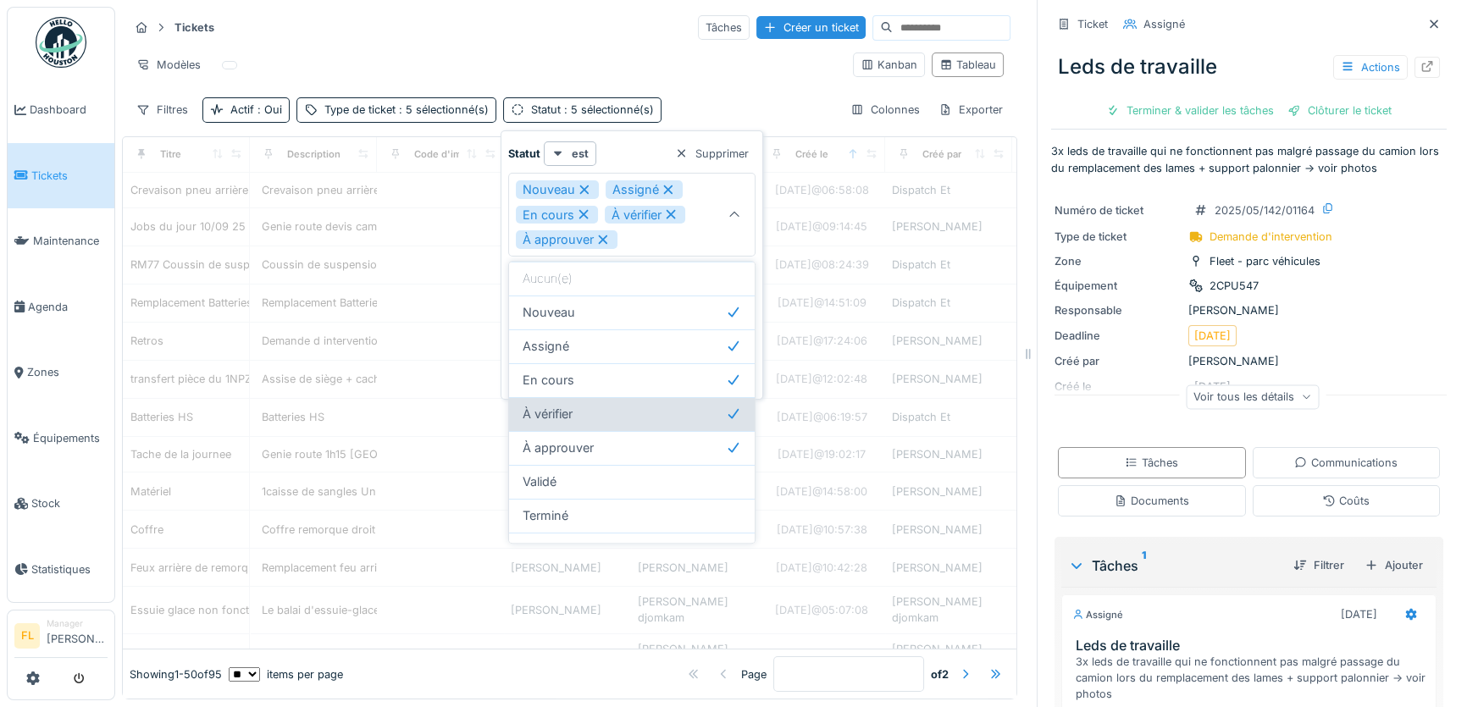
scroll to position [57, 0]
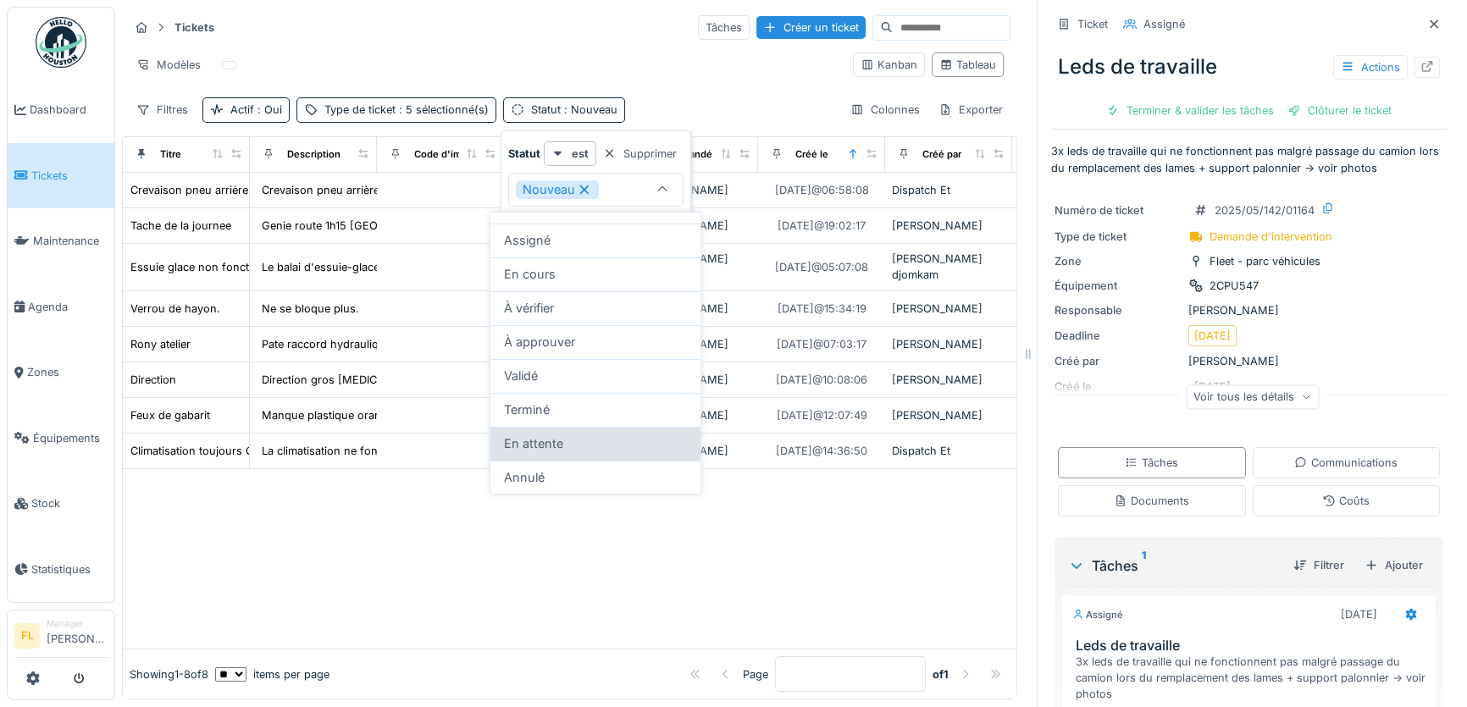
click at [557, 444] on span "En attente" at bounding box center [533, 443] width 59 height 19
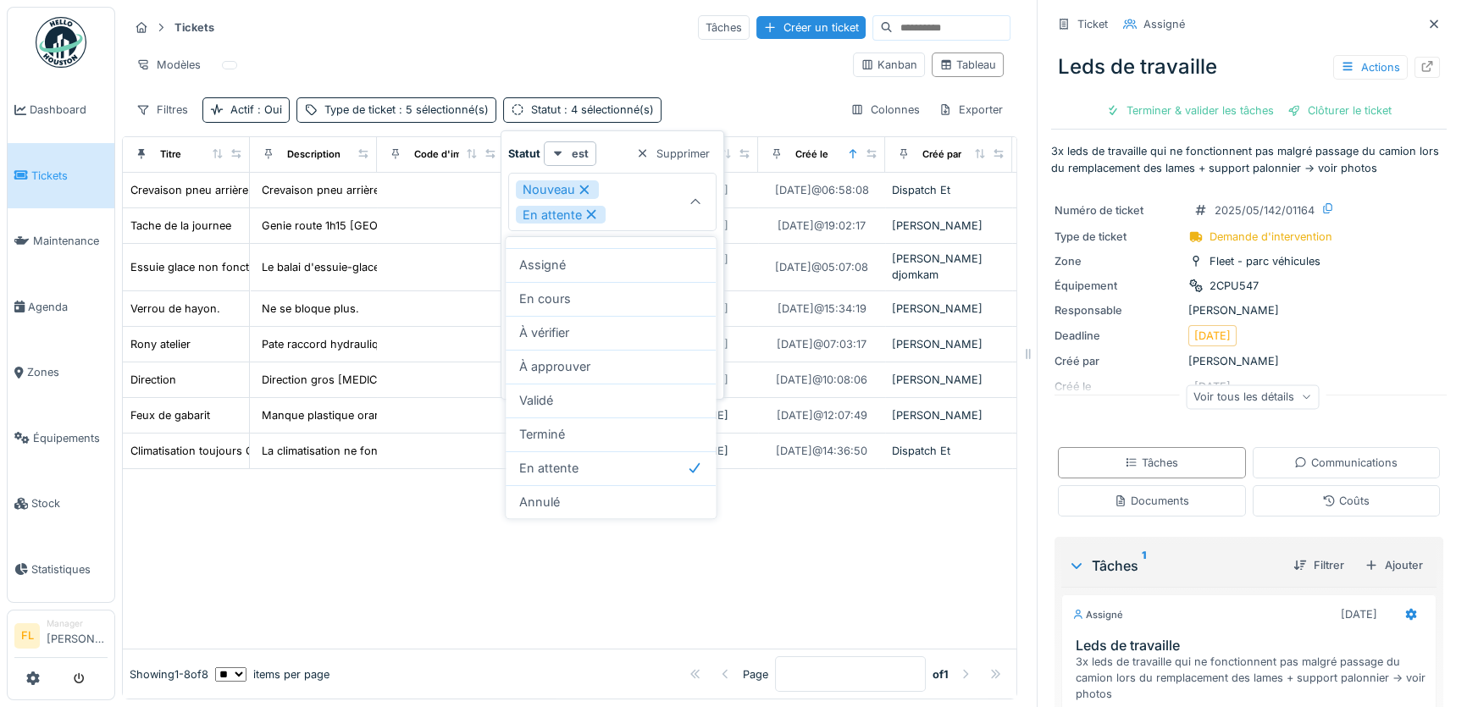
type input "**********"
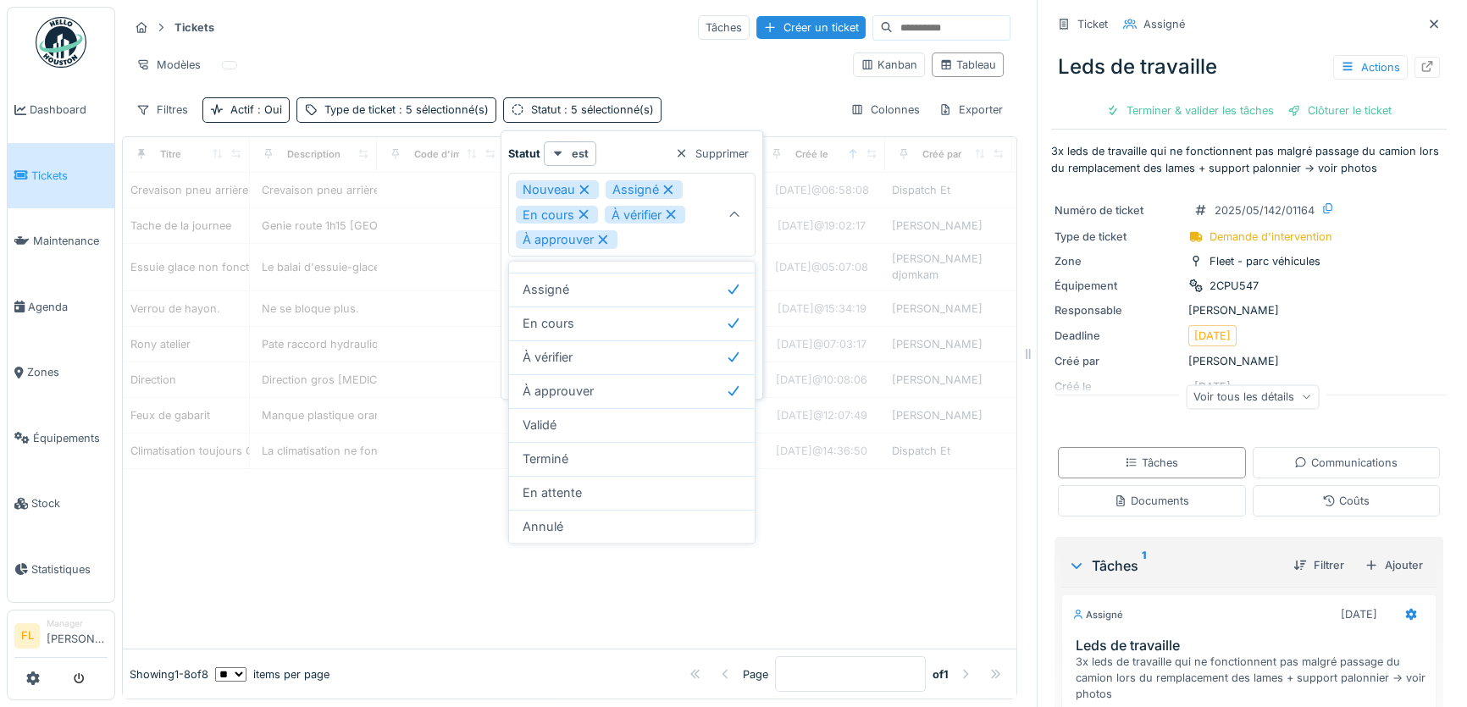
click at [570, 52] on div "Modèles" at bounding box center [484, 64] width 710 height 25
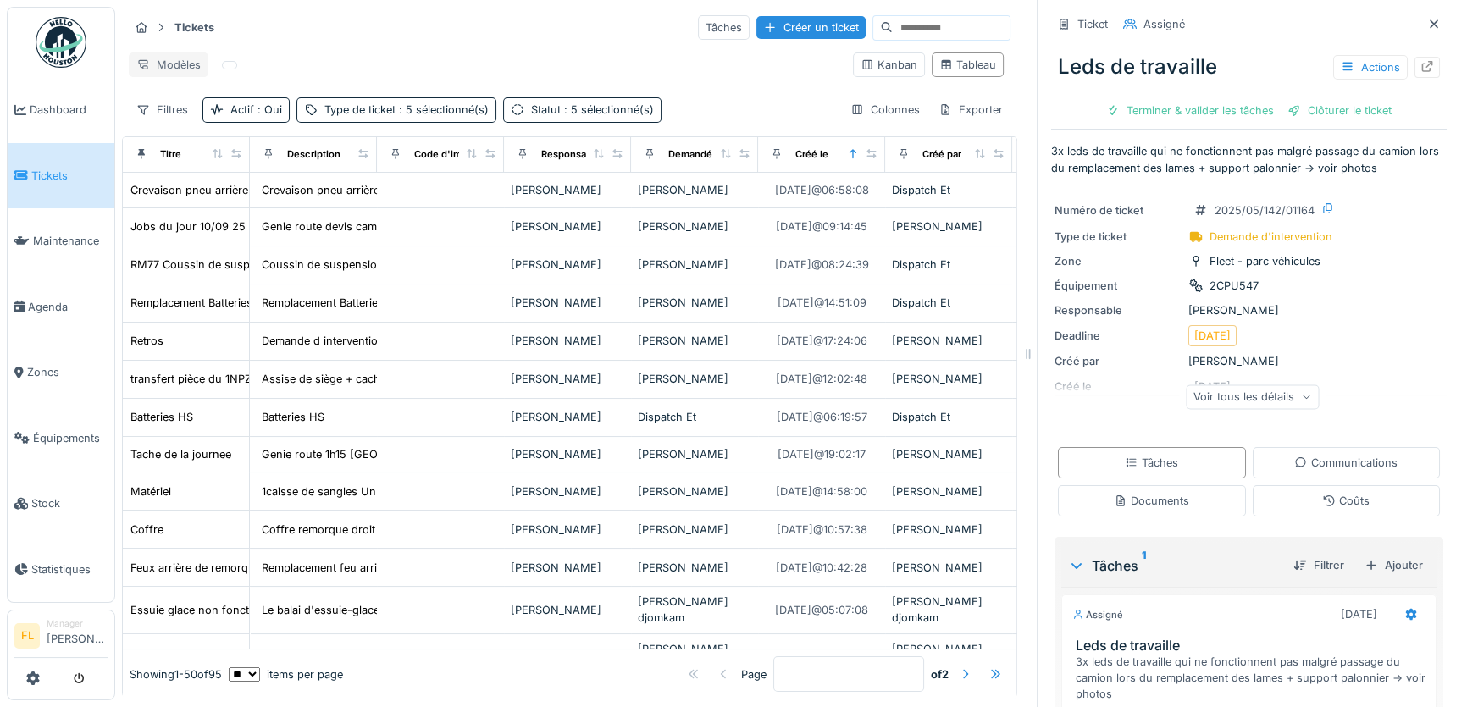
click at [166, 60] on div "Modèles" at bounding box center [169, 64] width 80 height 25
click at [181, 101] on div "Nouvelle vue" at bounding box center [203, 96] width 141 height 25
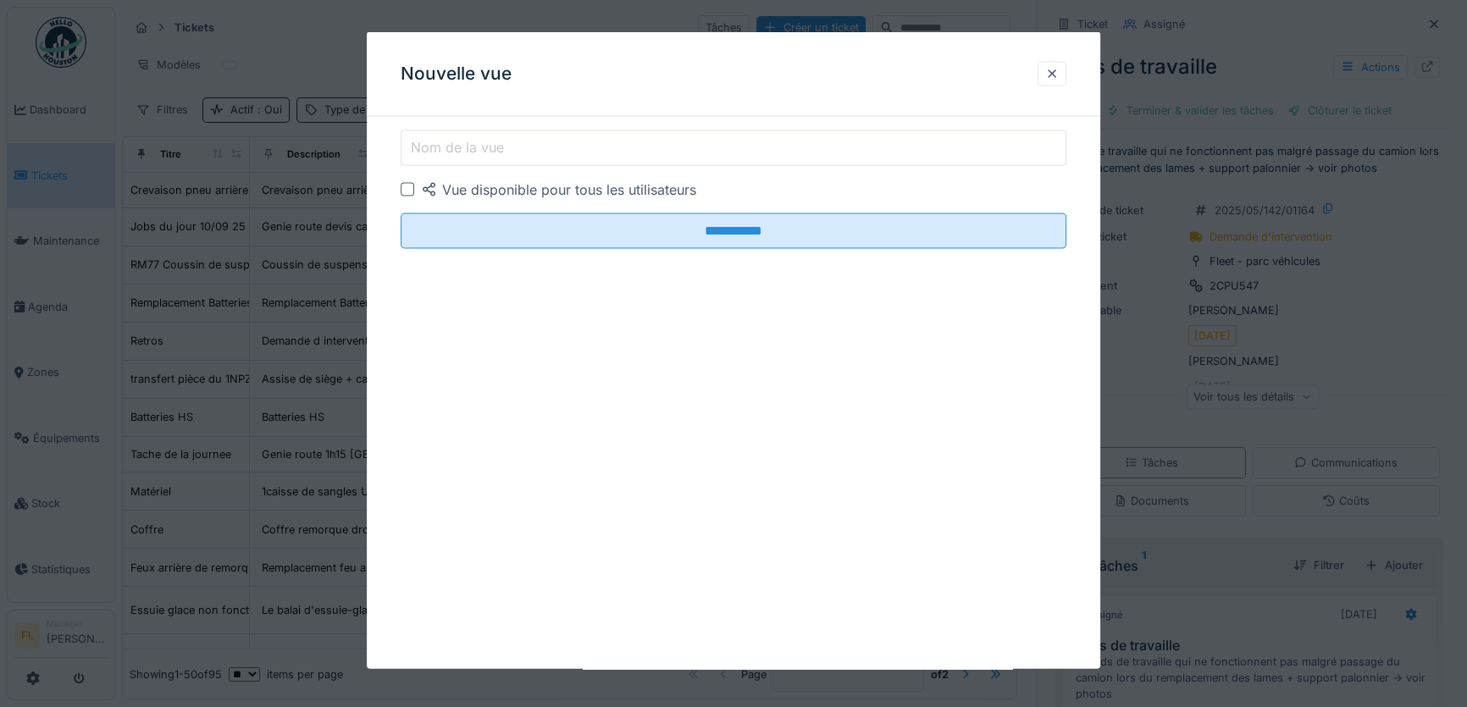
drag, startPoint x: 474, startPoint y: 136, endPoint x: 423, endPoint y: 120, distance: 53.3
click at [443, 121] on div "**********" at bounding box center [733, 350] width 733 height 637
click at [531, 142] on input "Nom de la vue" at bounding box center [734, 148] width 666 height 36
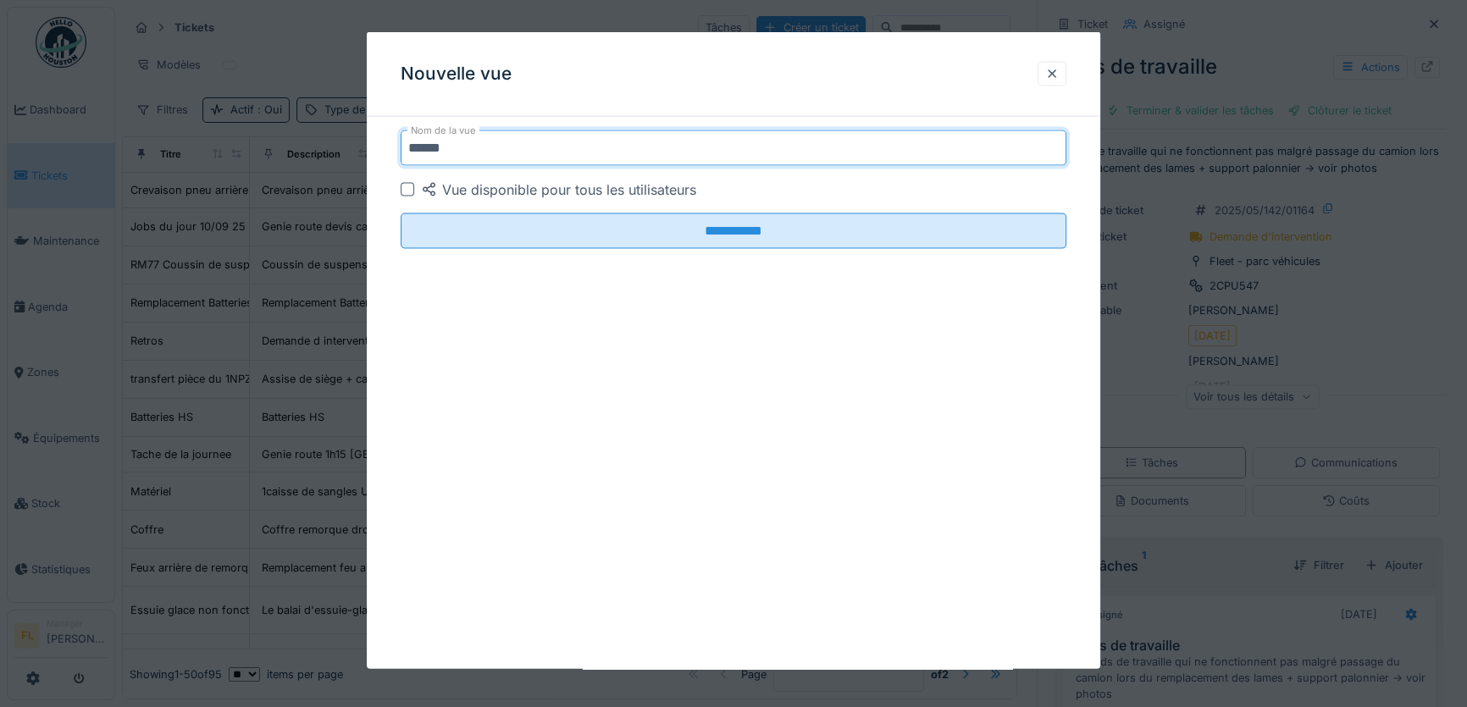
type input "******"
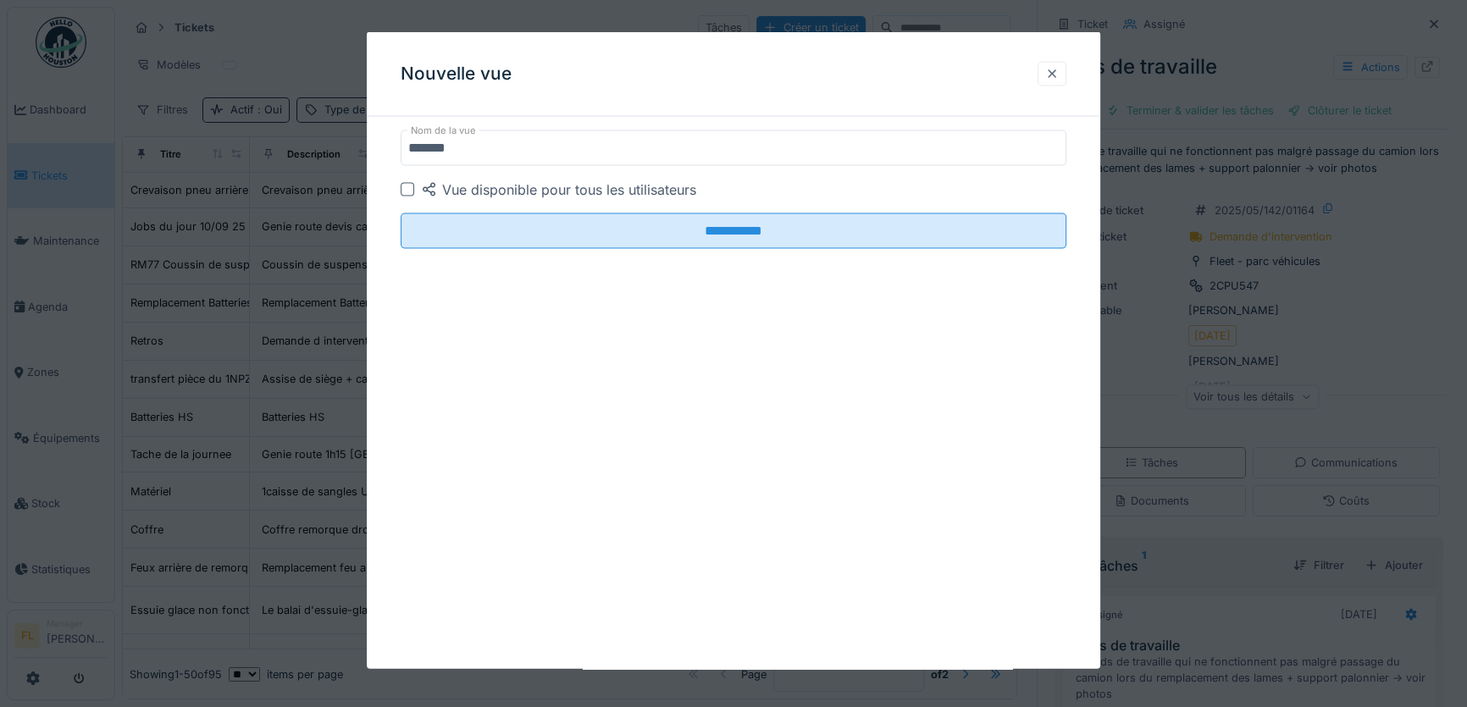
click at [1052, 70] on div at bounding box center [1052, 73] width 14 height 16
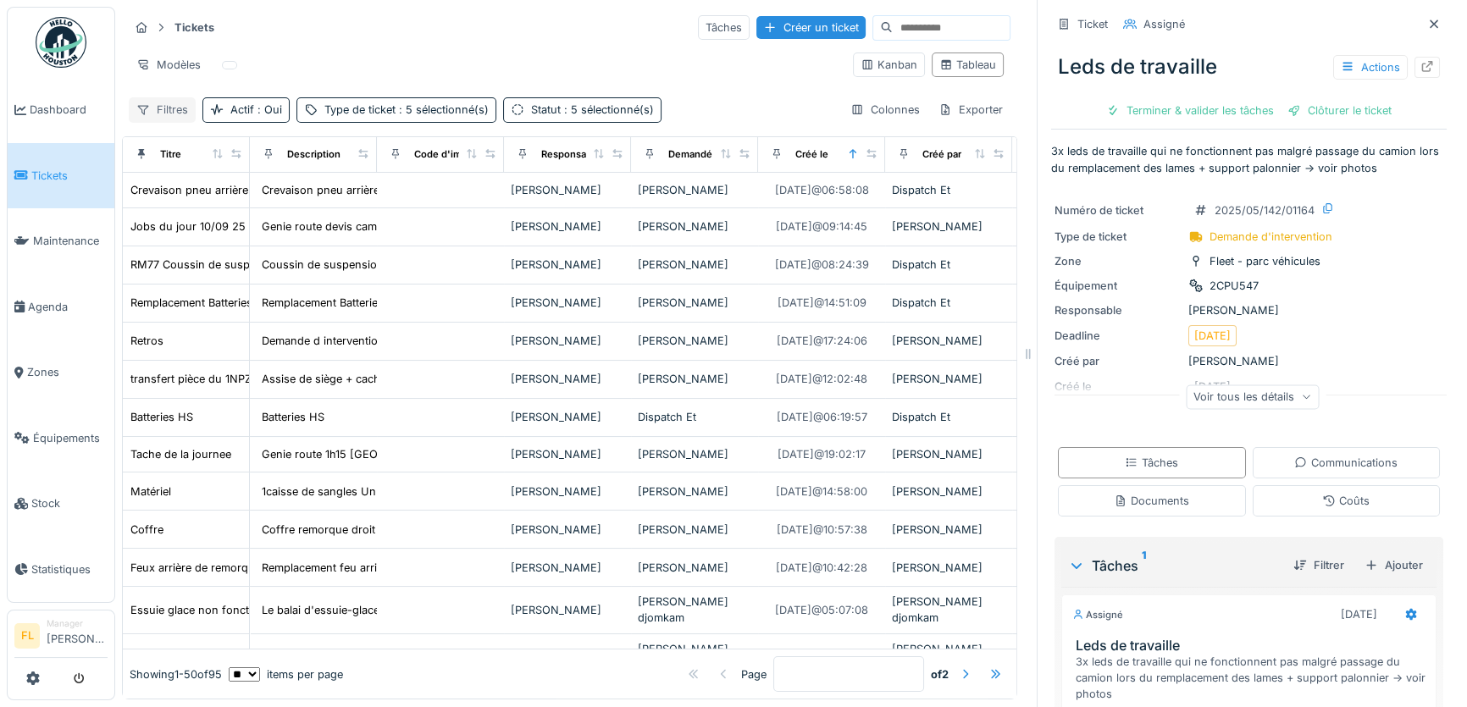
click at [152, 108] on div "Filtres" at bounding box center [162, 109] width 67 height 25
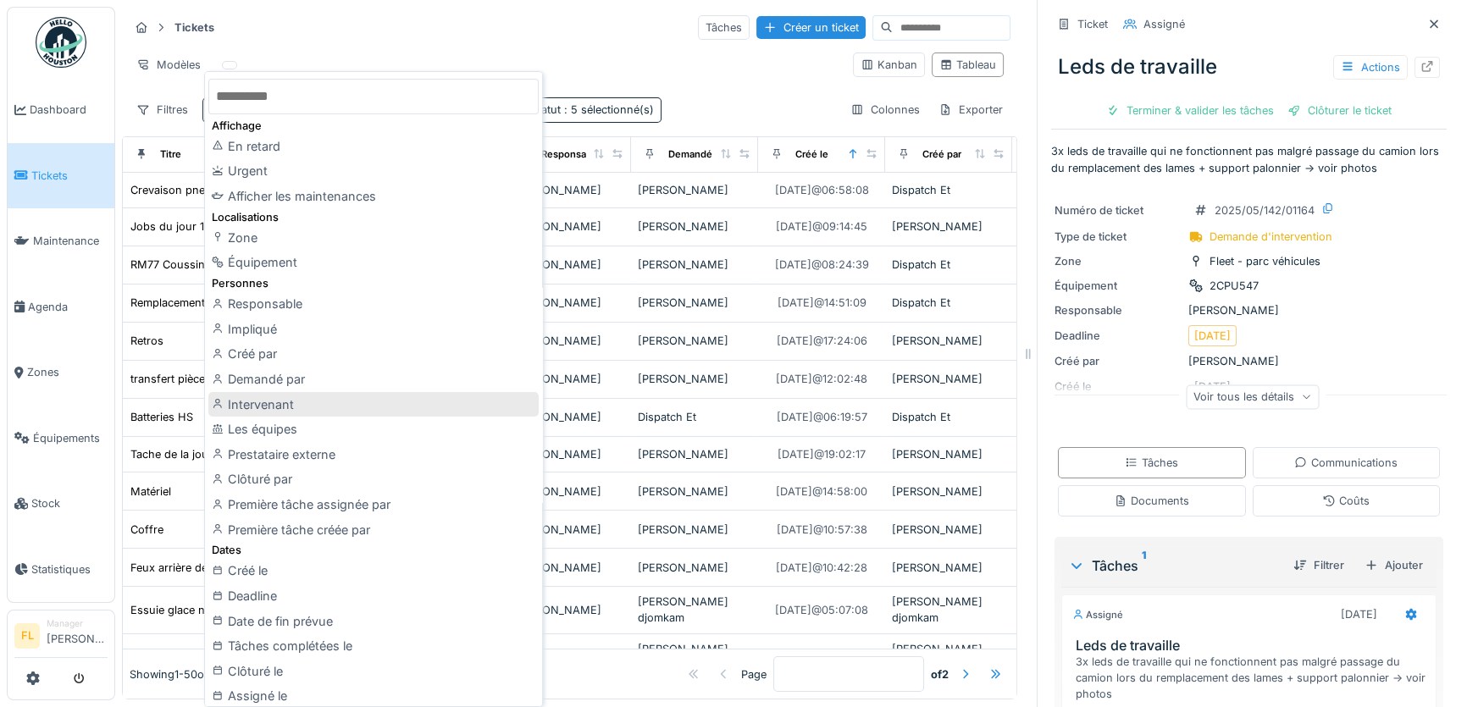
click at [283, 401] on div "Intervenant" at bounding box center [373, 404] width 330 height 25
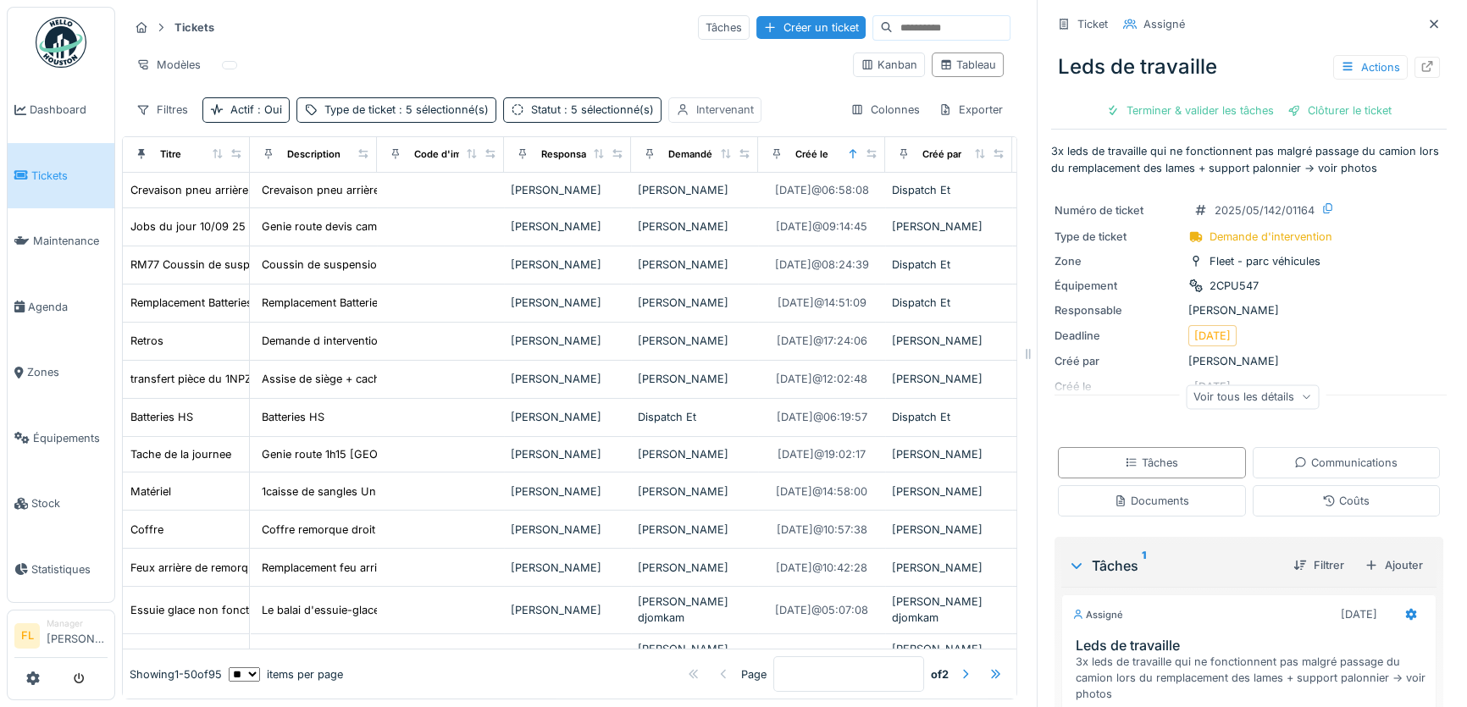
click at [684, 110] on icon at bounding box center [683, 109] width 14 height 11
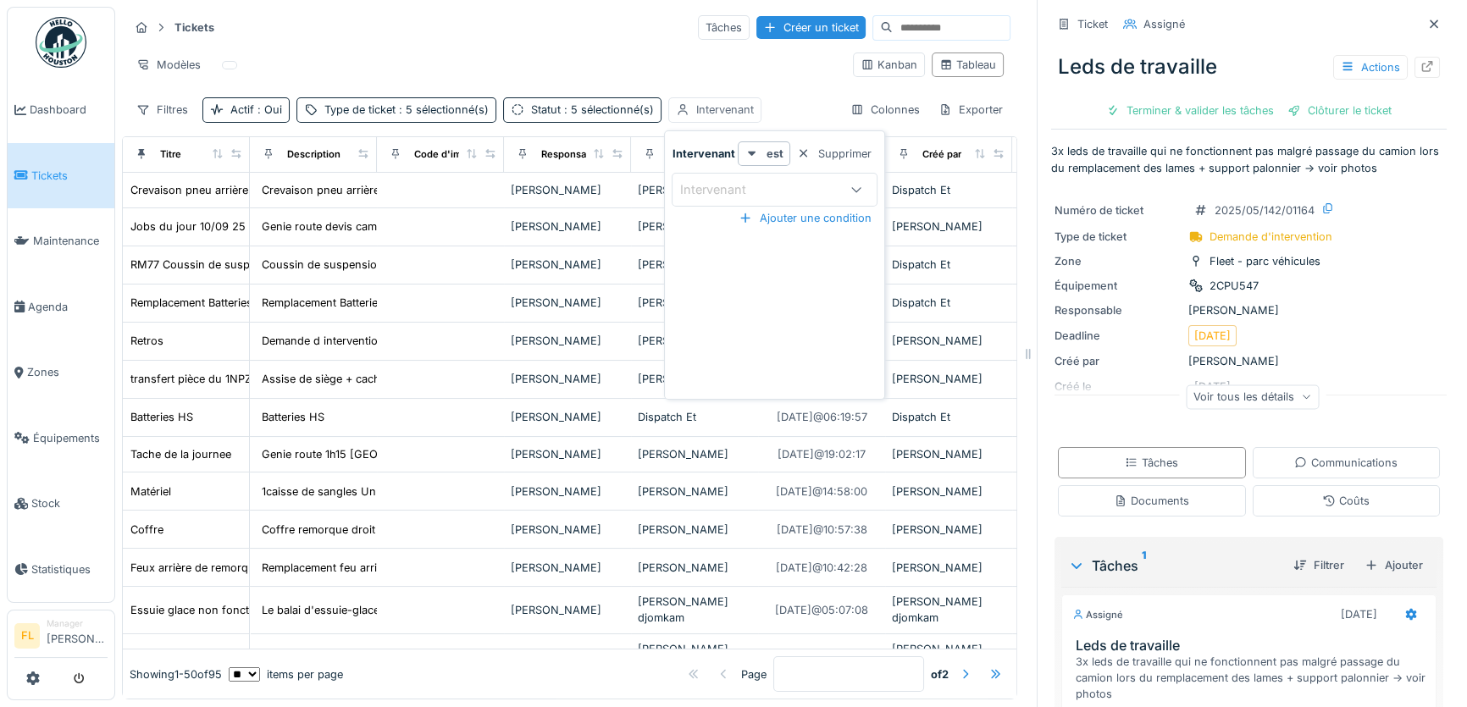
click at [754, 106] on div "Intervenant" at bounding box center [714, 109] width 93 height 25
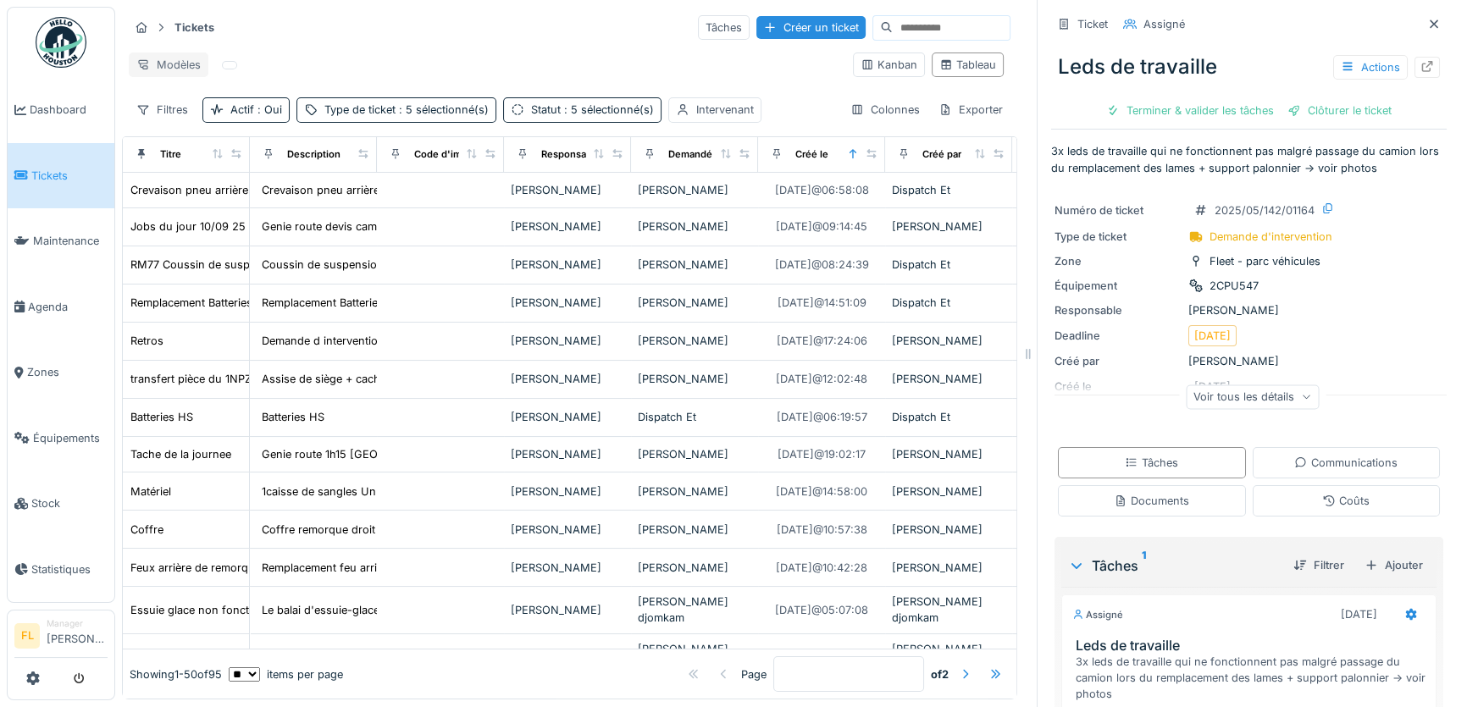
click at [163, 53] on div "Modèles" at bounding box center [169, 64] width 80 height 25
click at [180, 92] on div "Nouvelle vue" at bounding box center [203, 96] width 141 height 25
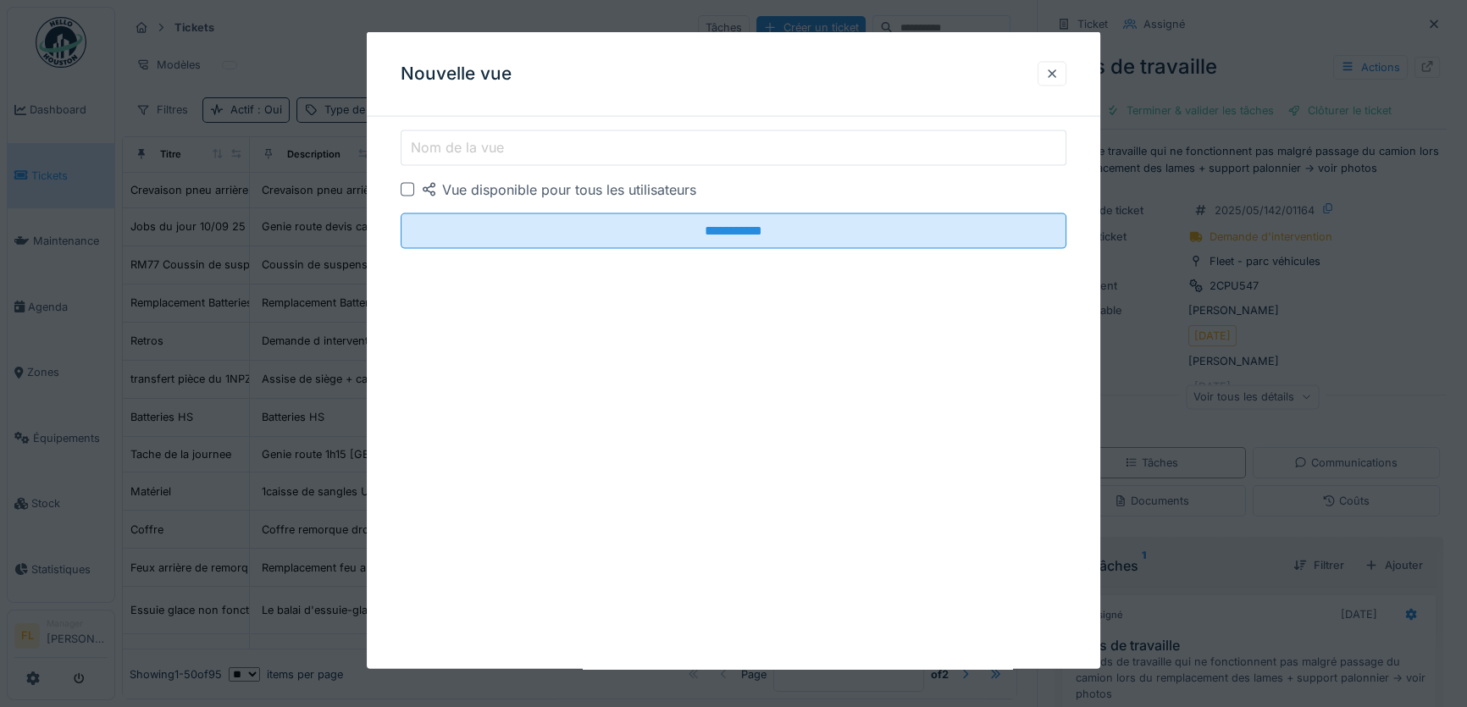
click at [433, 144] on label "Nom de la vue" at bounding box center [457, 147] width 100 height 20
click at [433, 144] on input "Nom de la vue" at bounding box center [734, 148] width 666 height 36
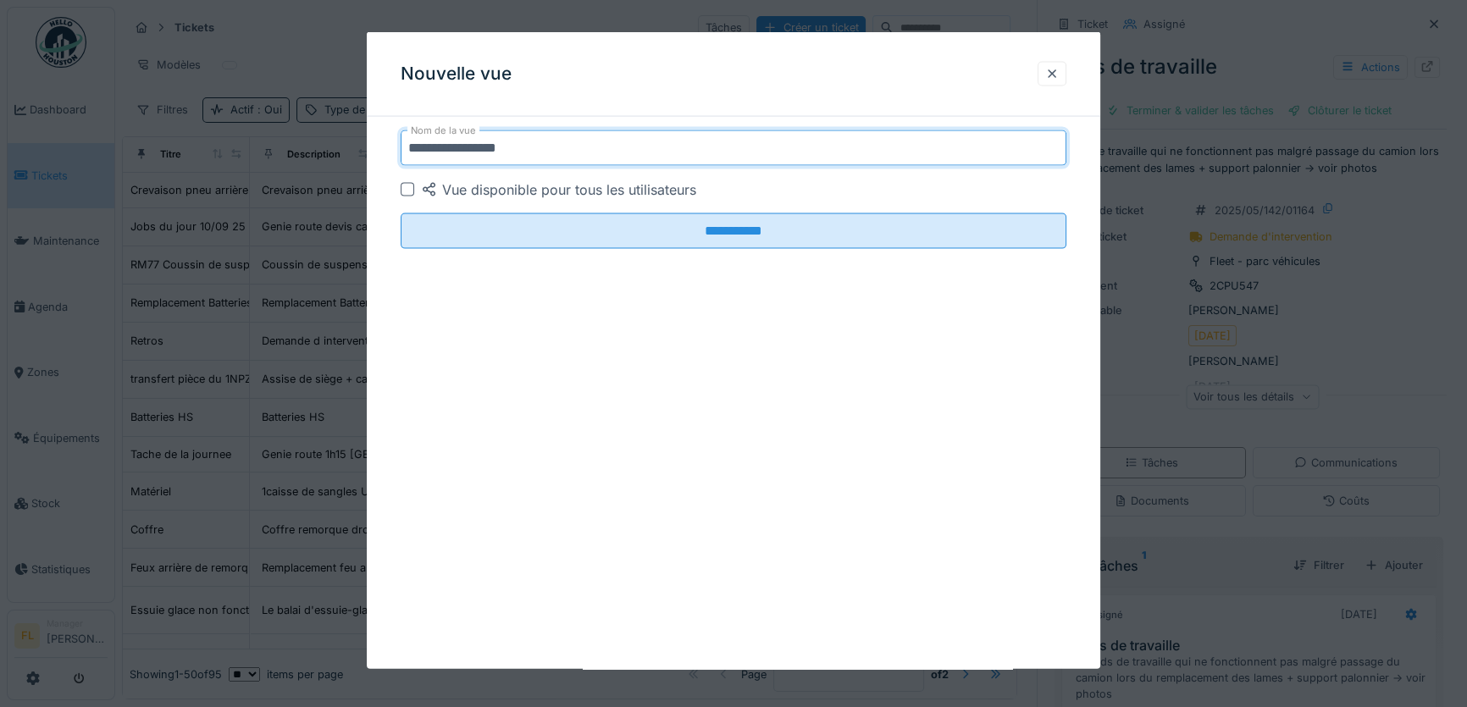
click at [459, 142] on input "**********" at bounding box center [734, 148] width 666 height 36
type input "**********"
click at [407, 191] on div at bounding box center [408, 190] width 14 height 14
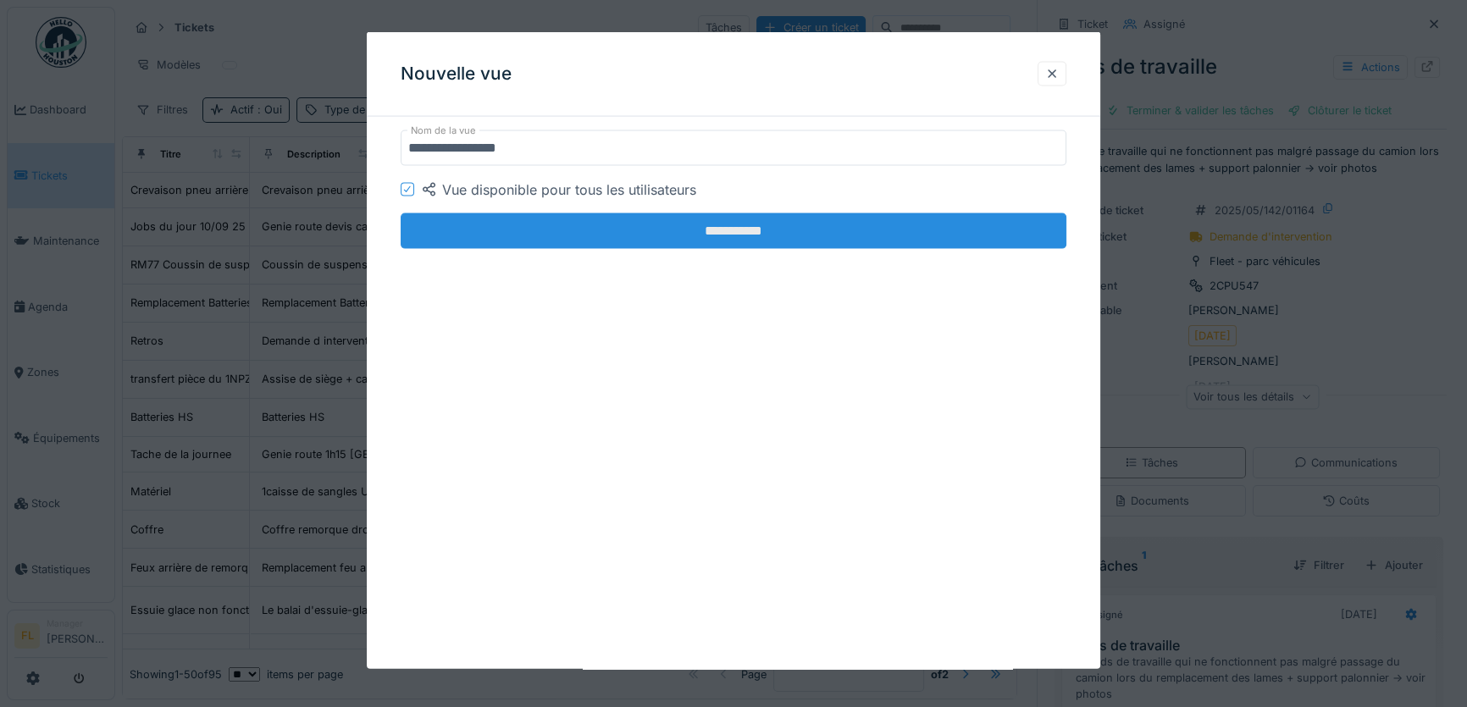
click at [755, 235] on input "**********" at bounding box center [734, 231] width 666 height 36
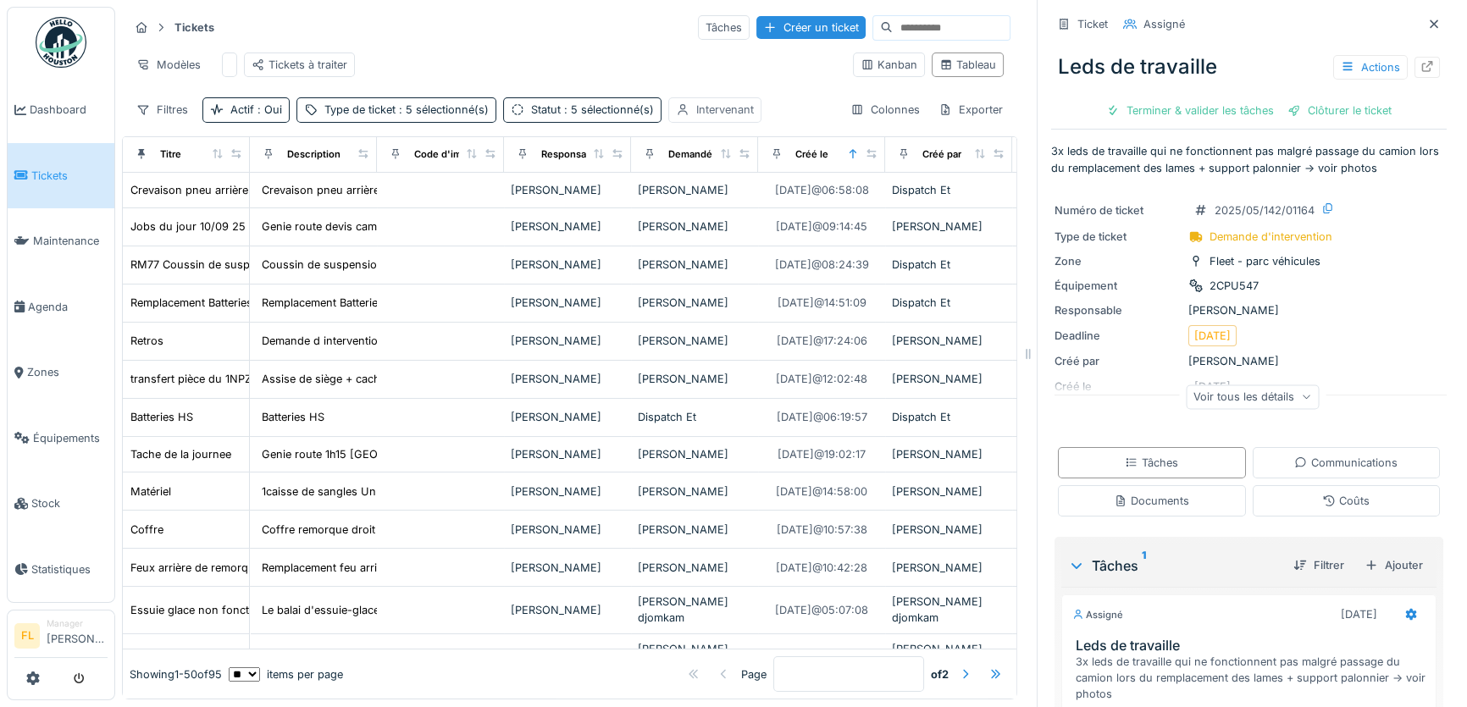
click at [745, 118] on div "Intervenant" at bounding box center [725, 110] width 58 height 16
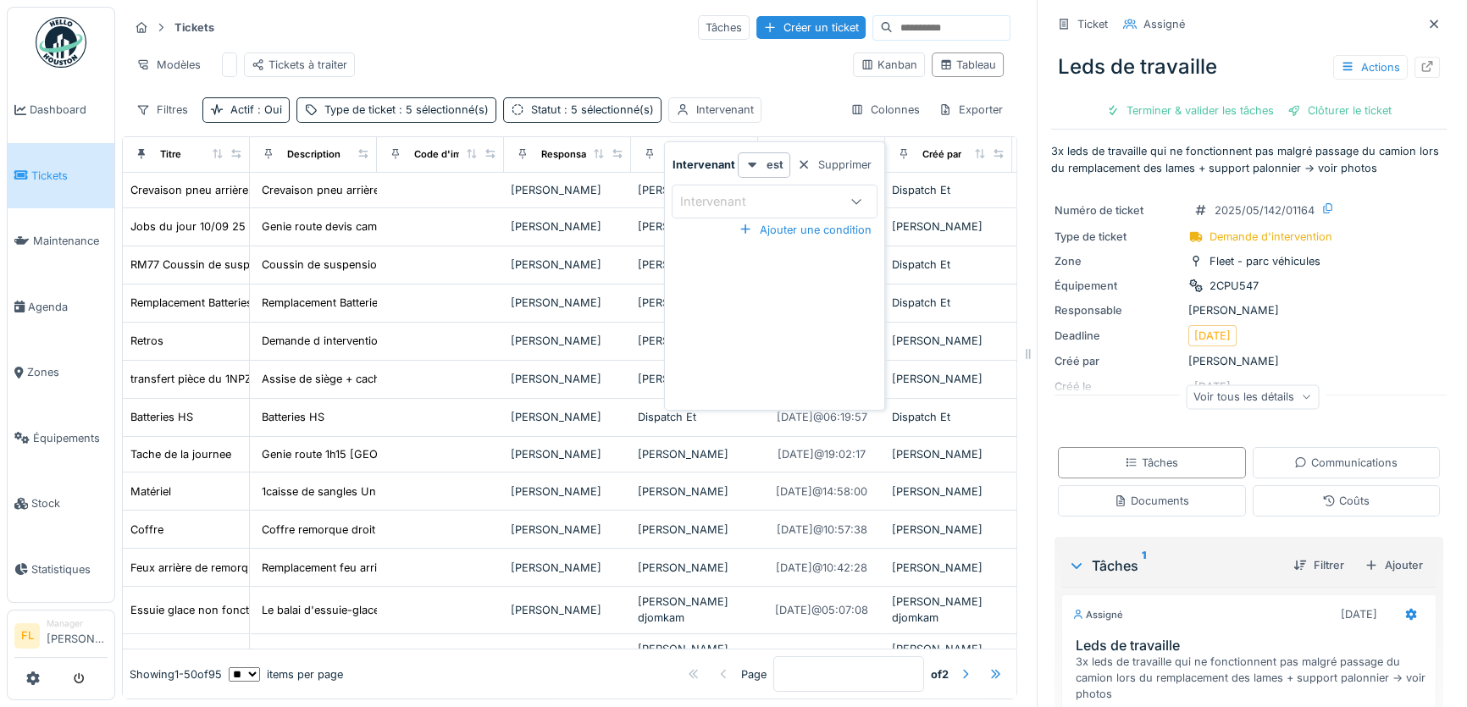
click at [720, 203] on div "Intervenant" at bounding box center [724, 201] width 90 height 19
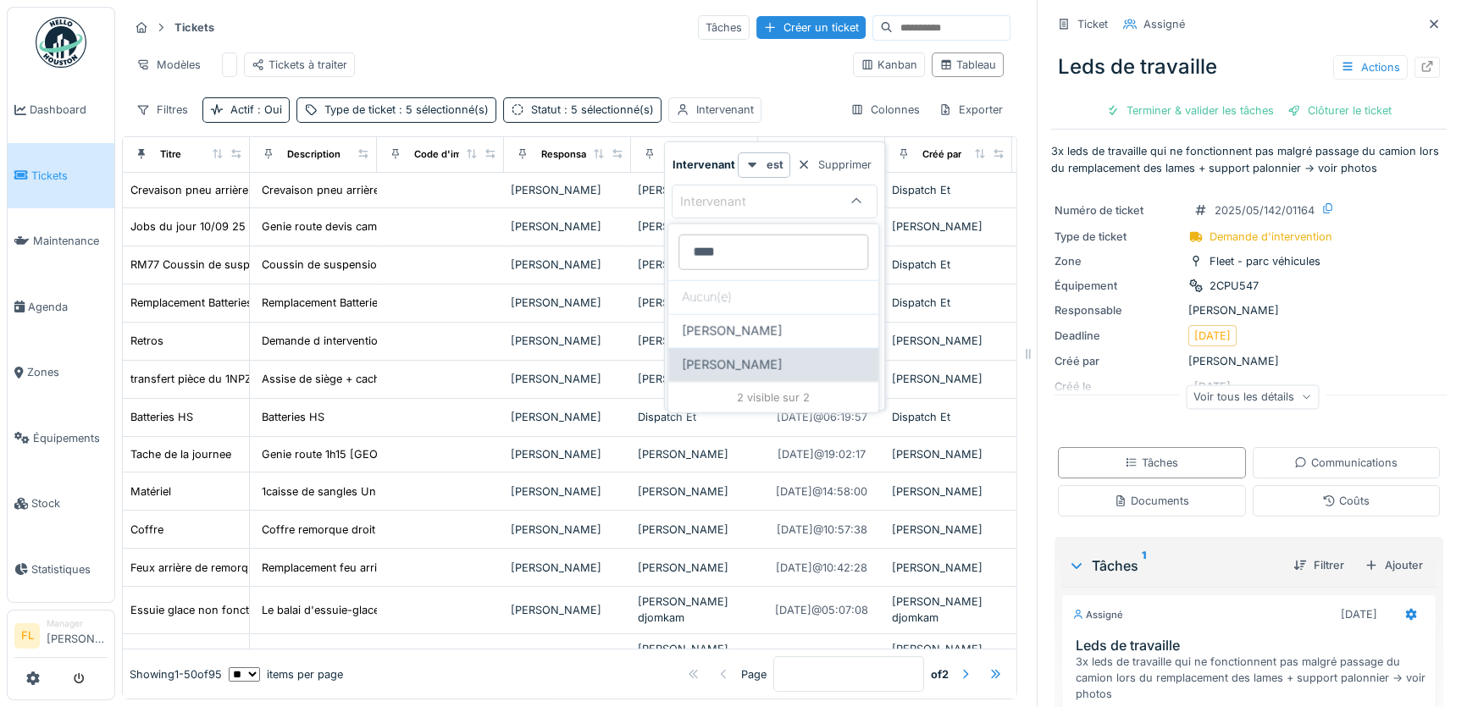
type input "****"
click at [724, 366] on span "[PERSON_NAME]" at bounding box center [732, 365] width 100 height 19
type input "****"
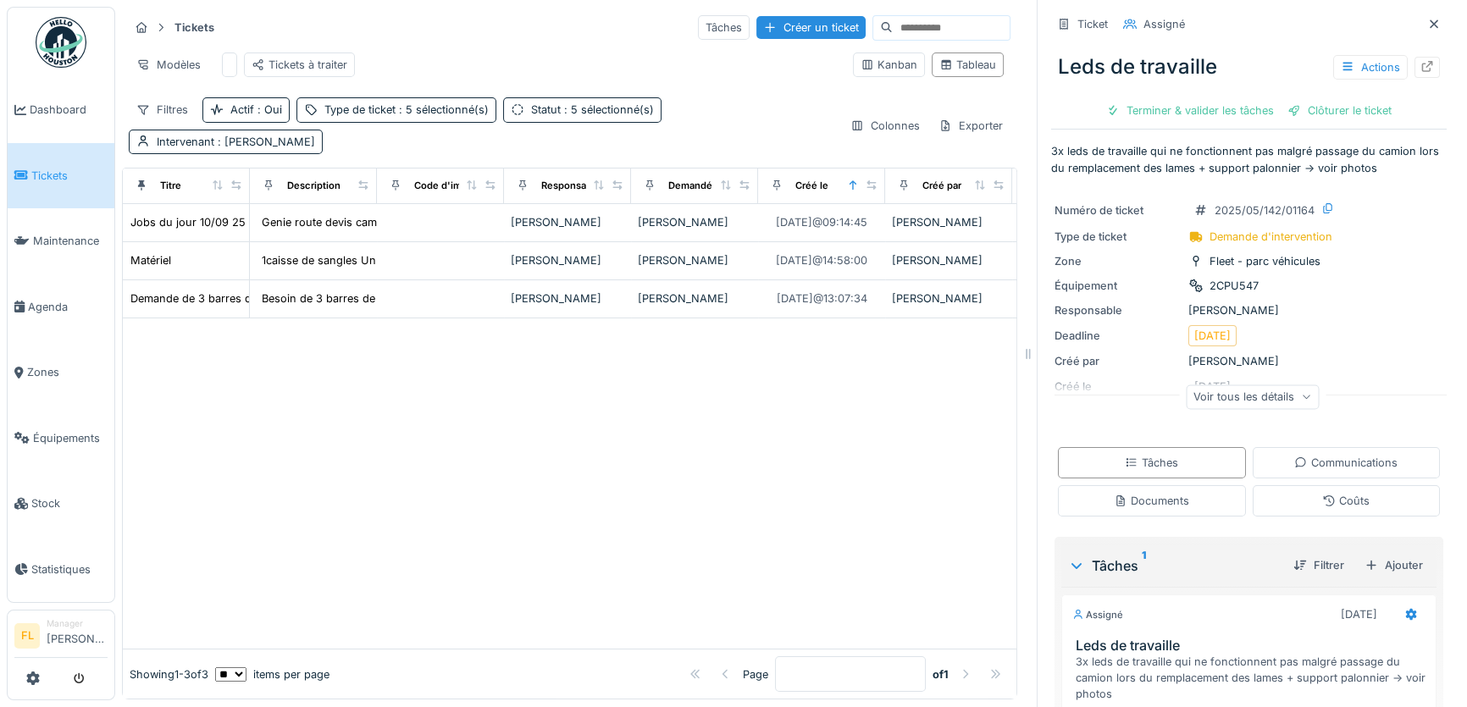
click at [645, 467] on div at bounding box center [569, 483] width 893 height 330
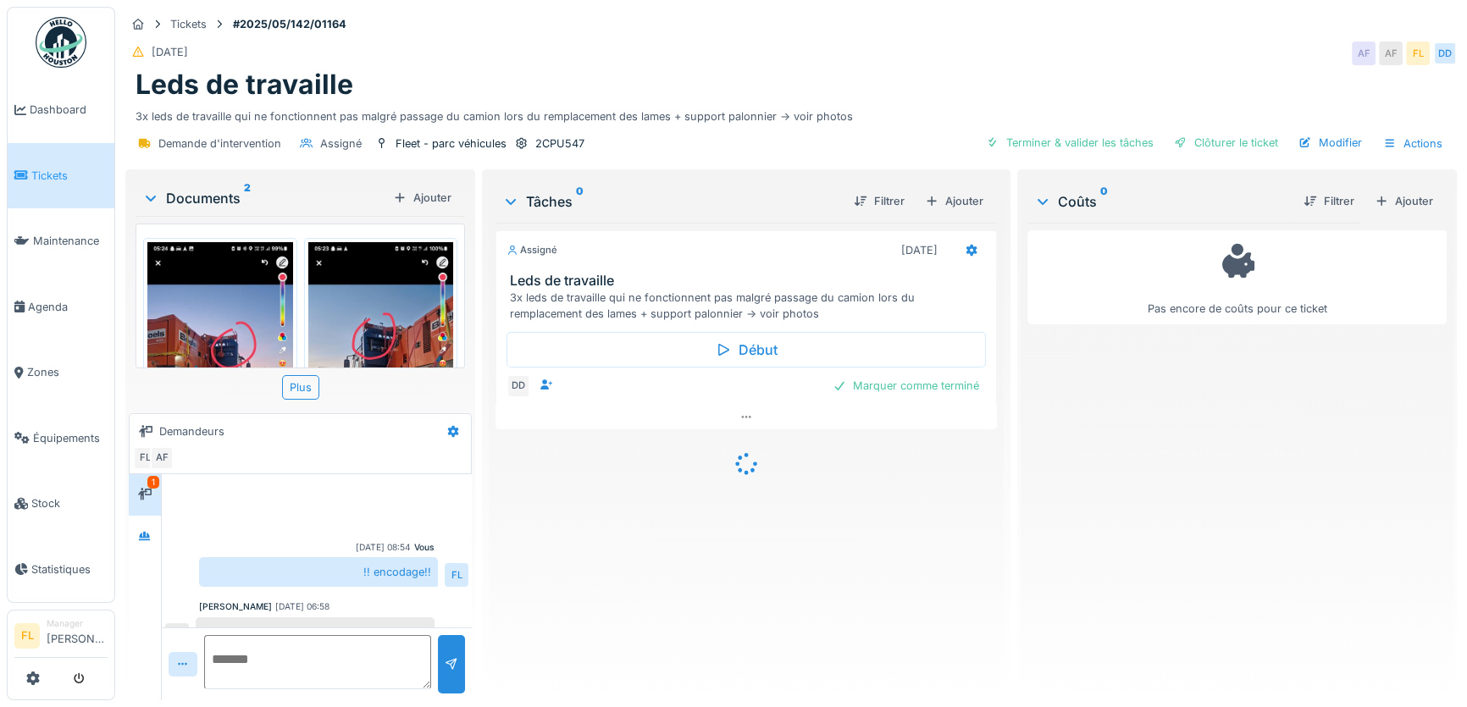
scroll to position [25, 0]
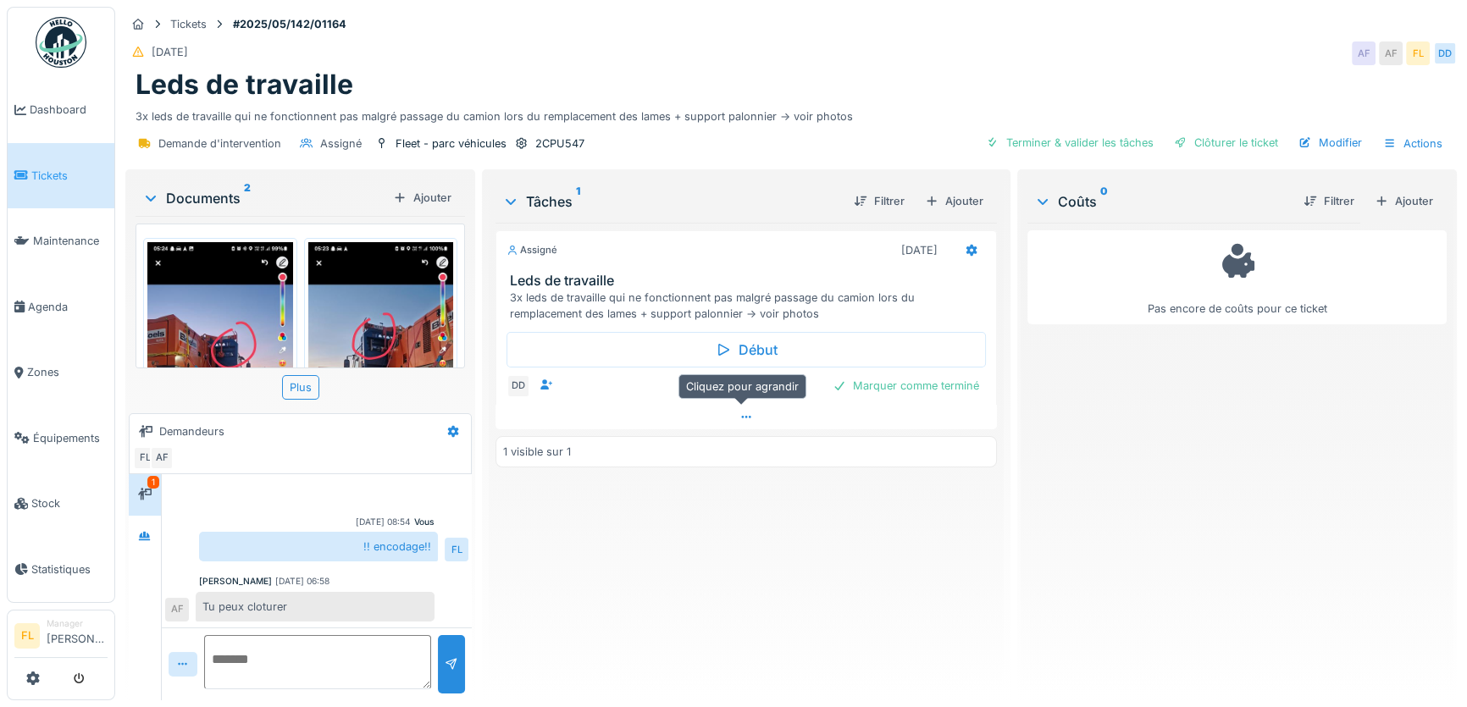
click at [739, 417] on icon at bounding box center [746, 417] width 14 height 11
click at [970, 382] on div at bounding box center [972, 390] width 14 height 16
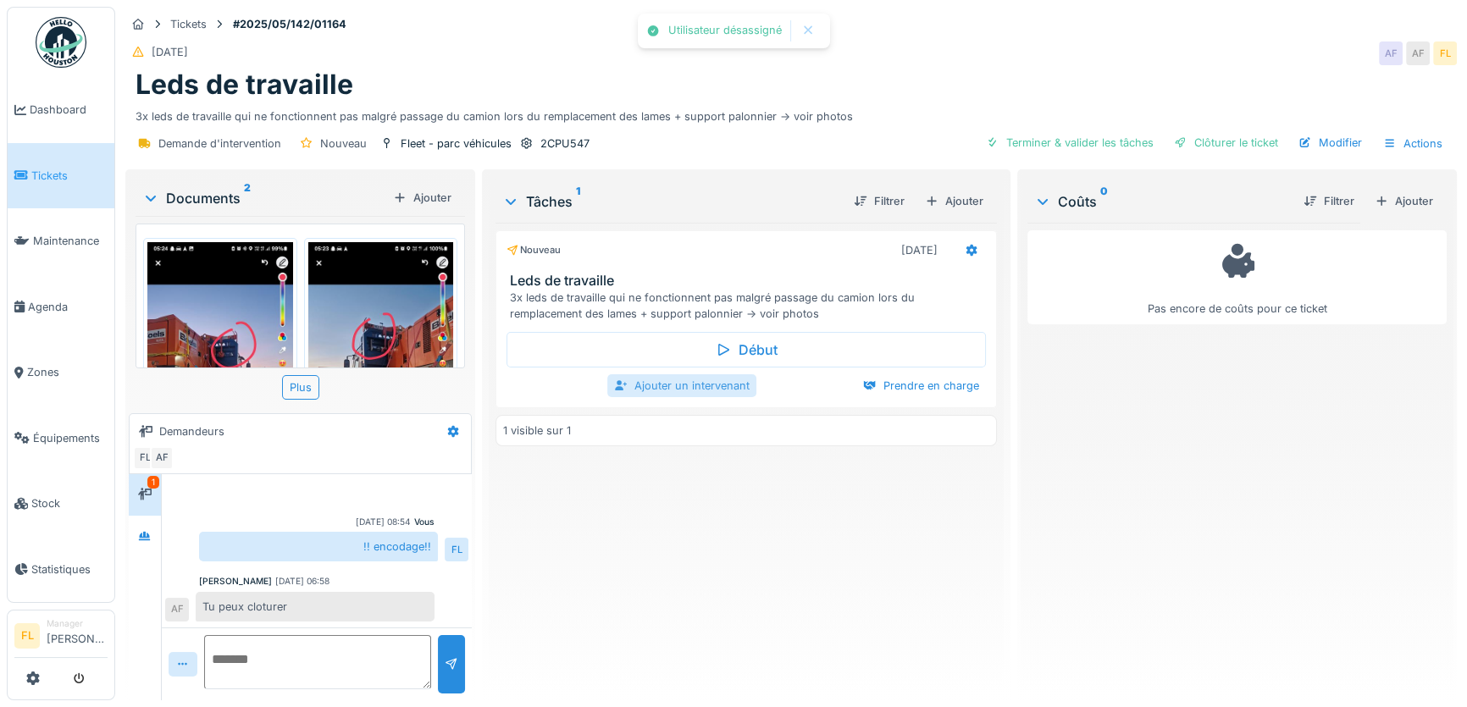
click at [711, 375] on div "Ajouter un intervenant" at bounding box center [681, 385] width 149 height 23
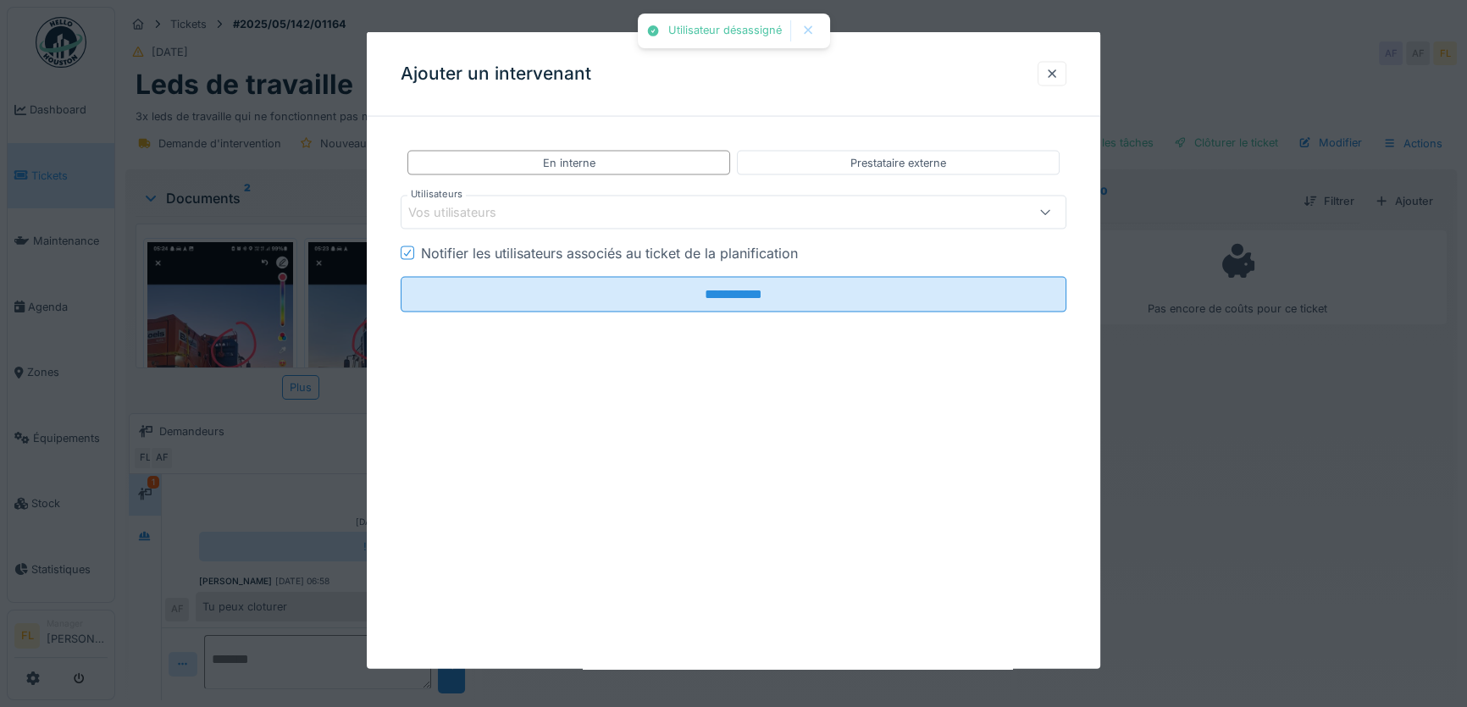
click at [459, 216] on div "Vos utilisateurs" at bounding box center [464, 212] width 112 height 19
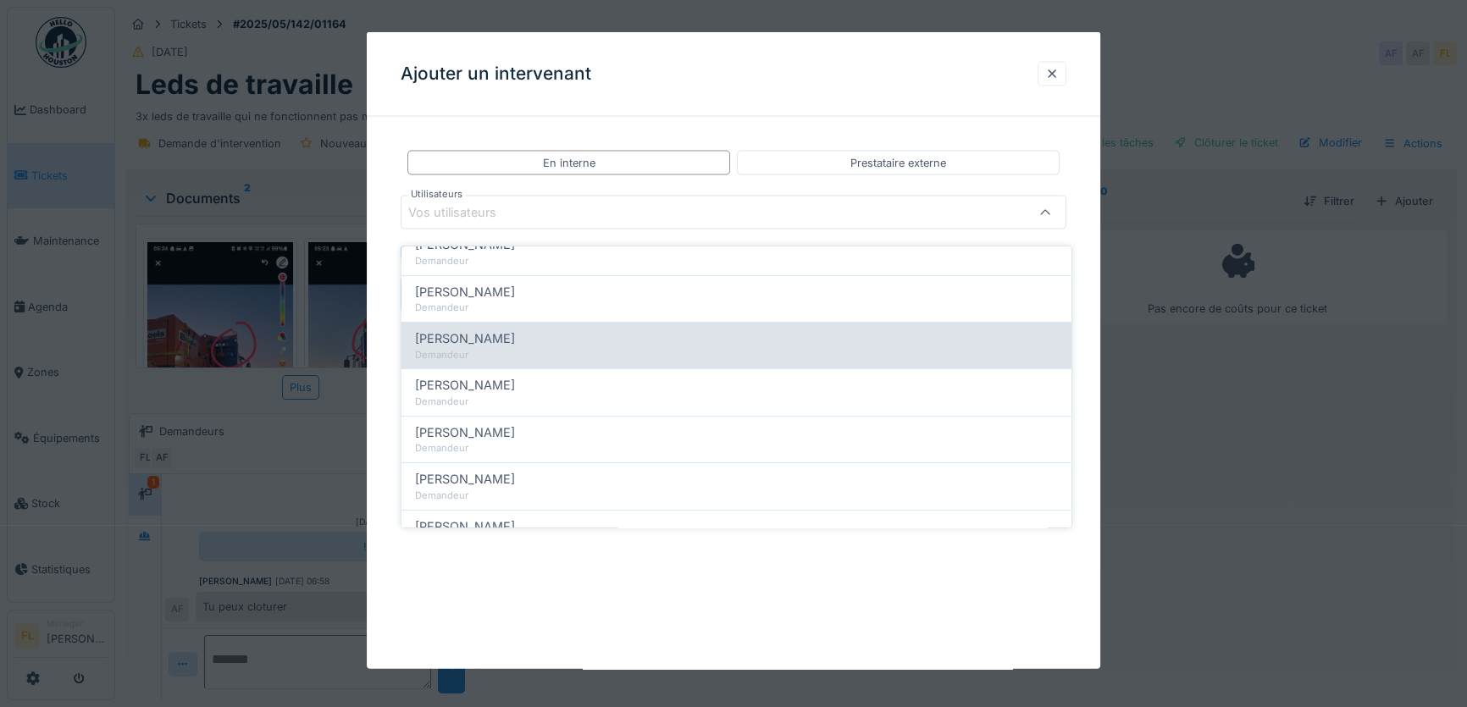
scroll to position [0, 0]
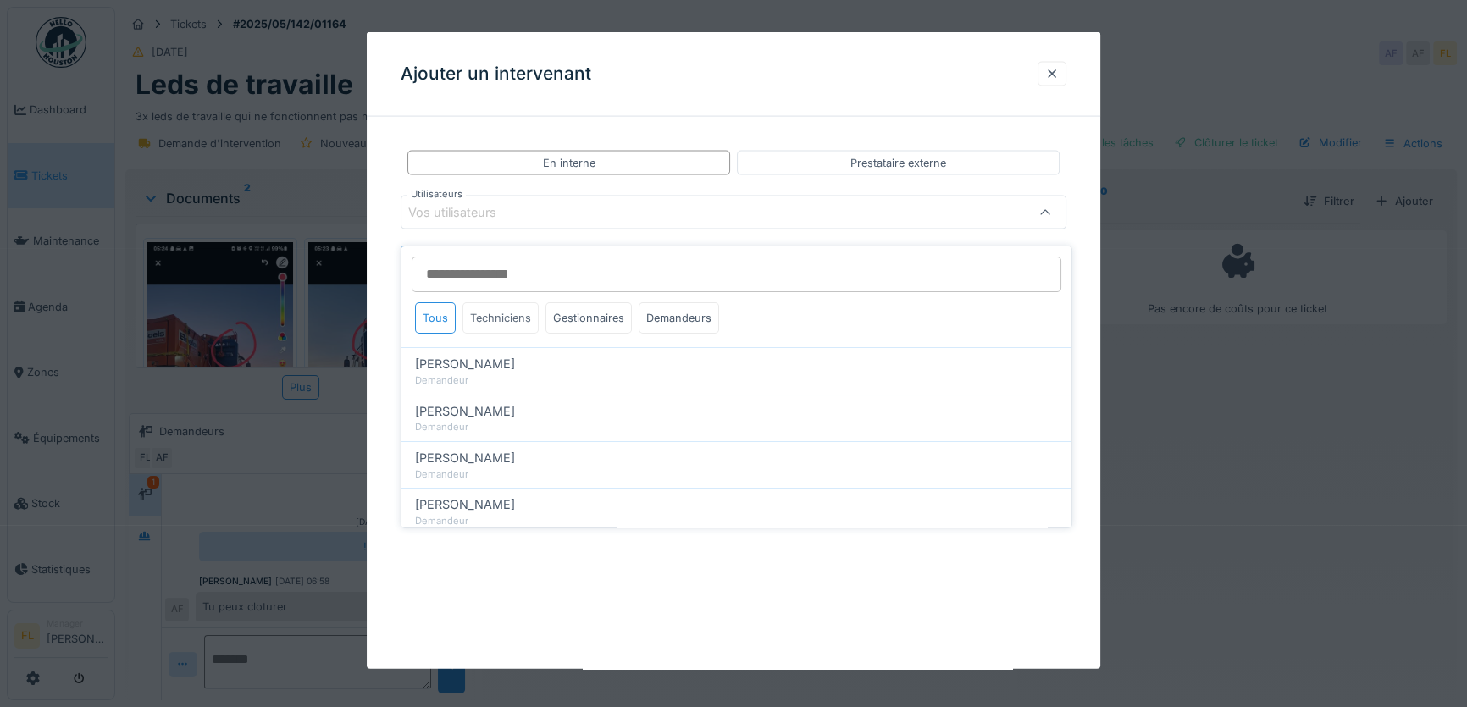
click at [489, 307] on div "Techniciens" at bounding box center [500, 317] width 76 height 31
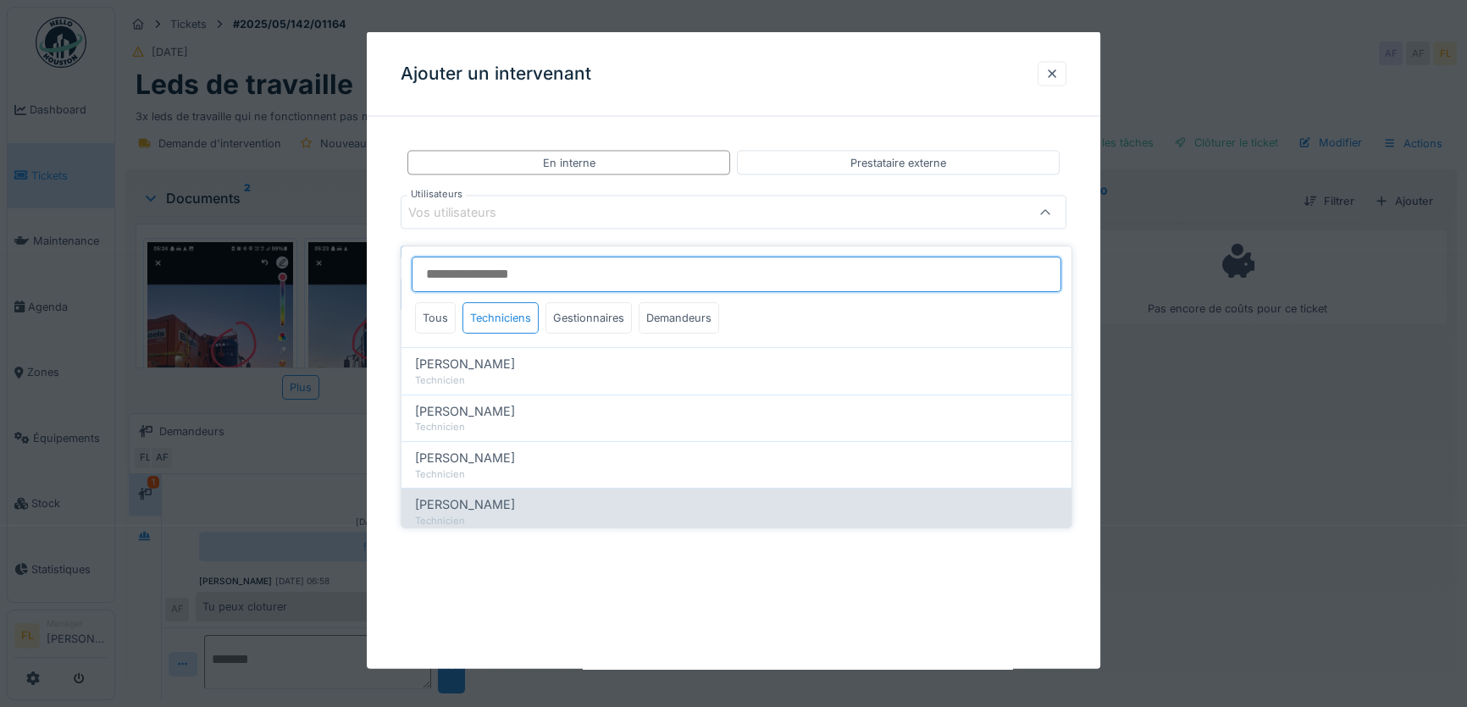
scroll to position [130, 0]
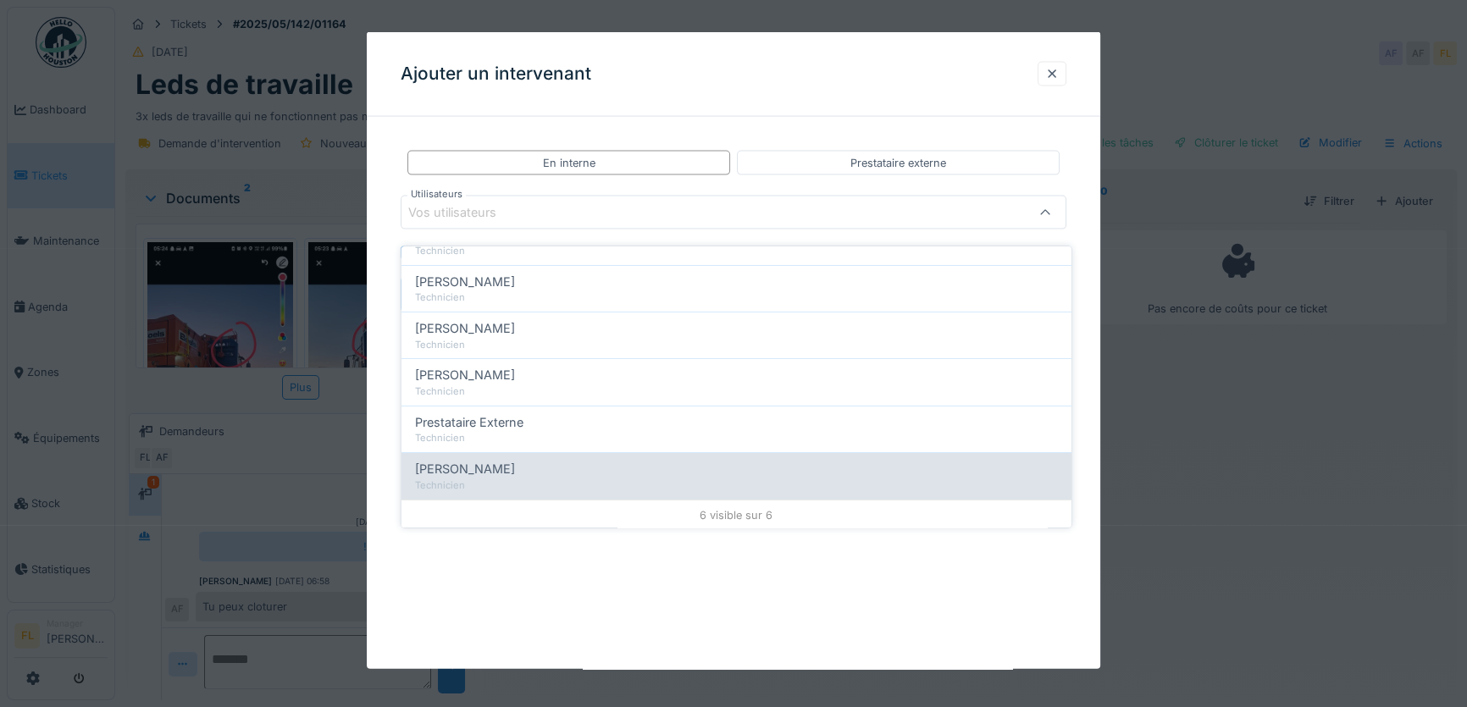
click at [487, 460] on div "[PERSON_NAME]" at bounding box center [736, 469] width 643 height 19
type input "*****"
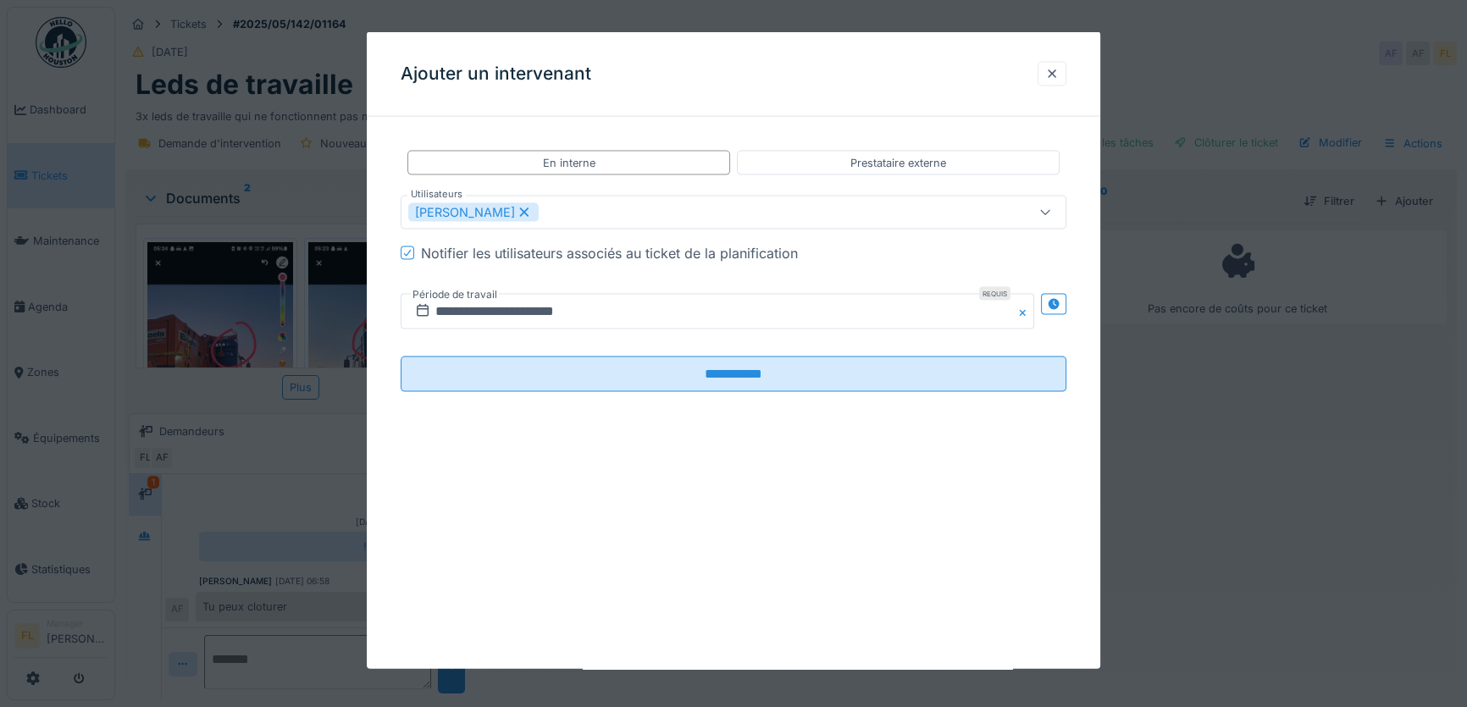
click at [395, 451] on div "**********" at bounding box center [733, 350] width 733 height 637
click at [451, 308] on input "**********" at bounding box center [717, 312] width 633 height 36
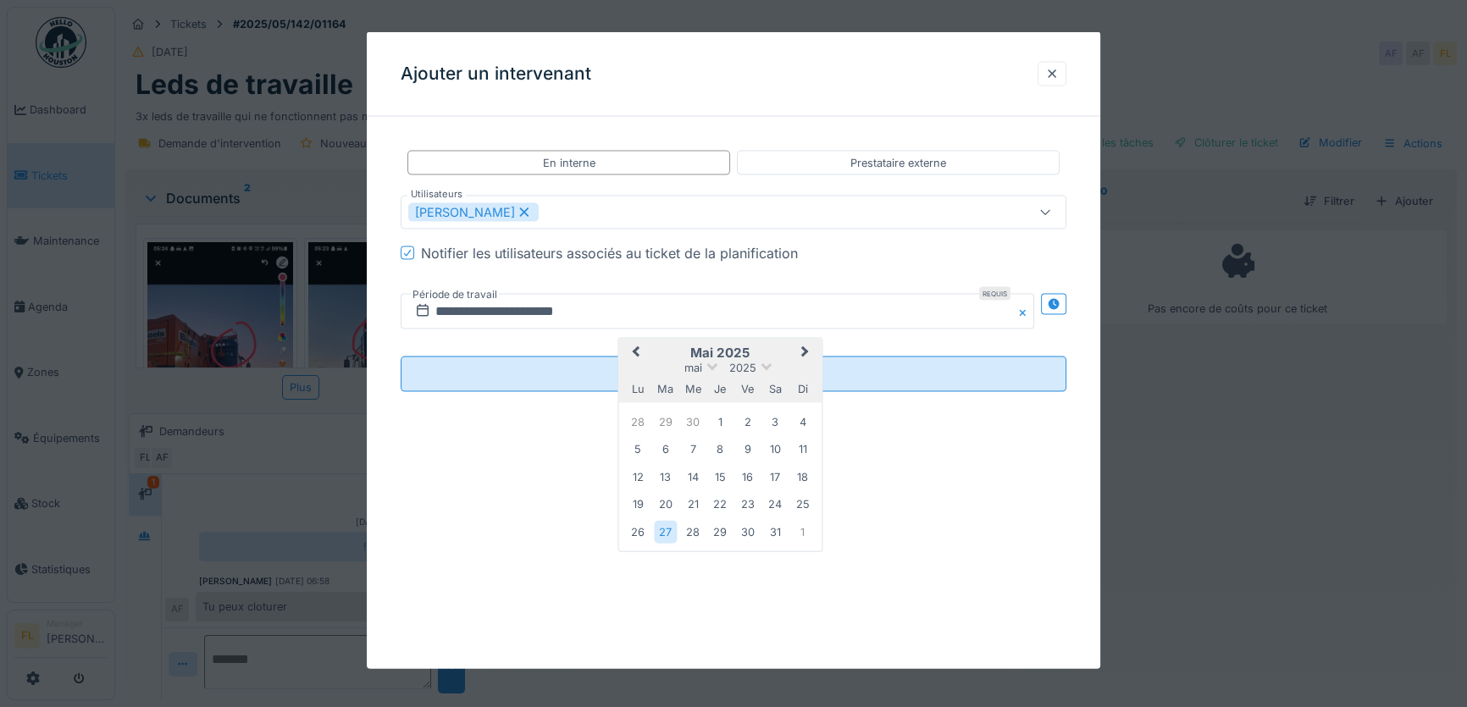
click at [806, 353] on button "Next Month" at bounding box center [806, 353] width 27 height 27
click at [662, 477] on div "16" at bounding box center [665, 478] width 23 height 23
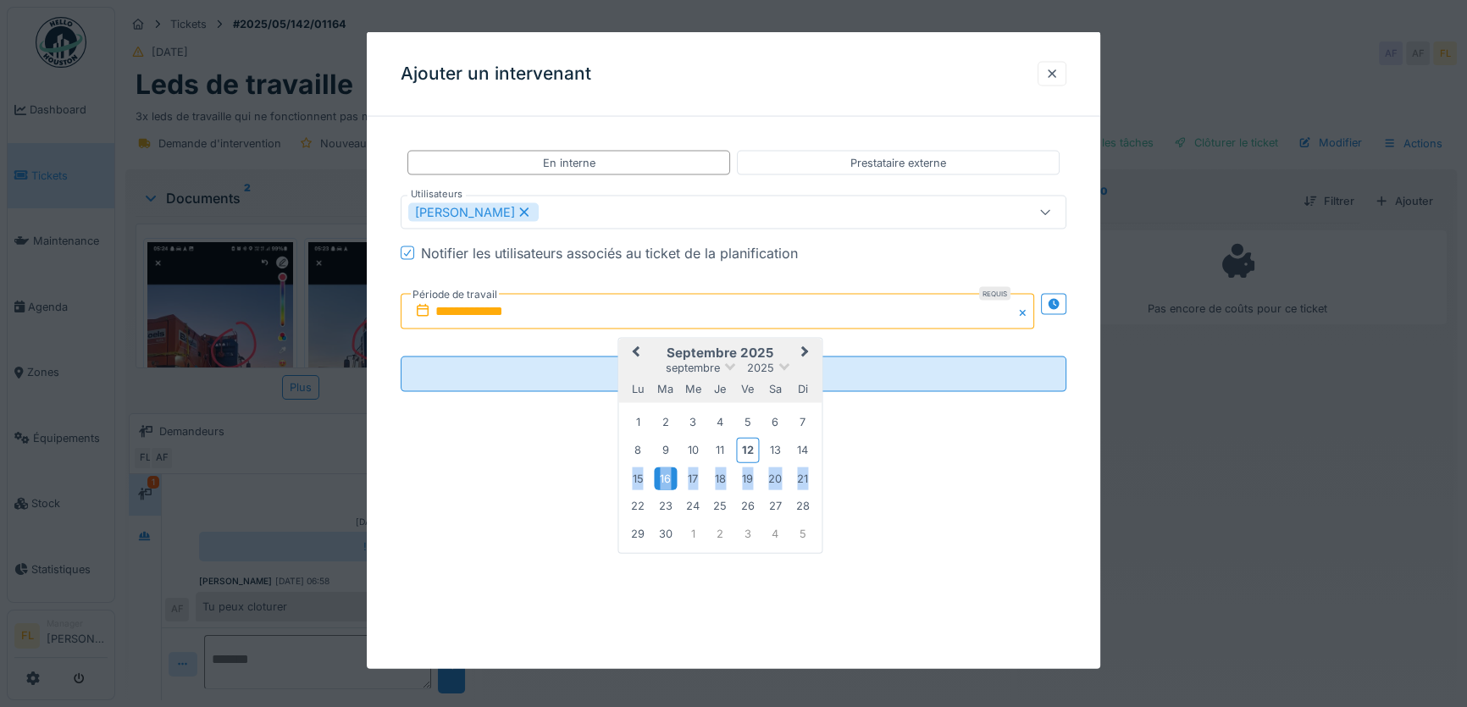
click at [662, 477] on div "16" at bounding box center [665, 478] width 23 height 23
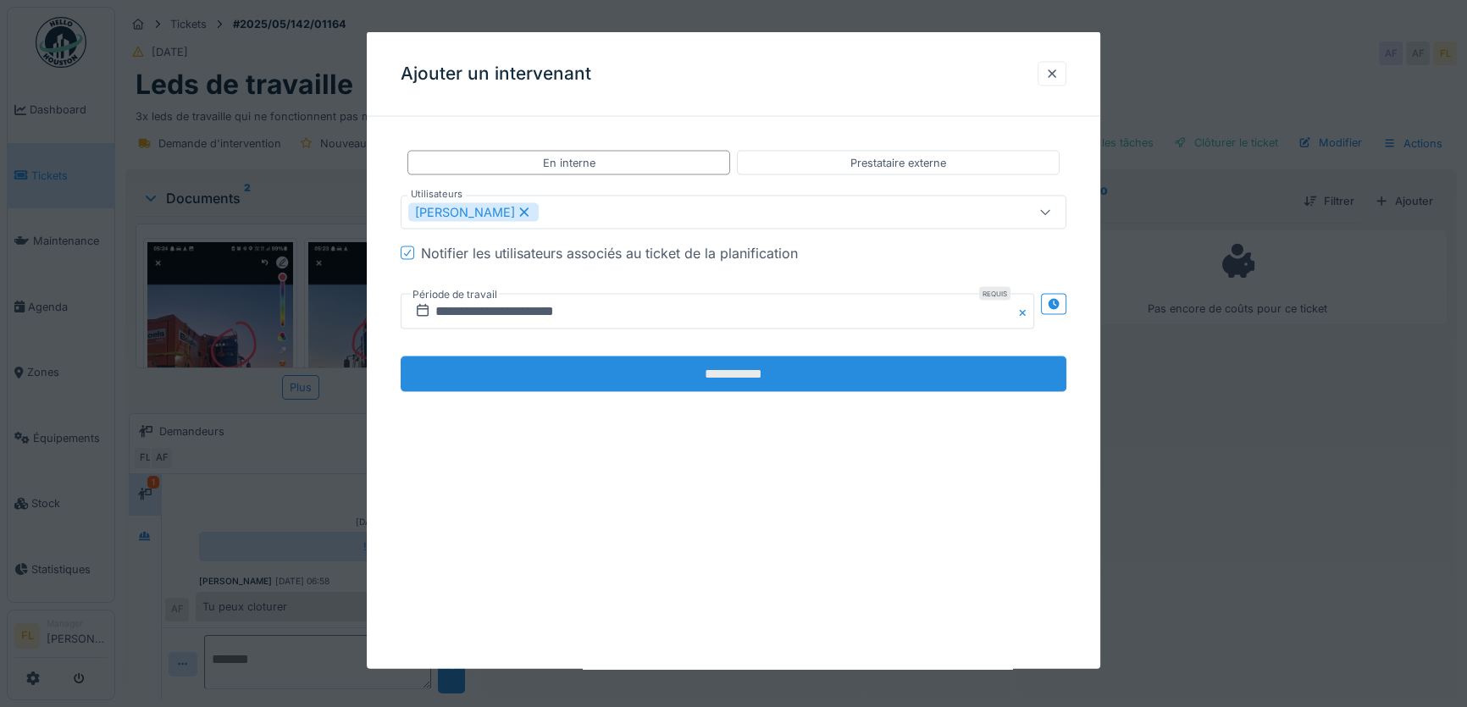
click at [702, 366] on input "**********" at bounding box center [734, 374] width 666 height 36
